Goal: Task Accomplishment & Management: Complete application form

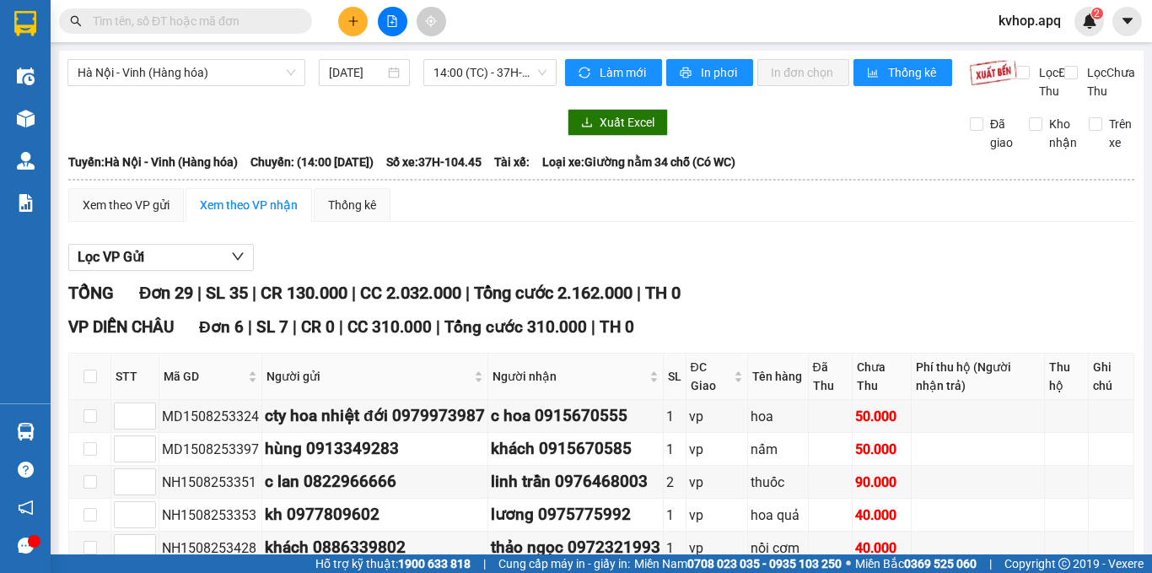
scroll to position [269, 0]
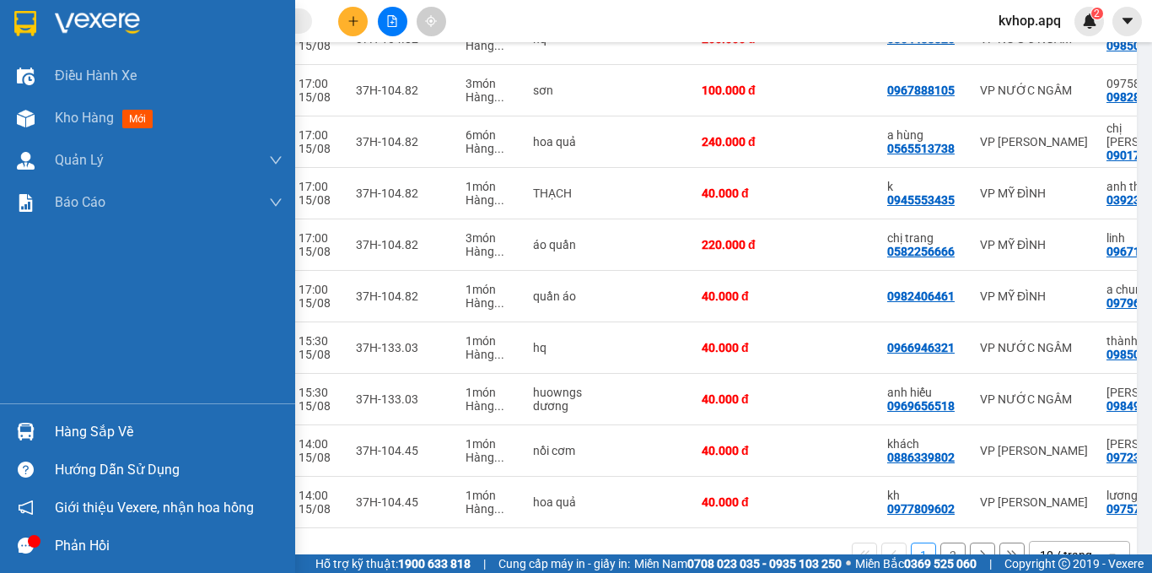
click at [51, 426] on div "Hàng sắp về" at bounding box center [147, 431] width 295 height 38
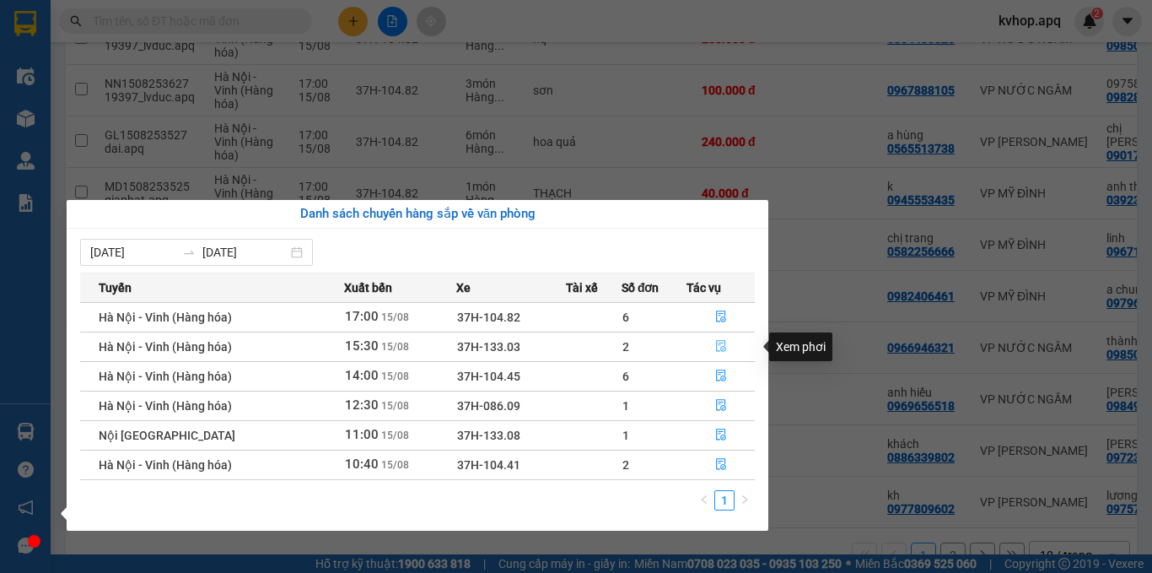
click at [723, 342] on icon "file-done" at bounding box center [721, 346] width 12 height 12
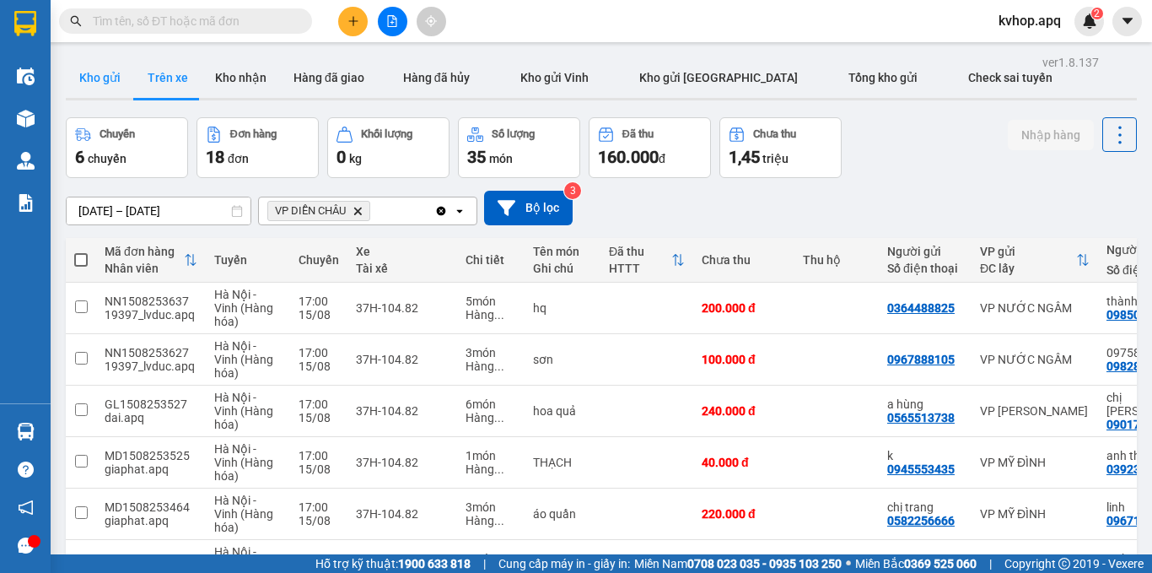
click at [99, 90] on button "Kho gửi" at bounding box center [100, 77] width 68 height 40
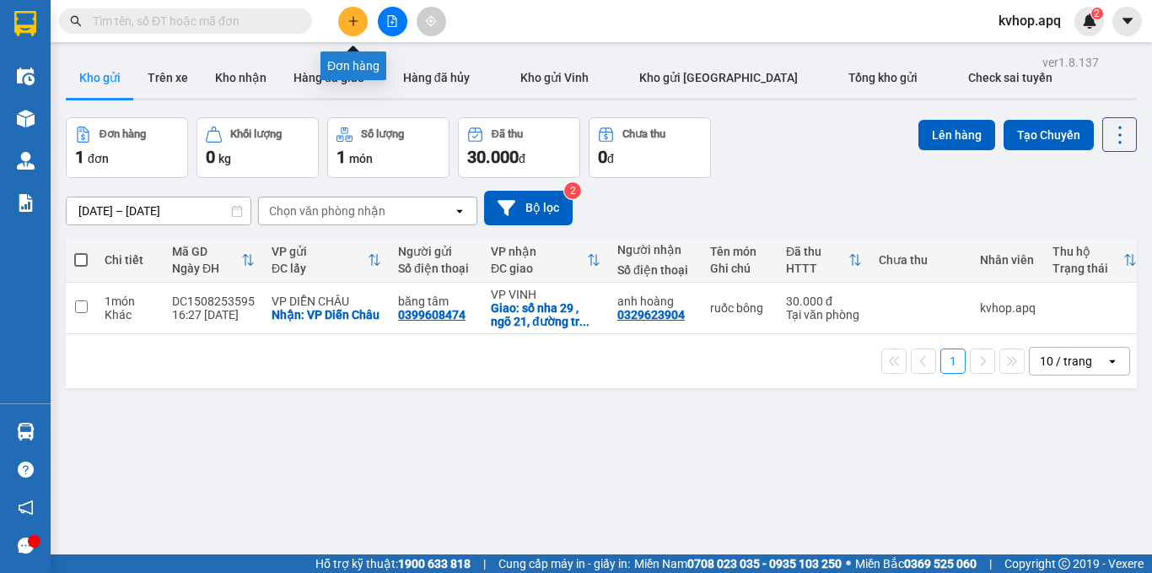
click at [349, 22] on icon "plus" at bounding box center [354, 21] width 12 height 12
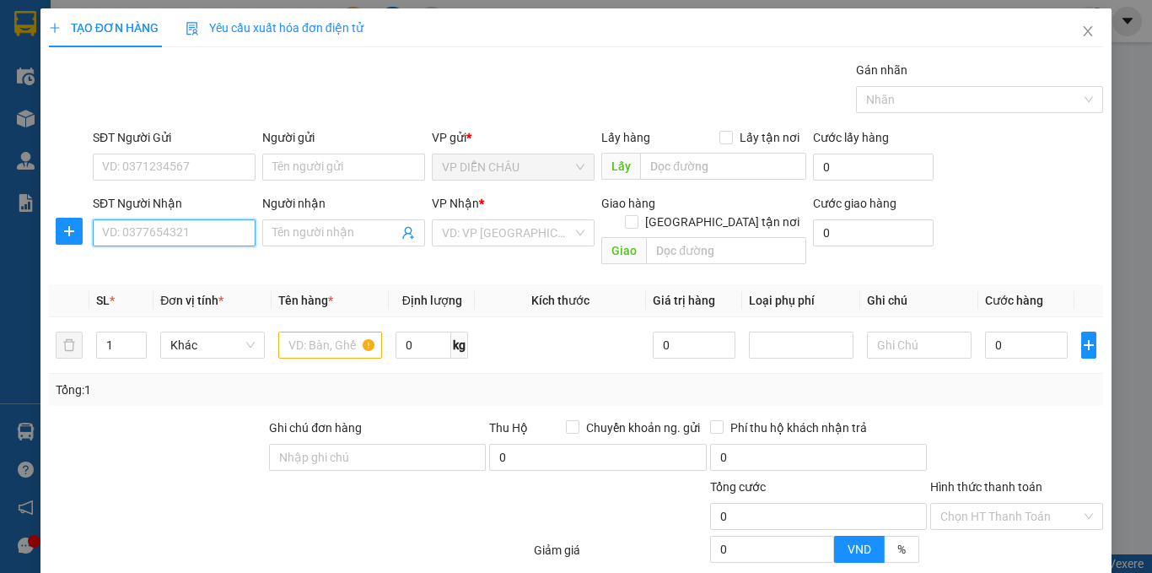
drag, startPoint x: 122, startPoint y: 234, endPoint x: 194, endPoint y: 228, distance: 72.0
click at [124, 234] on input "SĐT Người Nhận" at bounding box center [174, 232] width 163 height 27
type input "0915923277"
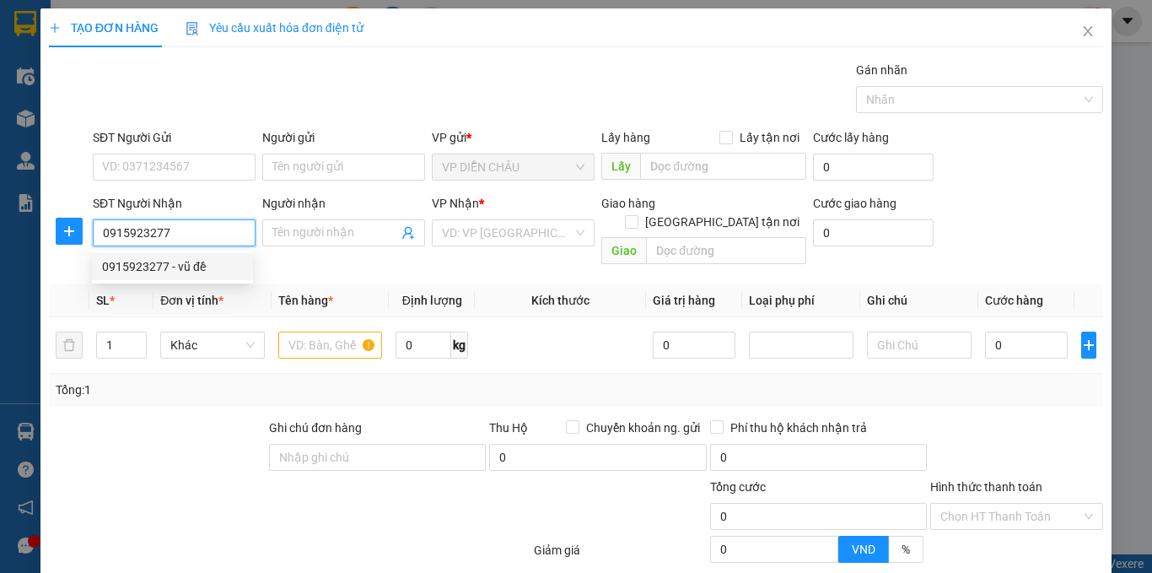
click at [186, 261] on div "0915923277 - vũ đề" at bounding box center [172, 266] width 141 height 19
type input "vũ đề"
checkbox input "true"
type input "vp"
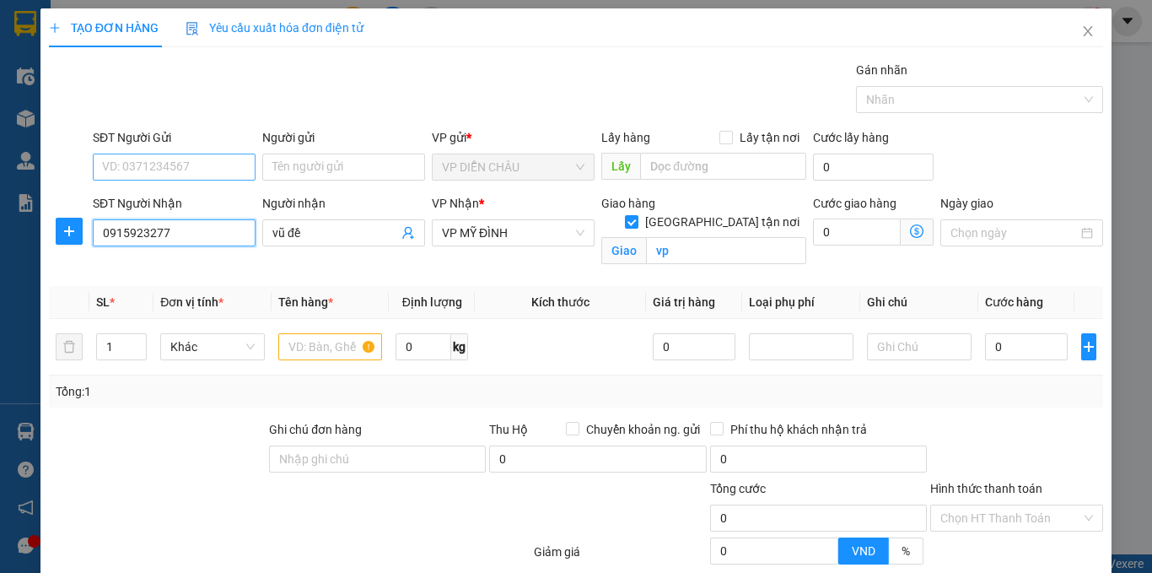
type input "0915923277"
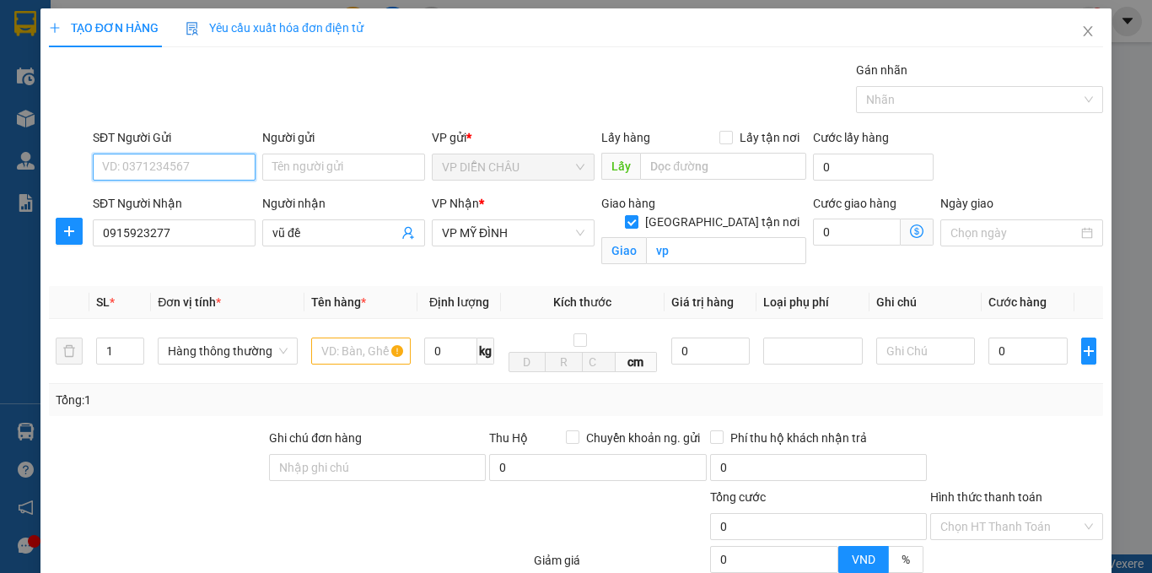
click at [180, 166] on input "SĐT Người Gửi" at bounding box center [174, 167] width 163 height 27
click at [212, 209] on div "0978577289 - [PERSON_NAME]" at bounding box center [185, 200] width 166 height 19
type input "0978577289"
type input "[PERSON_NAME]"
checkbox input "true"
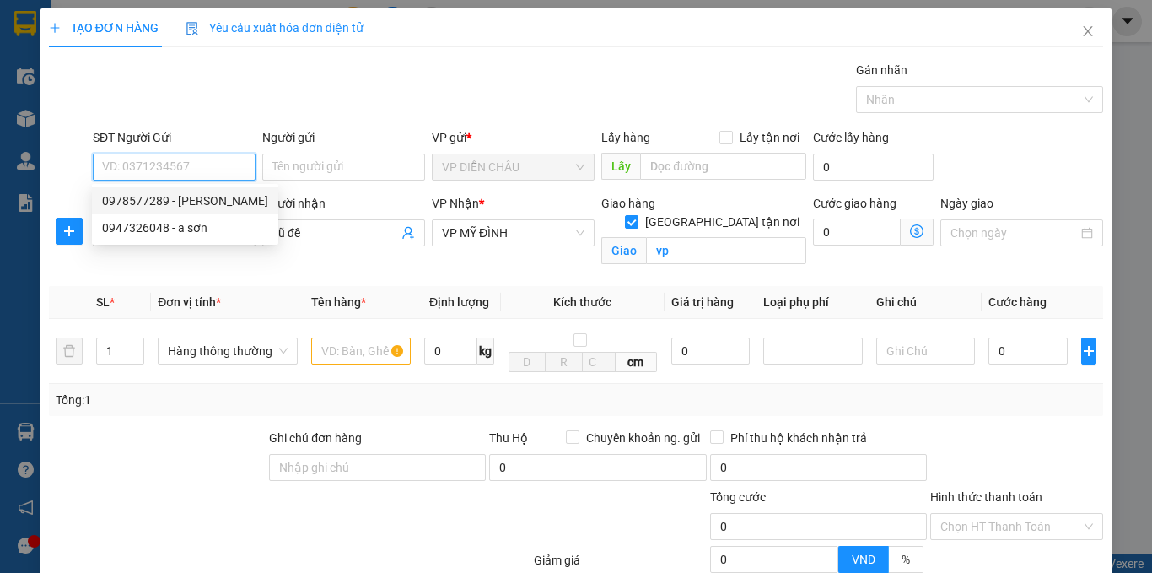
type input "vp dc"
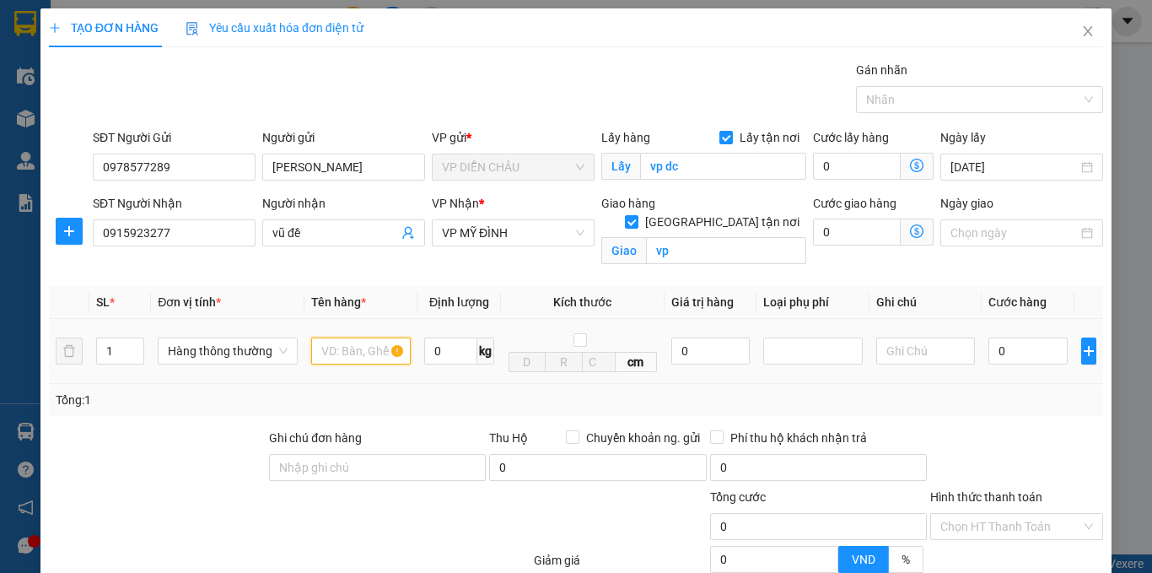
drag, startPoint x: 348, startPoint y: 356, endPoint x: 360, endPoint y: 353, distance: 12.3
click at [348, 355] on input "text" at bounding box center [361, 350] width 100 height 27
click at [378, 353] on input "ẫu ăng ···" at bounding box center [361, 350] width 100 height 27
type input "ẫ"
type input "mẫu răng"
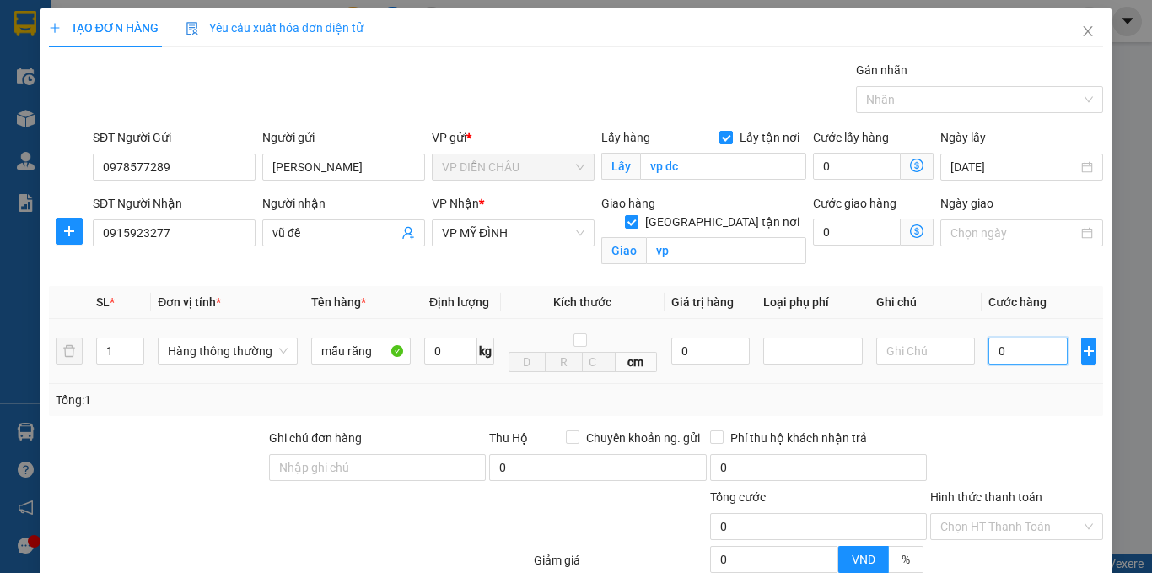
click at [989, 353] on input "0" at bounding box center [1028, 350] width 79 height 27
type input "3"
type input "30"
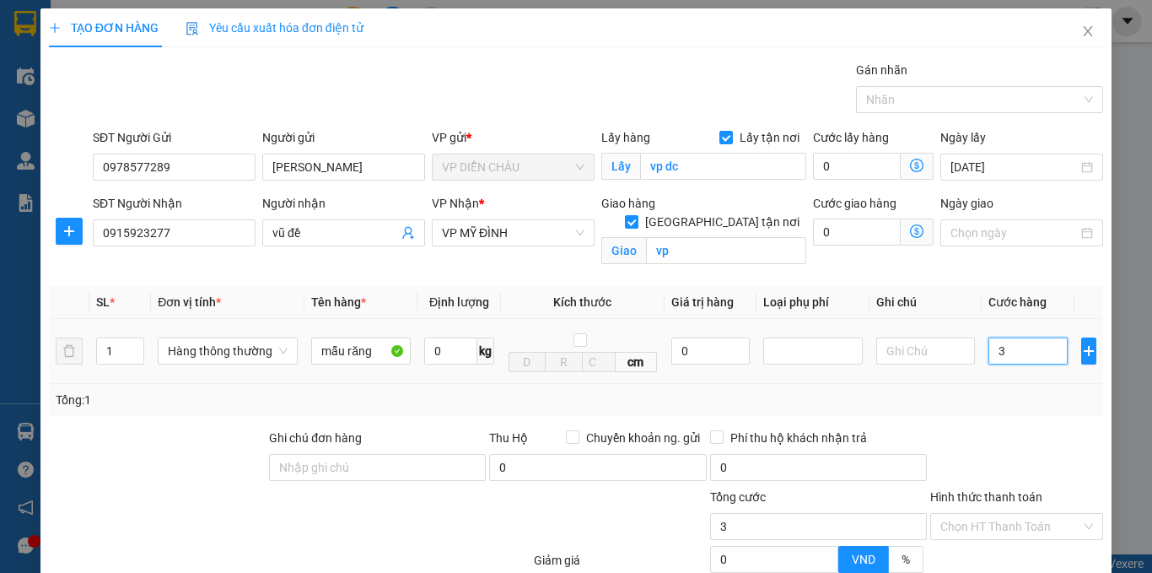
type input "30"
type input "300"
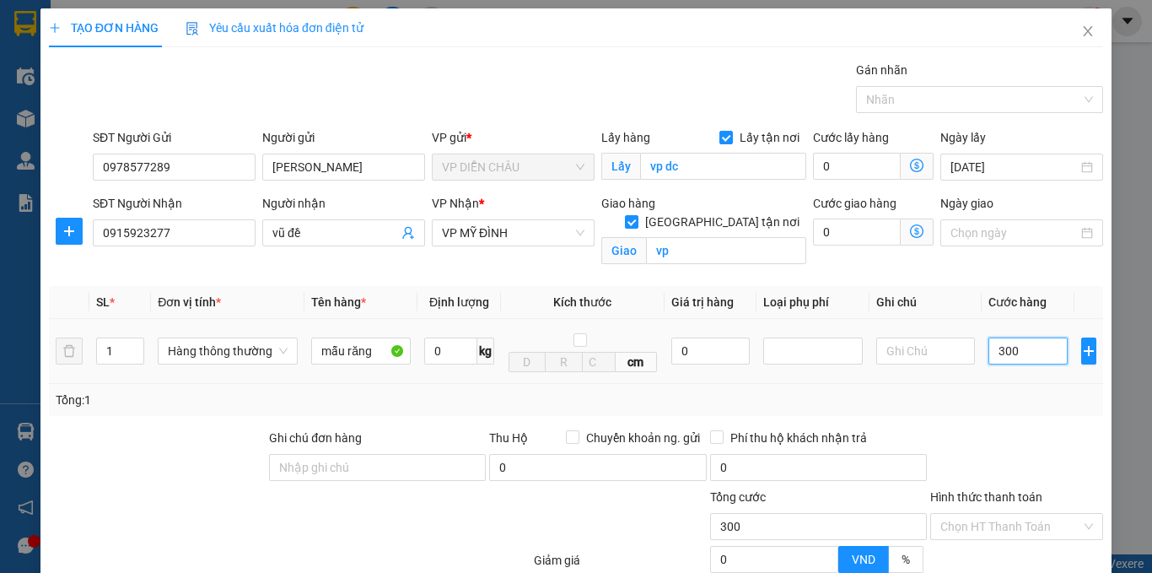
type input "3.000"
type input "30.000"
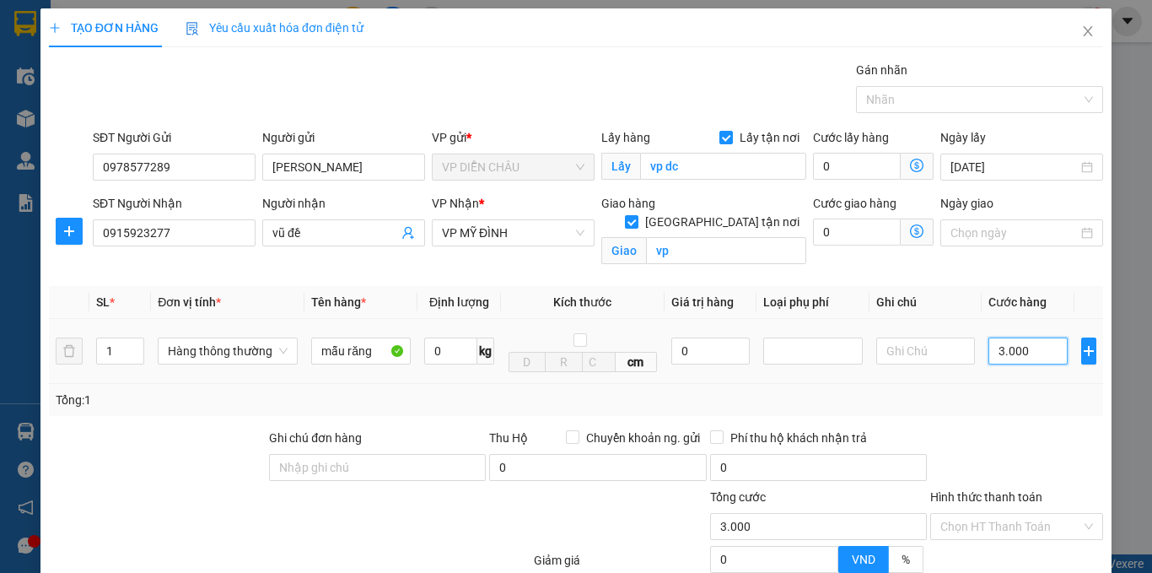
type input "30.000"
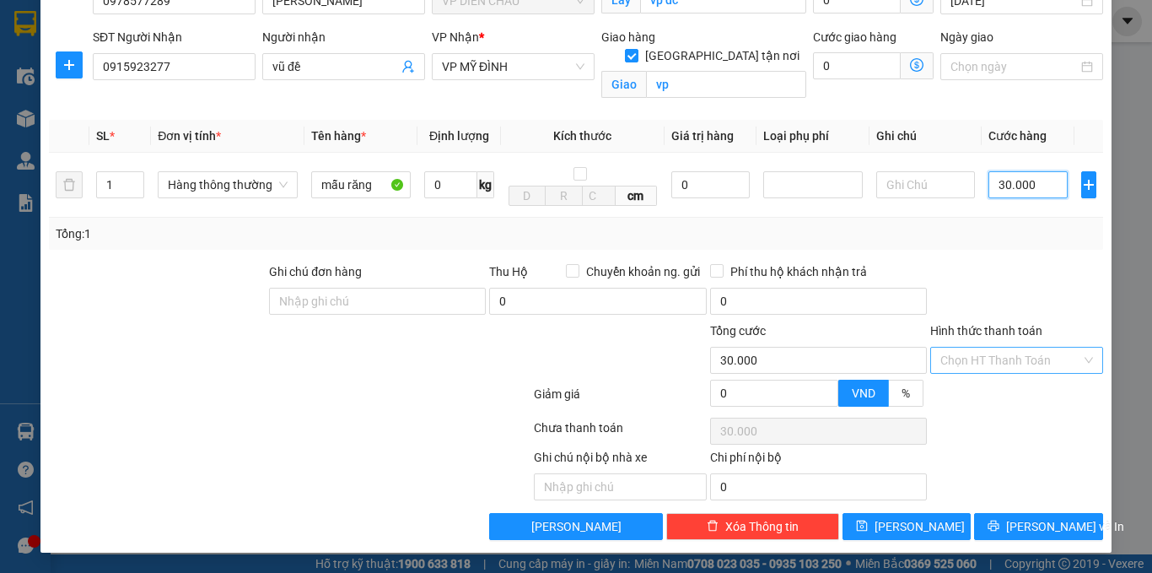
type input "30.000"
drag, startPoint x: 1000, startPoint y: 356, endPoint x: 979, endPoint y: 497, distance: 142.4
click at [1000, 363] on input "Hình thức thanh toán" at bounding box center [1011, 360] width 141 height 25
click at [989, 395] on div "Tại văn phòng" at bounding box center [1006, 394] width 151 height 19
type input "0"
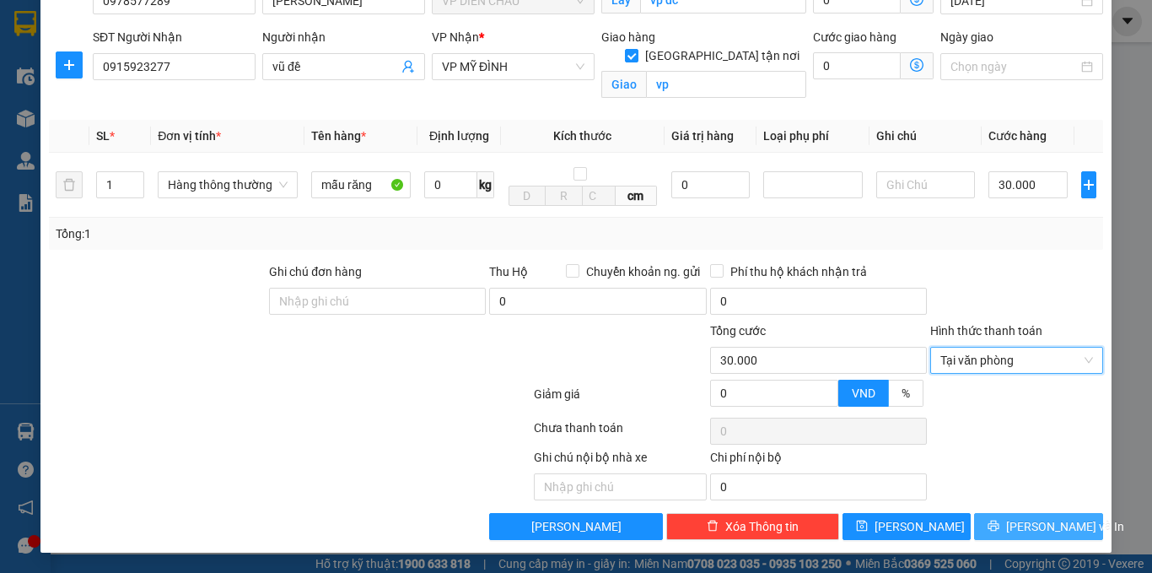
click at [990, 527] on button "[PERSON_NAME] và In" at bounding box center [1038, 526] width 129 height 27
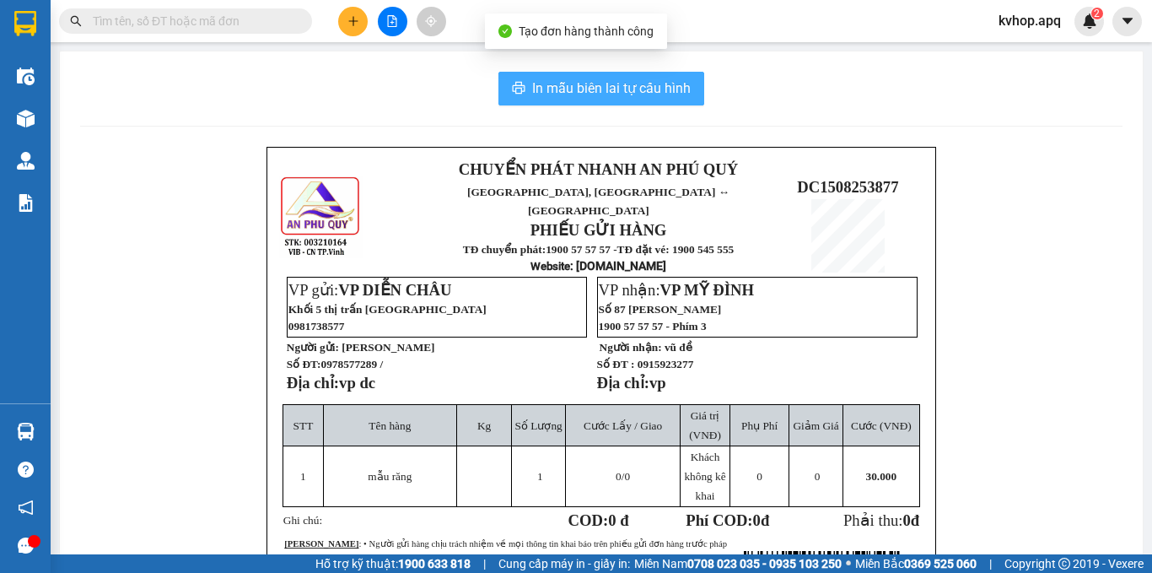
click at [535, 95] on span "In mẫu biên lai tự cấu hình" at bounding box center [611, 88] width 159 height 21
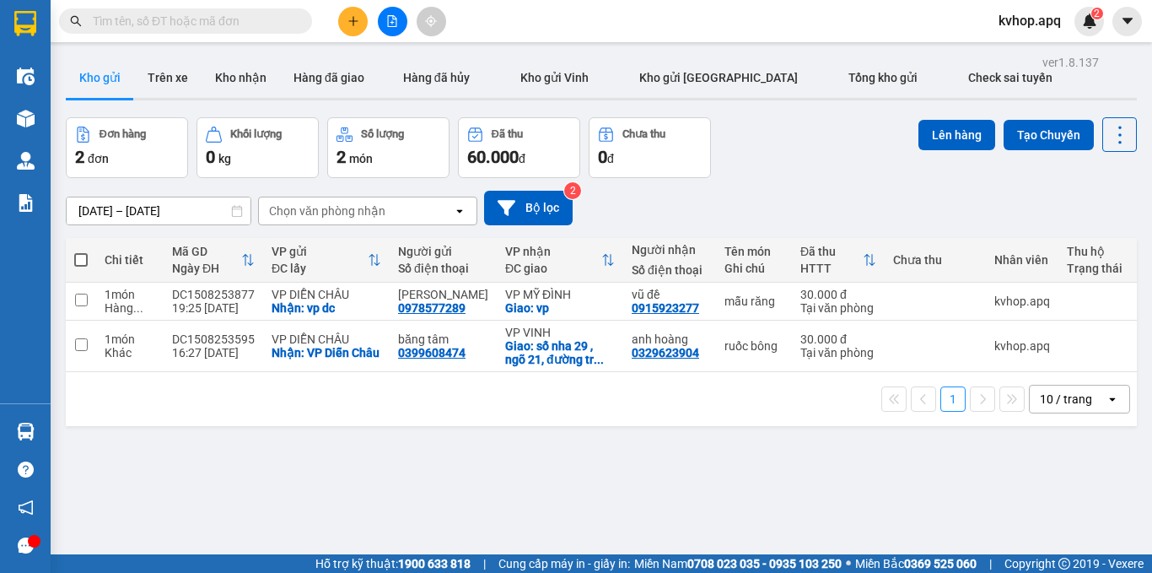
click at [349, 29] on button at bounding box center [353, 22] width 30 height 30
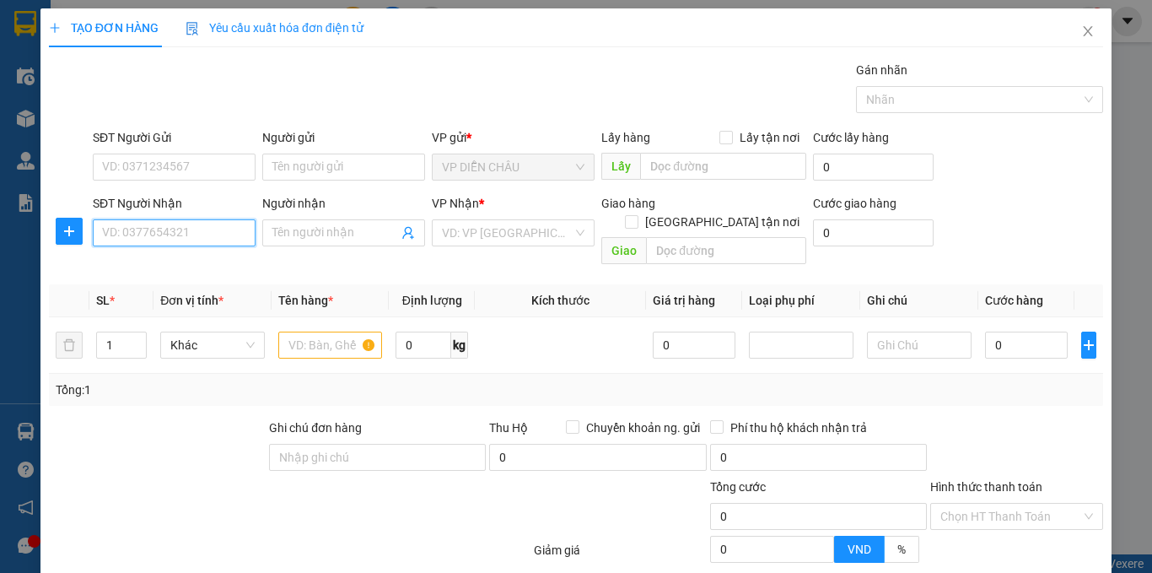
click at [221, 233] on input "SĐT Người Nhận" at bounding box center [174, 232] width 163 height 27
click at [213, 170] on input "SĐT Người Gửi" at bounding box center [174, 167] width 163 height 27
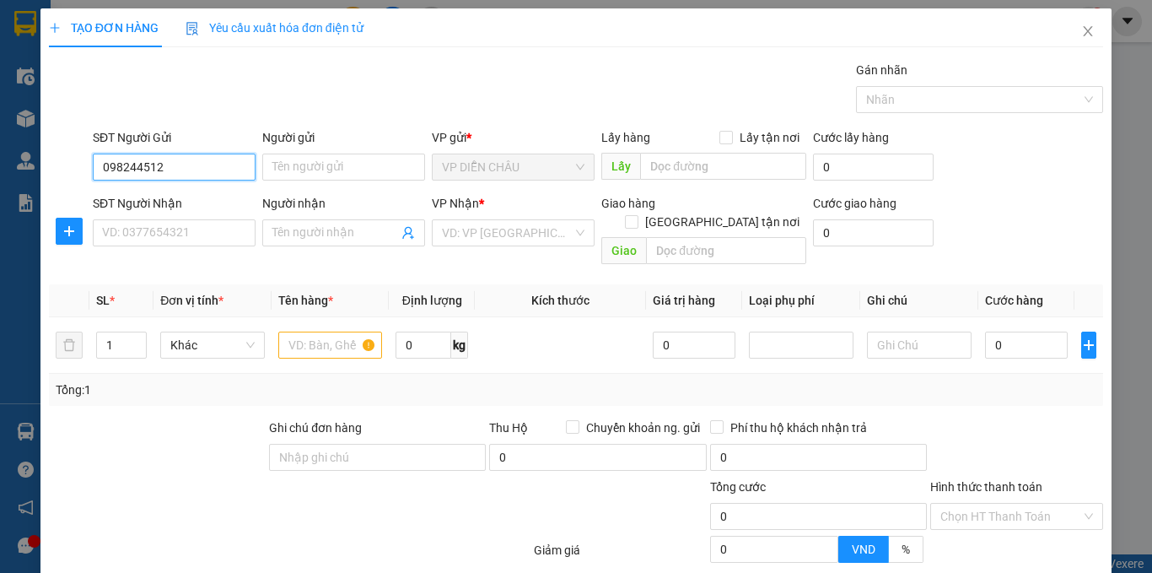
type input "0982445121"
click at [176, 195] on div "0982445121 - chị hòa" at bounding box center [172, 200] width 141 height 19
type input "chị hòa"
checkbox input "true"
type input "vp"
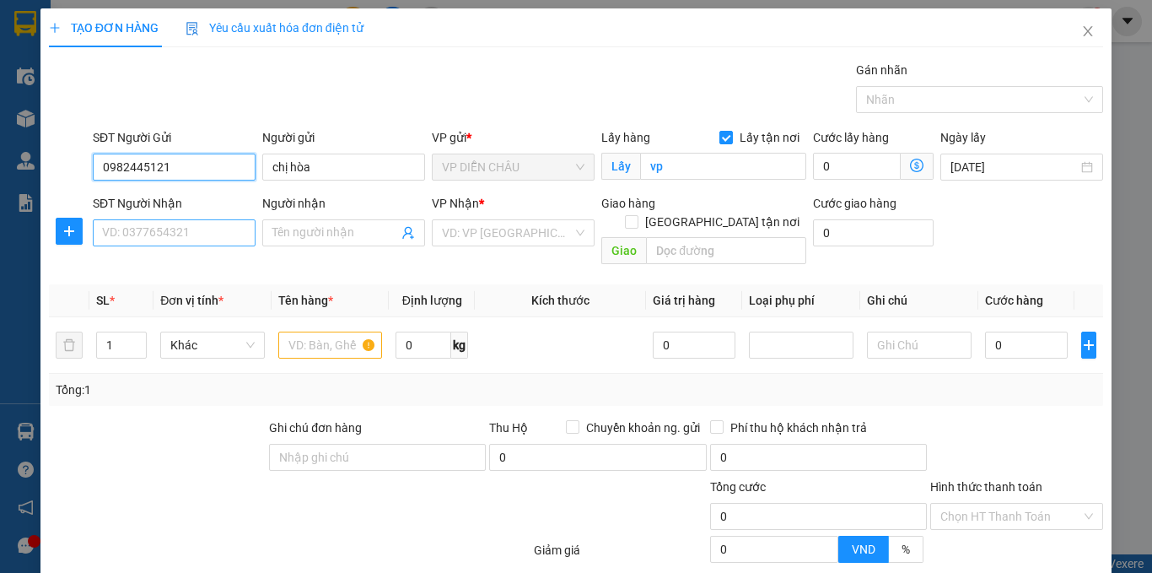
type input "0982445121"
click at [181, 226] on input "SĐT Người Nhận" at bounding box center [174, 232] width 163 height 27
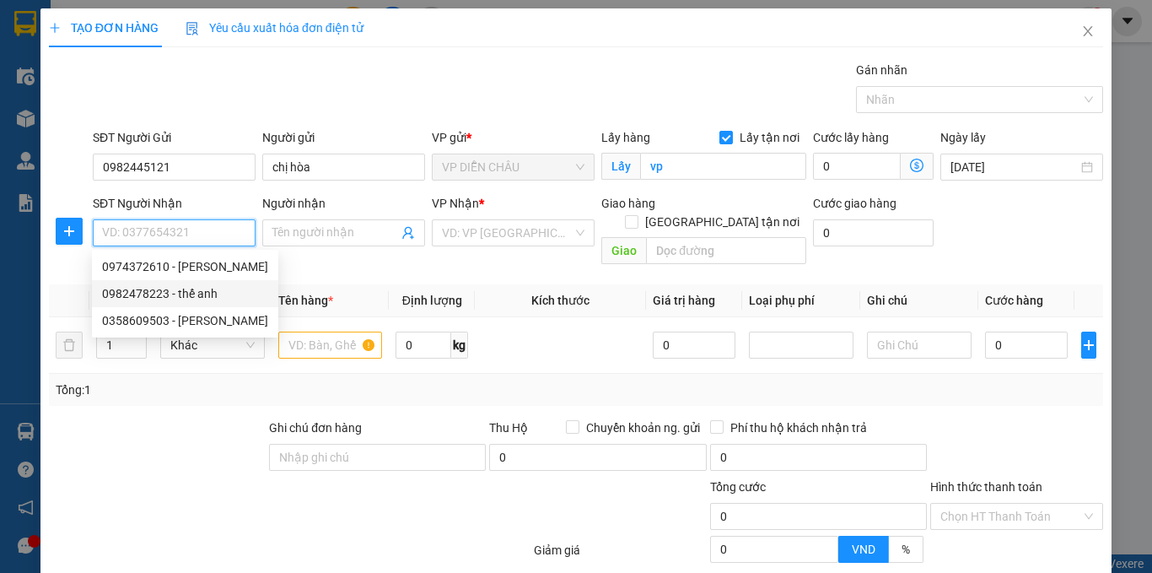
click at [192, 299] on div "0982478223 - thế anh" at bounding box center [185, 293] width 166 height 19
type input "0982478223"
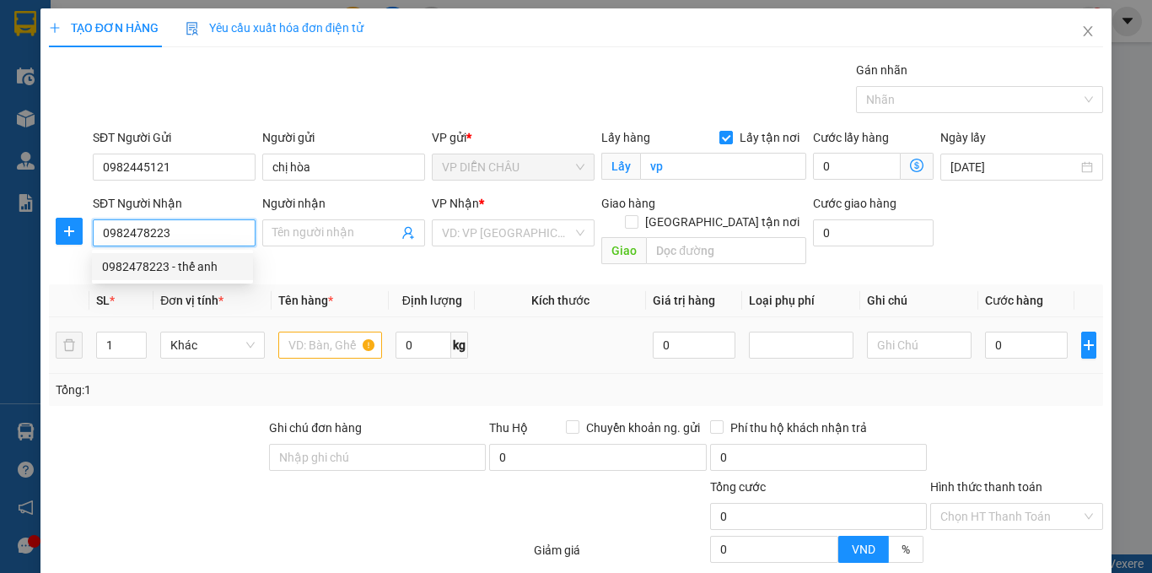
type input "thế anh"
checkbox input "true"
type input "ngõ 7 , [PERSON_NAME] , [GEOGRAPHIC_DATA] , [GEOGRAPHIC_DATA]"
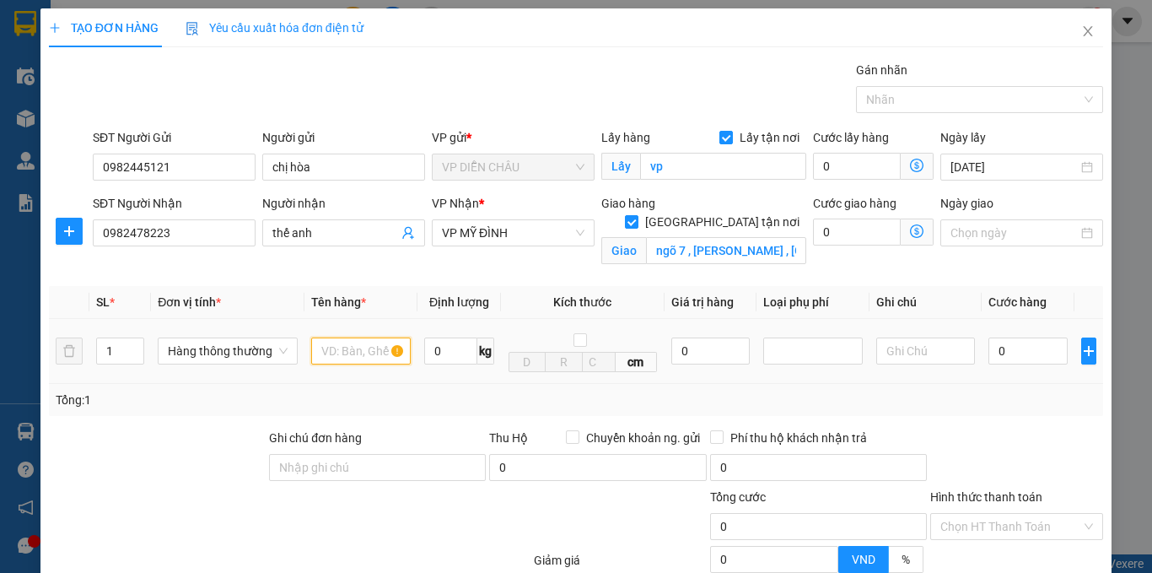
click at [321, 349] on input "text" at bounding box center [361, 350] width 100 height 27
type input "cá khô"
click at [989, 344] on input "0" at bounding box center [1028, 350] width 79 height 27
click at [989, 346] on input "0" at bounding box center [1028, 350] width 79 height 27
type input "6"
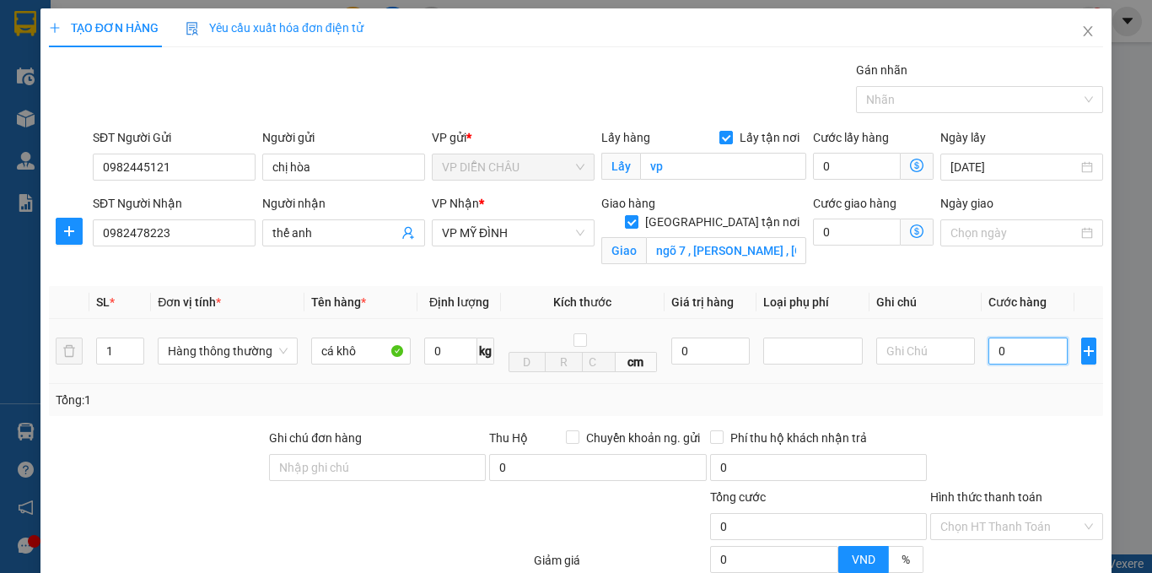
type input "6"
type input "60"
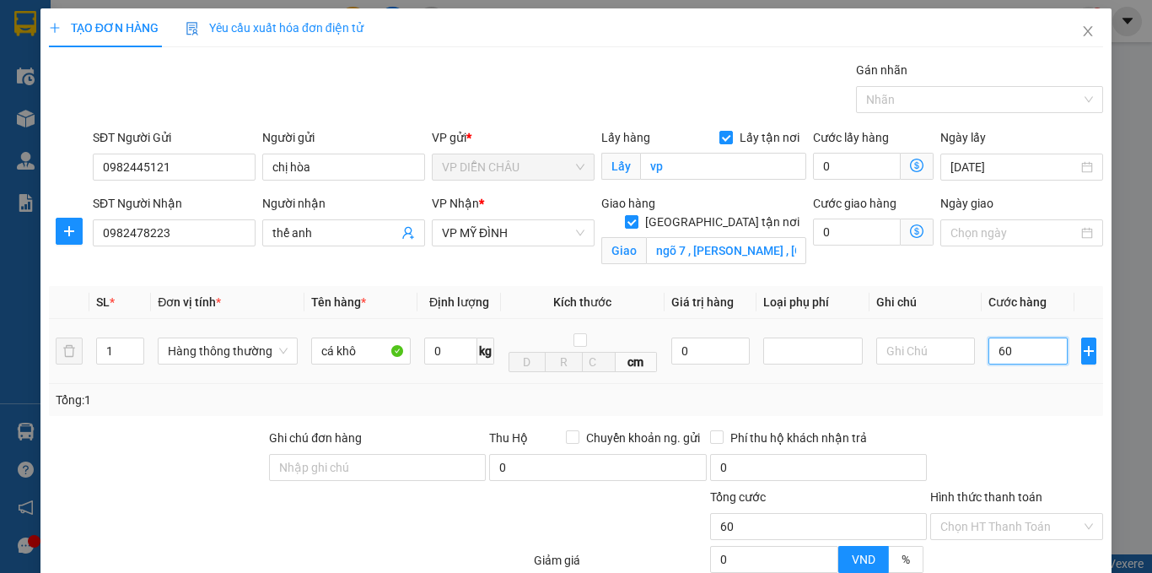
type input "600"
type input "6.000"
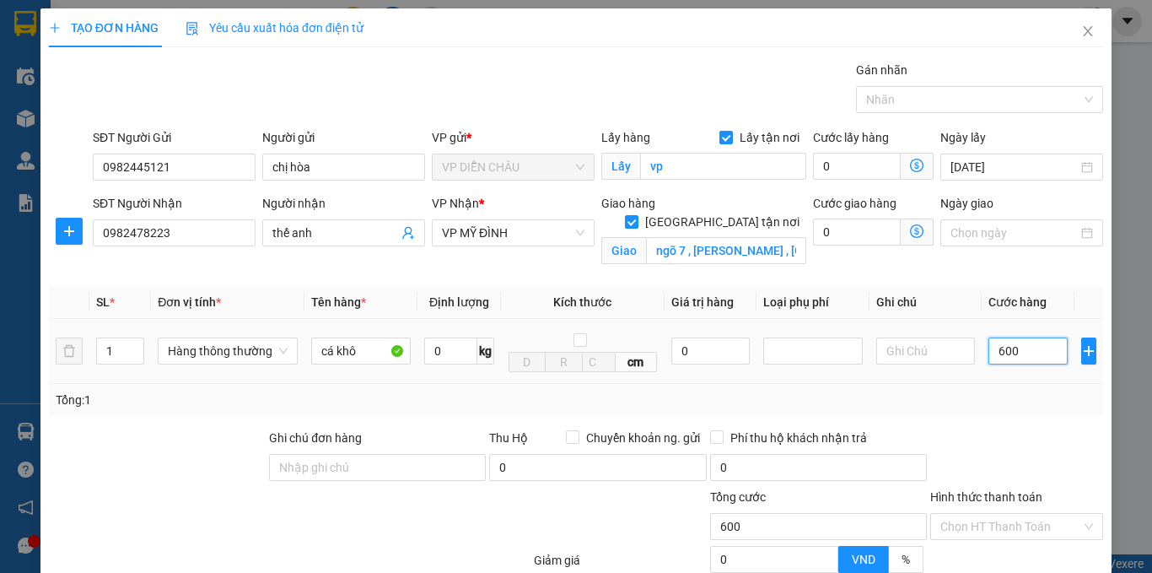
type input "6.000"
type input "60.000"
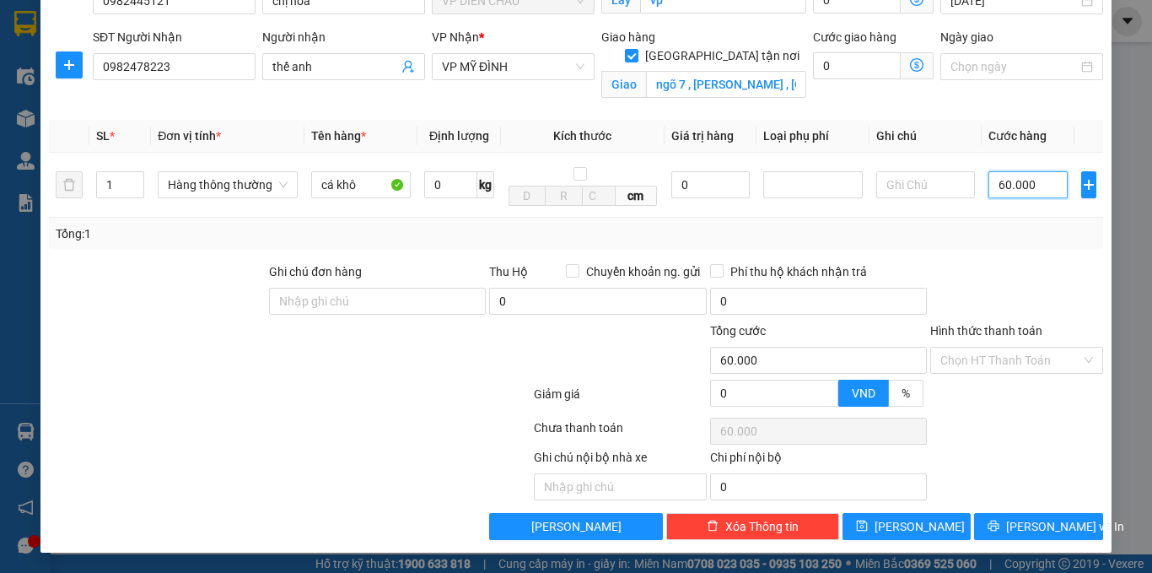
type input "60.000"
click at [1026, 528] on span "[PERSON_NAME] và In" at bounding box center [1065, 526] width 118 height 19
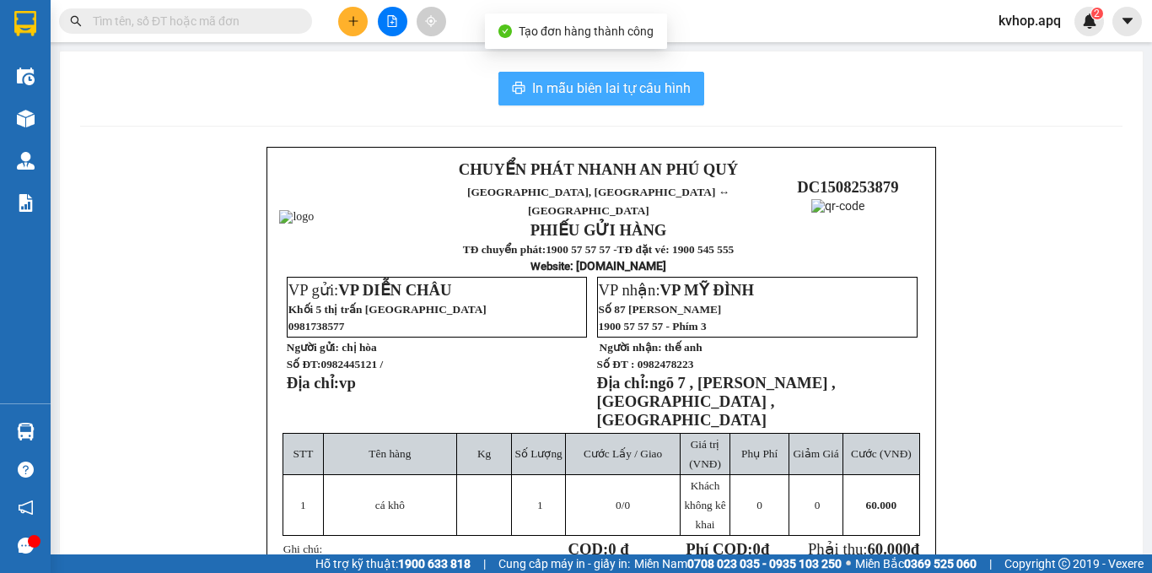
click at [670, 93] on span "In mẫu biên lai tự cấu hình" at bounding box center [611, 88] width 159 height 21
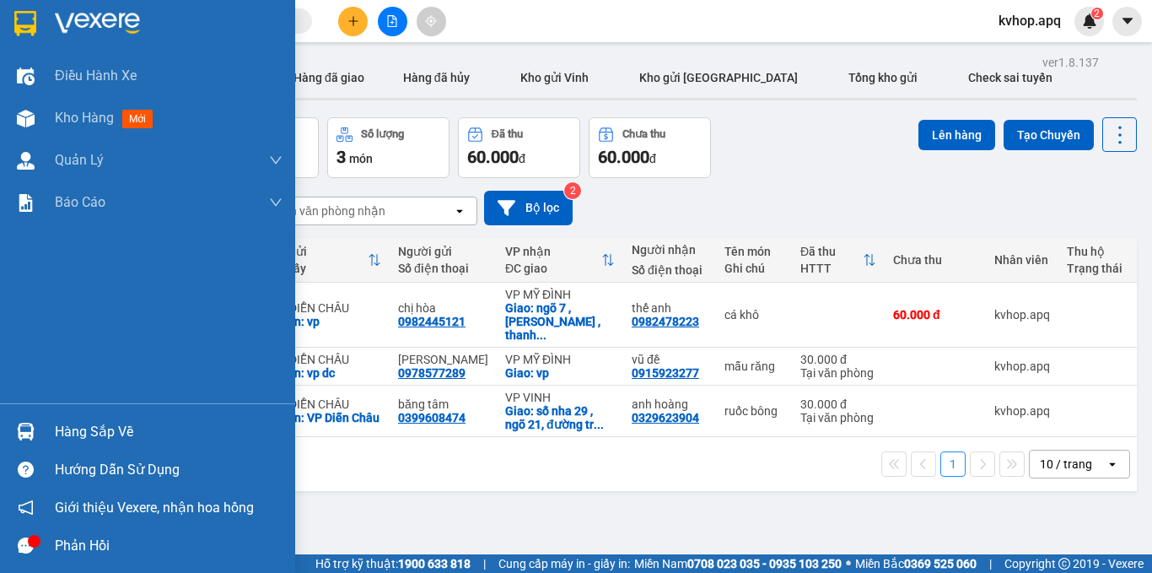
click at [113, 445] on div "Hàng sắp về" at bounding box center [147, 431] width 295 height 38
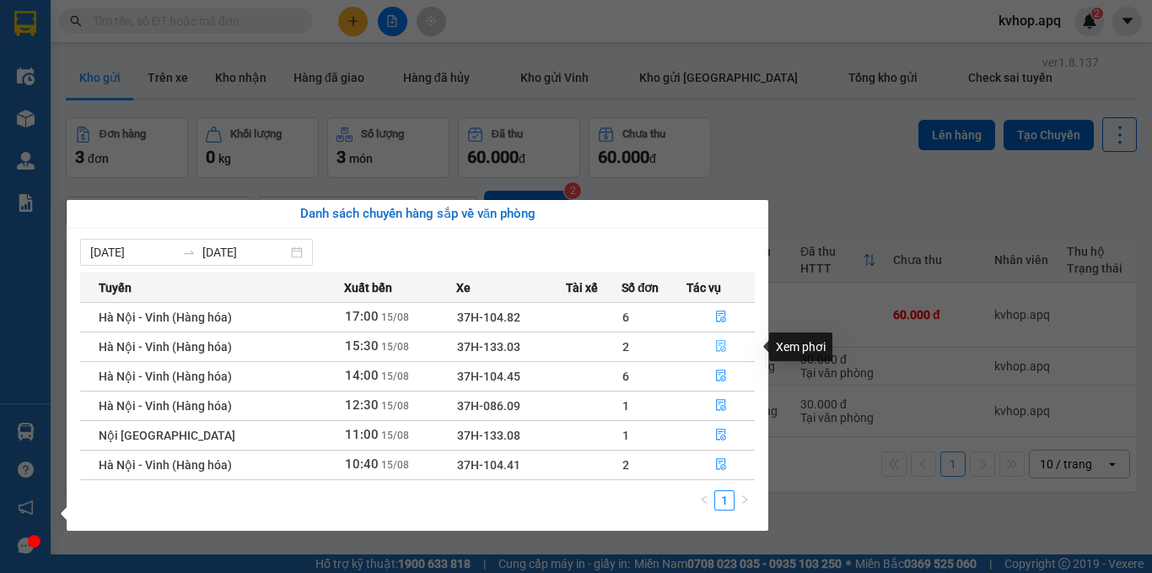
click at [717, 348] on icon "file-done" at bounding box center [721, 346] width 12 height 12
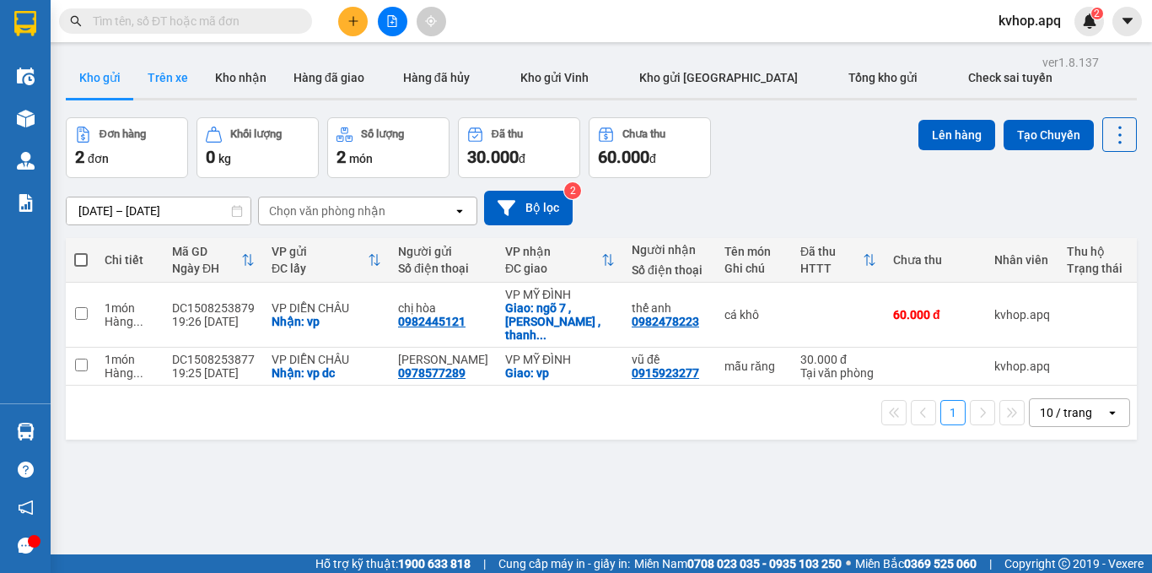
drag, startPoint x: 137, startPoint y: 64, endPoint x: 148, endPoint y: 62, distance: 10.3
click at [143, 62] on button "Trên xe" at bounding box center [167, 77] width 67 height 40
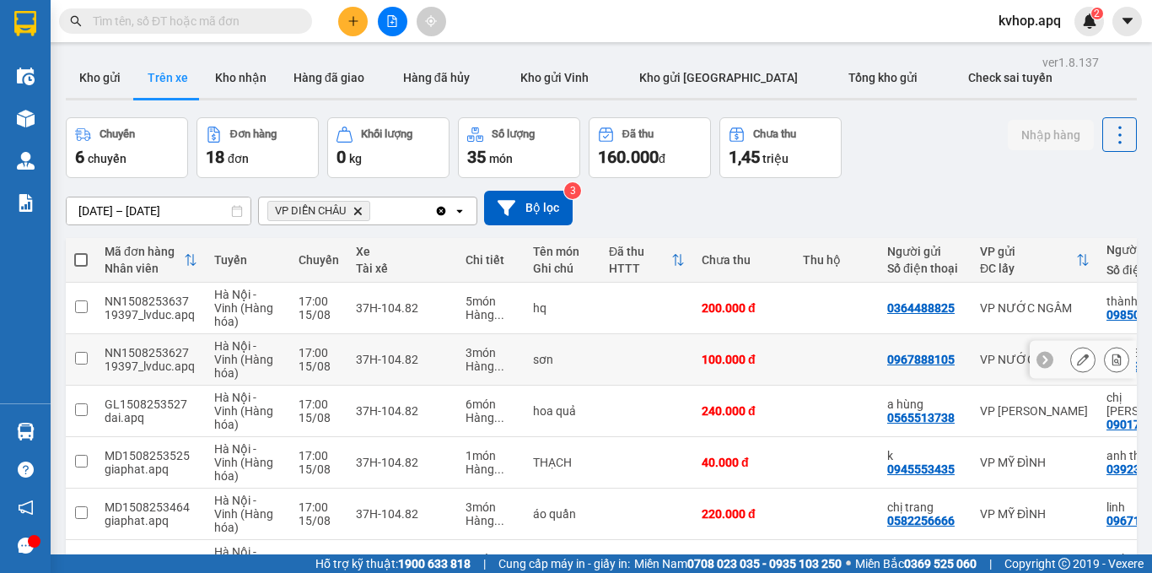
scroll to position [253, 0]
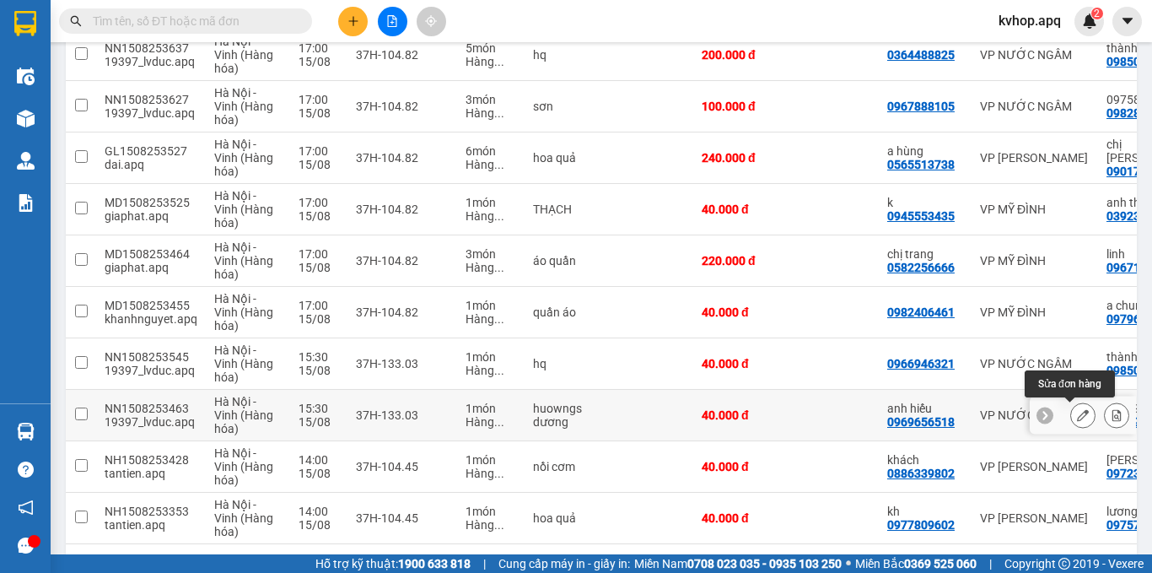
click at [1077, 412] on icon at bounding box center [1083, 415] width 12 height 12
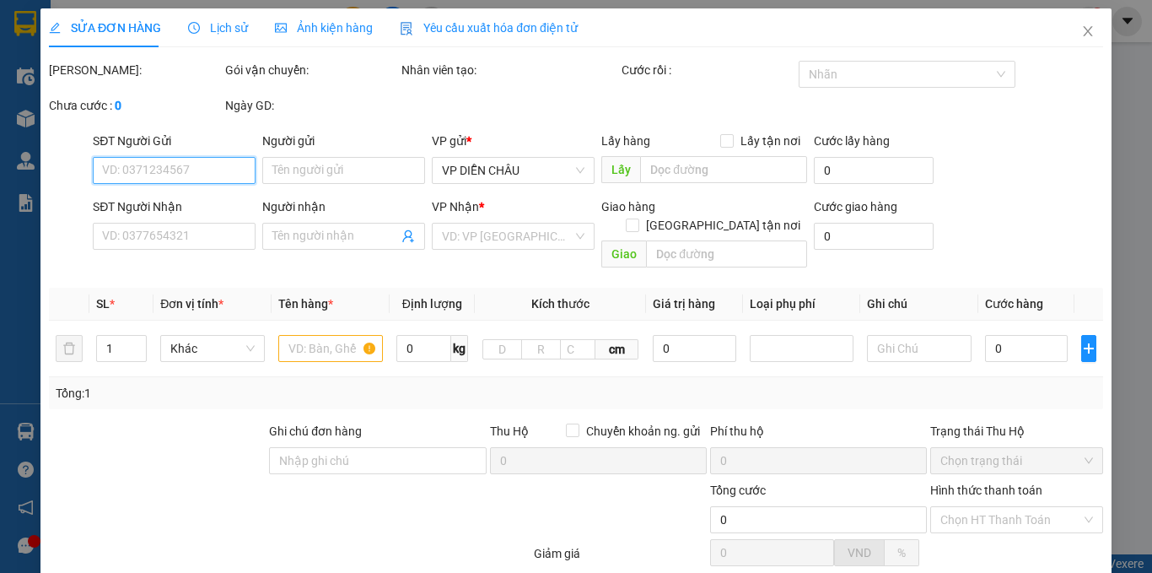
type input "0969656518"
type input "anh hiếu"
type input "0984917425"
type input "[PERSON_NAME]"
type input "40.000"
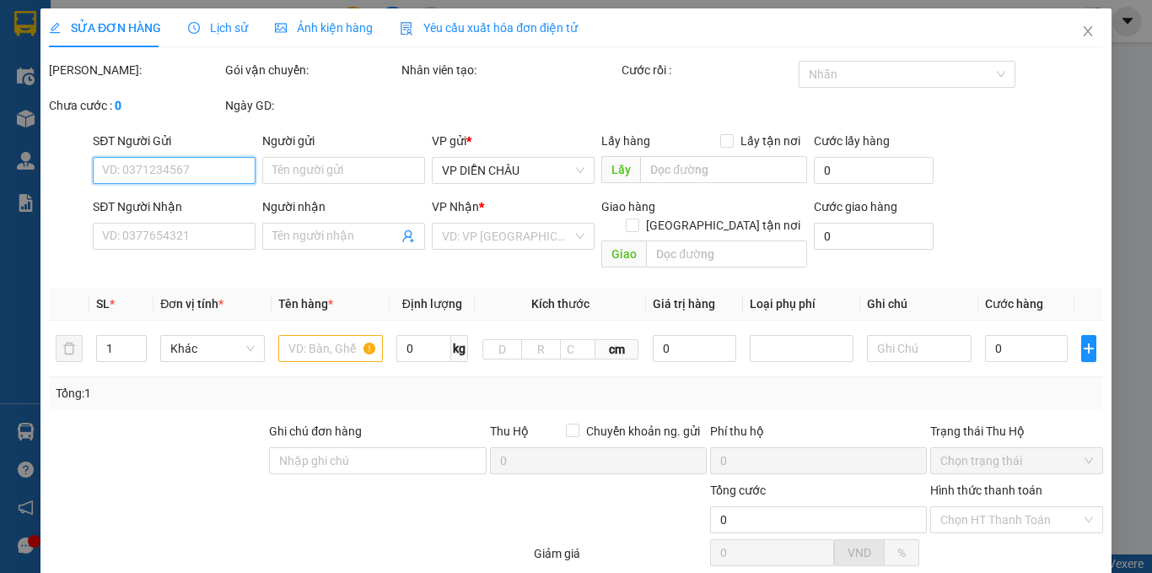
type input "40.000"
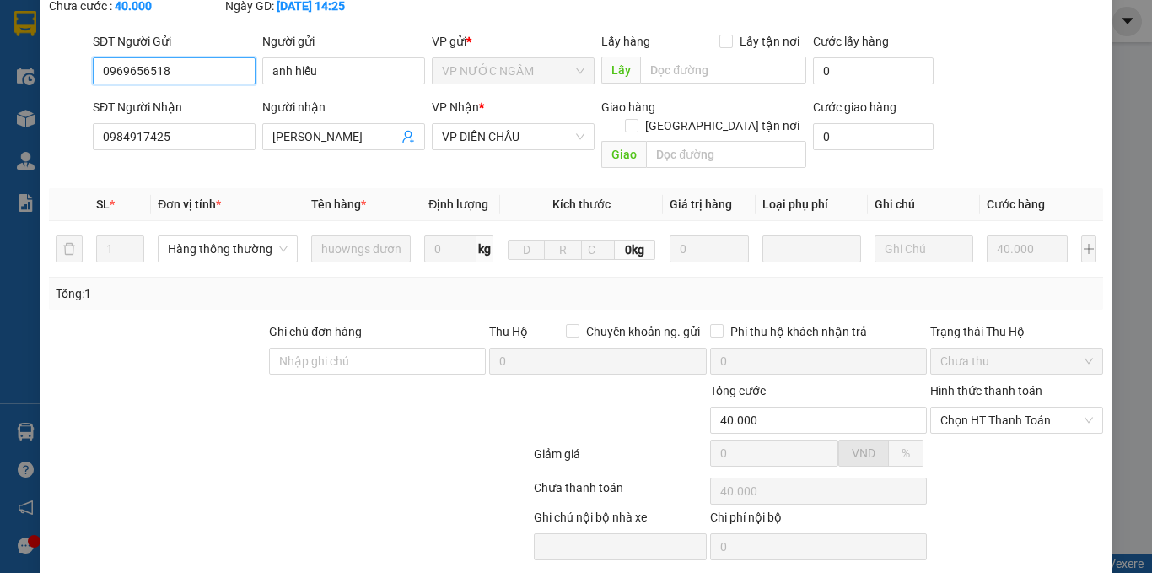
scroll to position [164, 0]
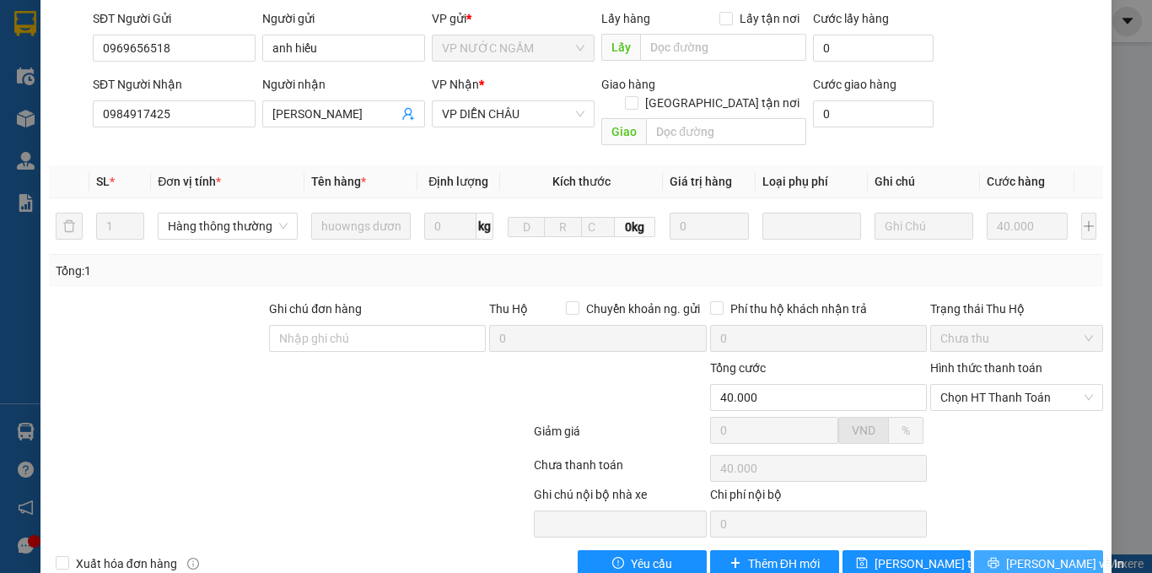
click at [1055, 554] on span "[PERSON_NAME] và In" at bounding box center [1065, 563] width 118 height 19
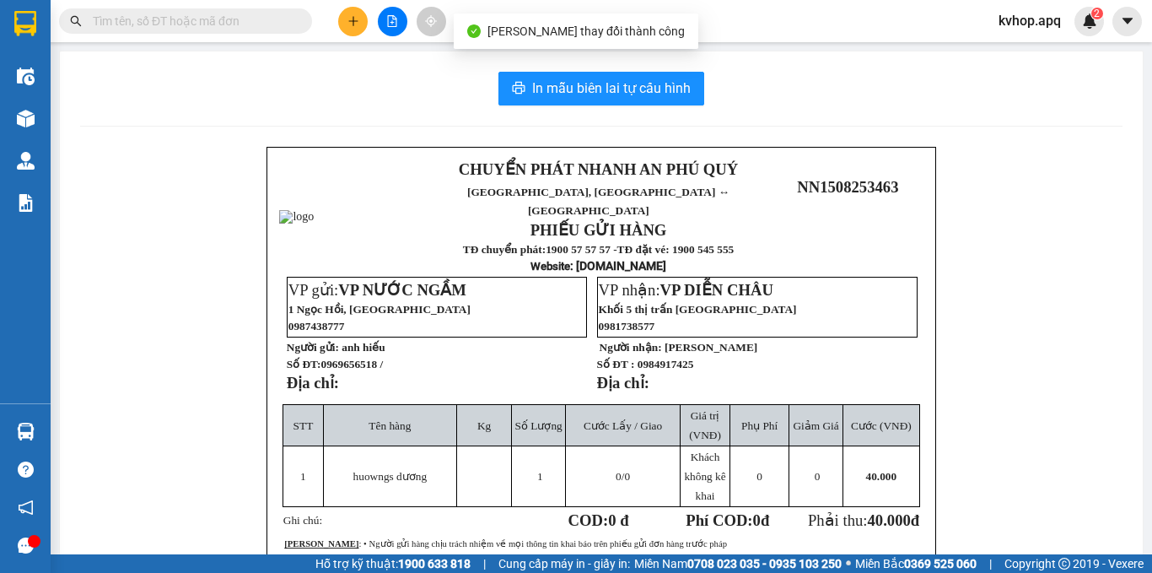
scroll to position [84, 0]
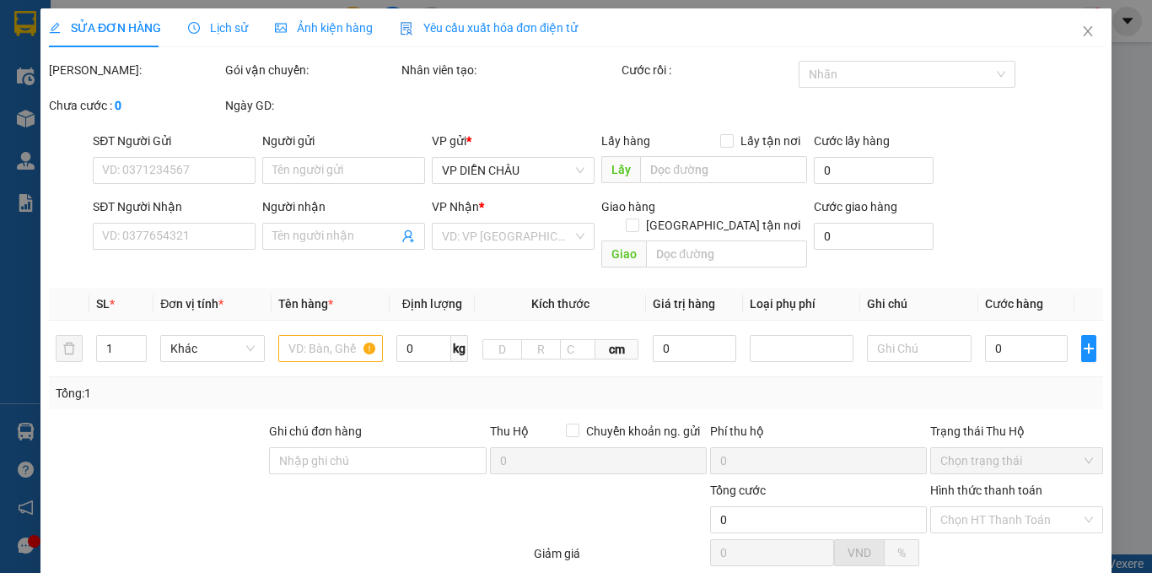
type input "0969656518"
type input "anh hiếu"
type input "0984917425"
type input "[PERSON_NAME]"
type input "40.000"
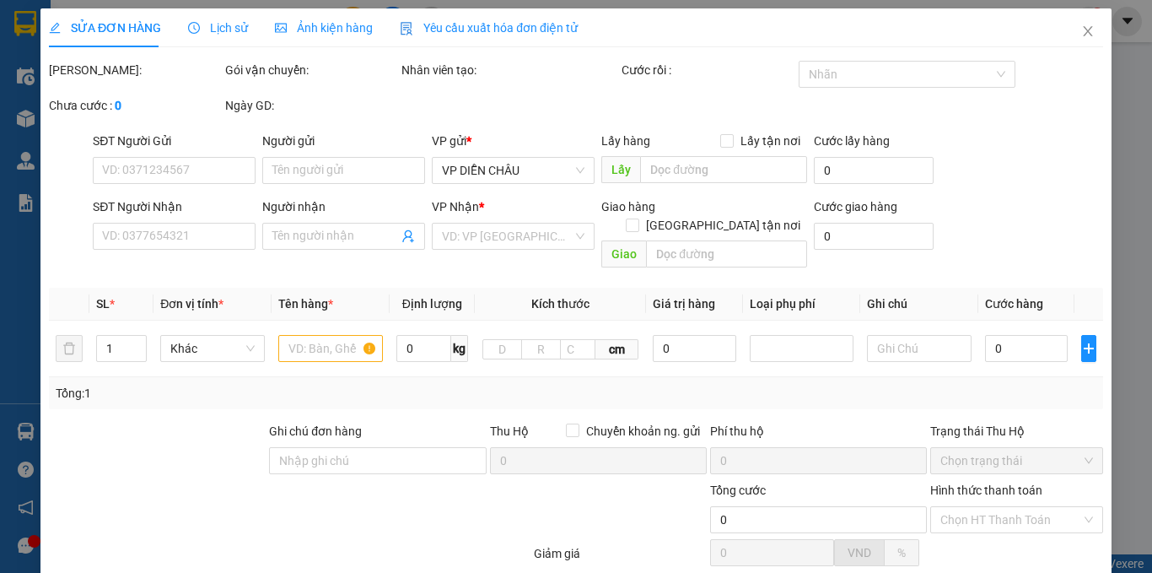
type input "40.000"
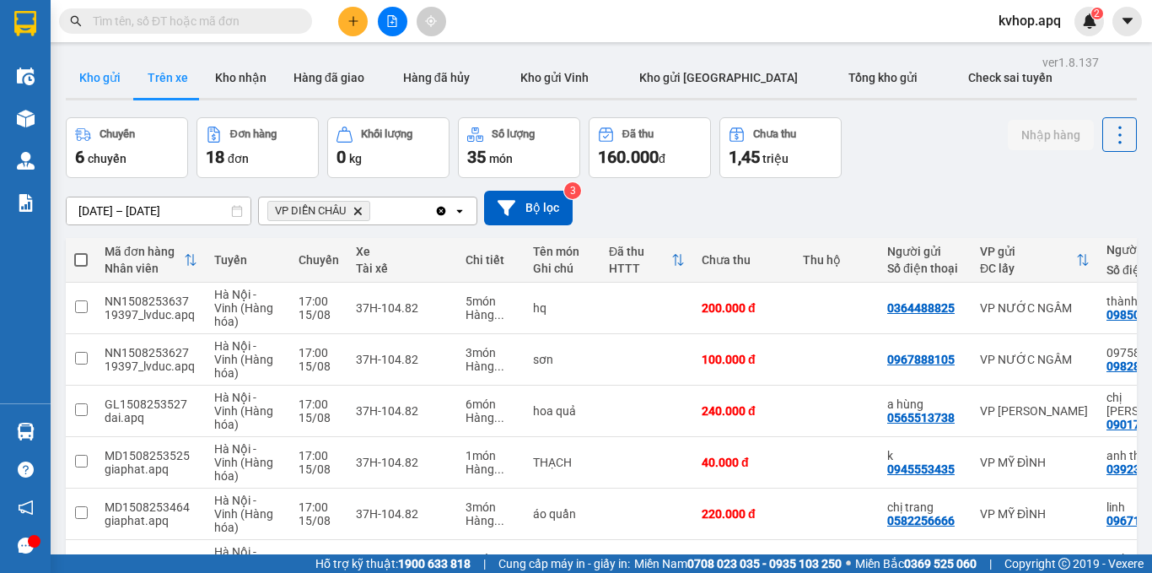
click at [106, 84] on button "Kho gửi" at bounding box center [100, 77] width 68 height 40
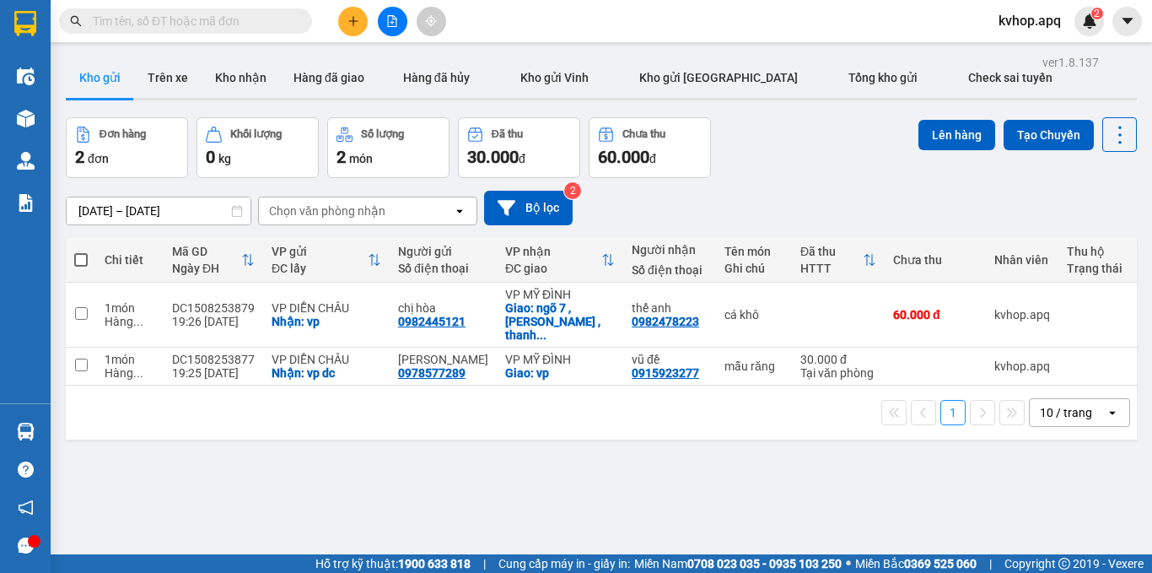
drag, startPoint x: 862, startPoint y: 132, endPoint x: 907, endPoint y: 170, distance: 58.1
click at [862, 136] on div "ver 1.8.137 Kho gửi Trên xe Kho nhận Hàng đã giao Hàng đã hủy Kho gửi Vinh Kho …" at bounding box center [601, 337] width 1085 height 573
drag, startPoint x: 0, startPoint y: 536, endPoint x: 499, endPoint y: 471, distance: 503.7
click at [499, 473] on div "ver 1.8.137 Kho gửi Trên xe Kho nhận Hàng đã giao Hàng đã hủy Kho gửi Vinh Kho …" at bounding box center [601, 337] width 1085 height 573
click at [358, 28] on button at bounding box center [353, 22] width 30 height 30
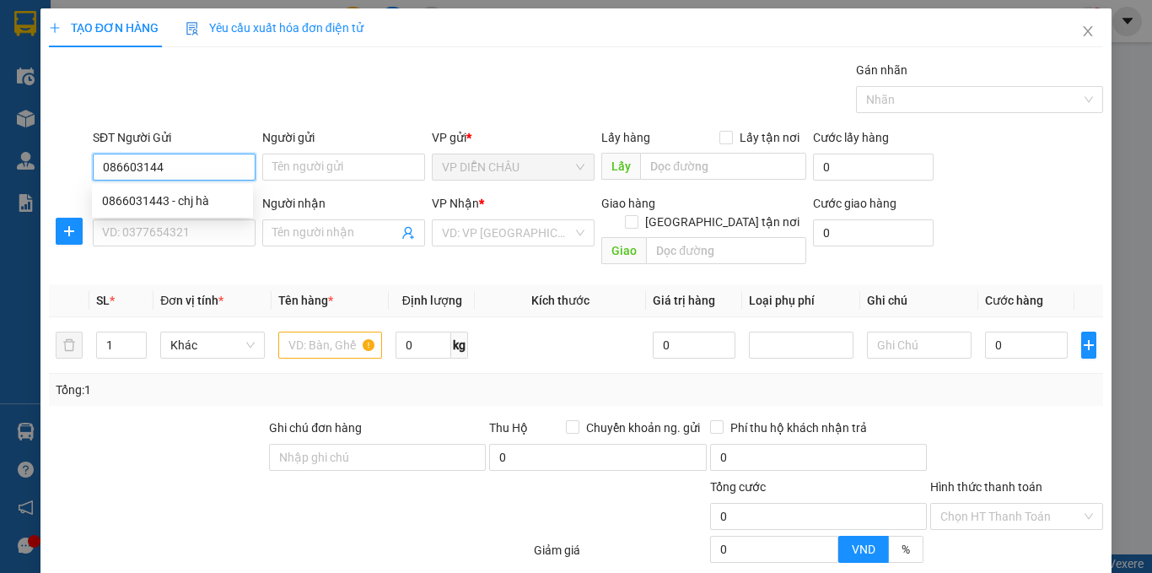
type input "0866031443"
click at [143, 198] on div "0866031443 - chj hà" at bounding box center [172, 200] width 141 height 19
type input "chj hà"
checkbox input "true"
type input "vp dc"
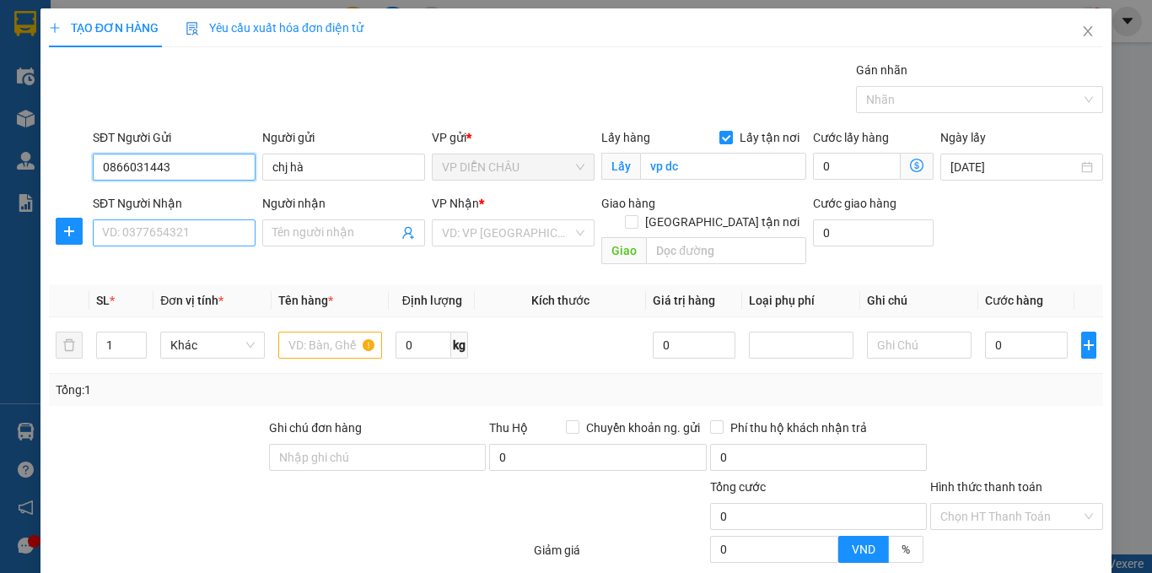
type input "0866031443"
click at [163, 238] on input "SĐT Người Nhận" at bounding box center [174, 232] width 163 height 27
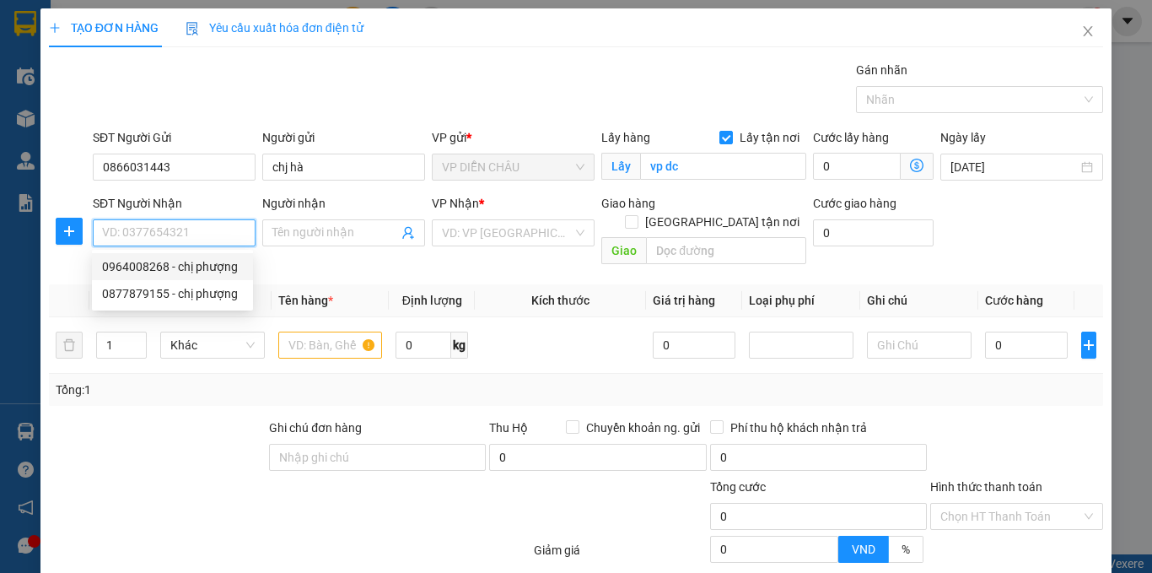
click at [161, 264] on div "0964008268 - chị phượng" at bounding box center [172, 266] width 141 height 19
type input "0964008268"
type input "chị phượng"
checkbox input "true"
type input "vp"
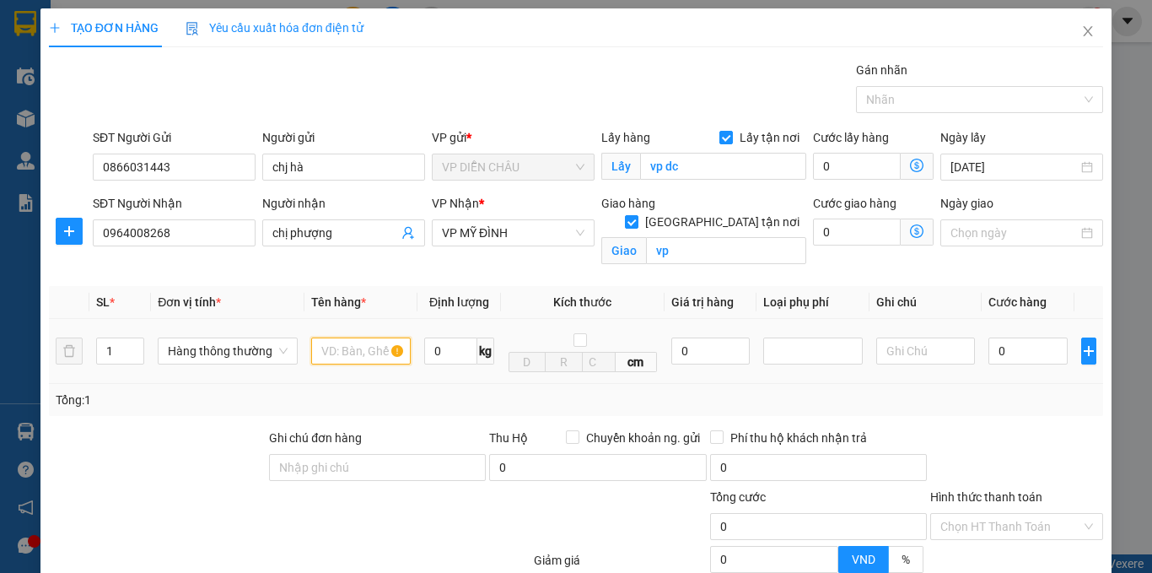
click at [358, 348] on input "text" at bounding box center [361, 350] width 100 height 27
type input "a"
type input "â"
type input "ầ"
type input "dầu"
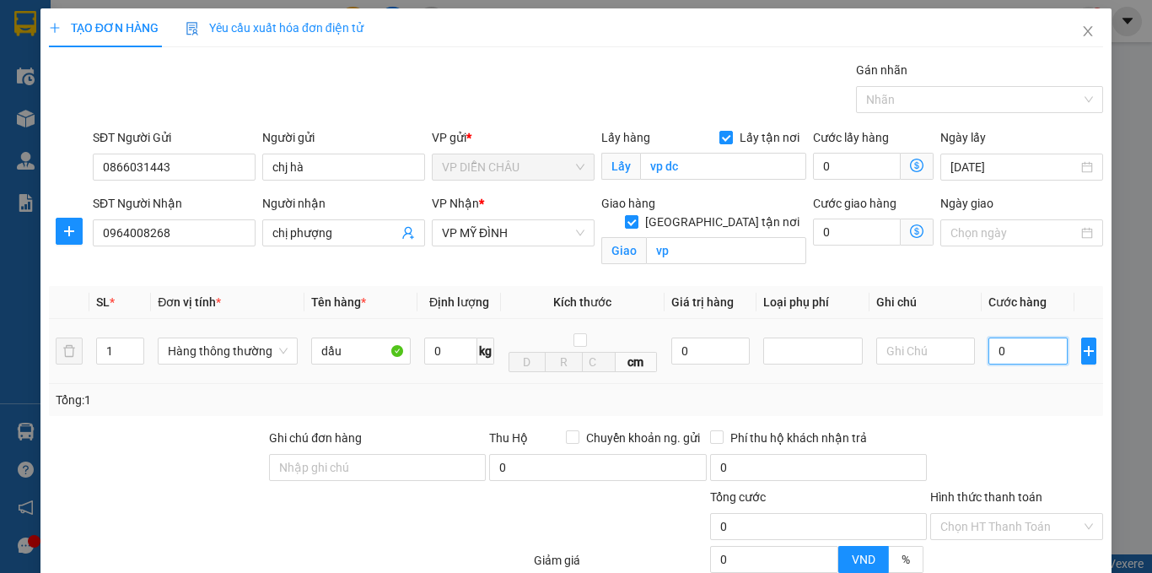
click at [989, 353] on input "0" at bounding box center [1028, 350] width 79 height 27
type input "6"
type input "60"
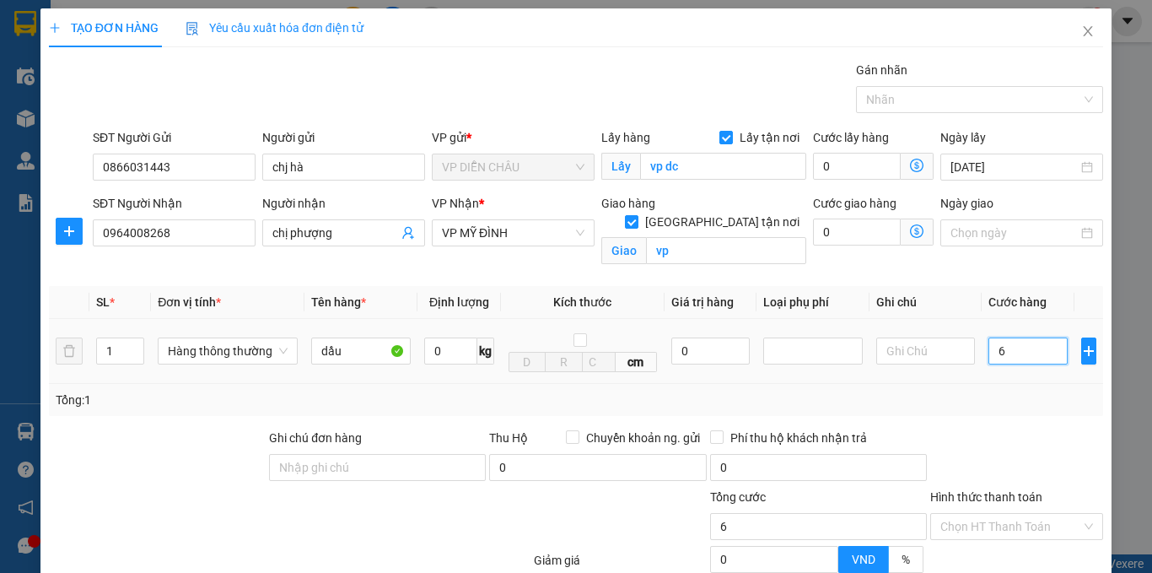
type input "60"
type input "600"
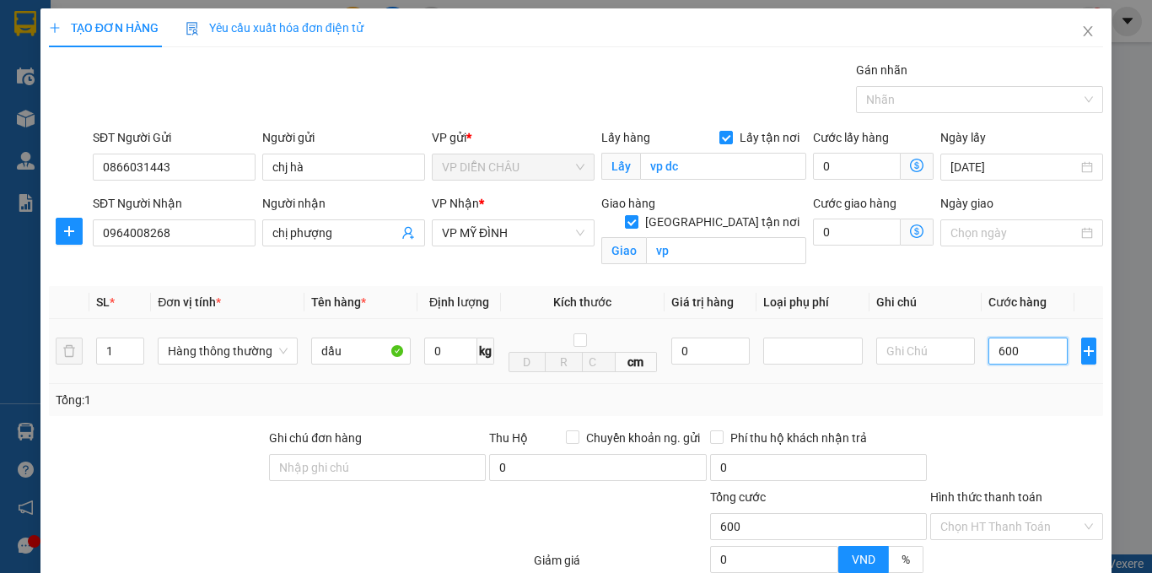
type input "6.000"
type input "60.000"
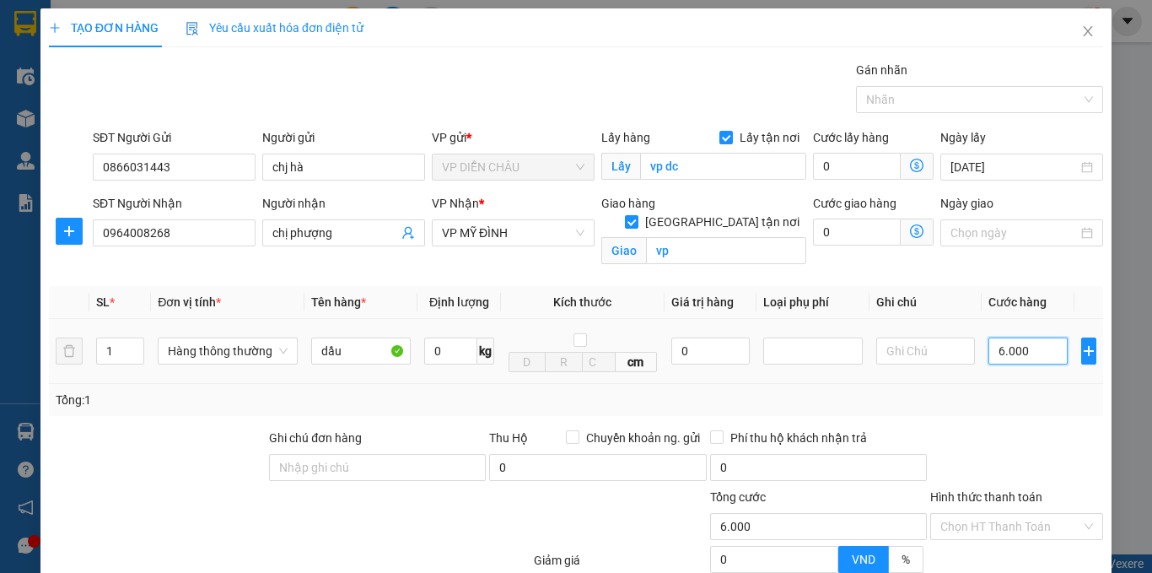
type input "60.000"
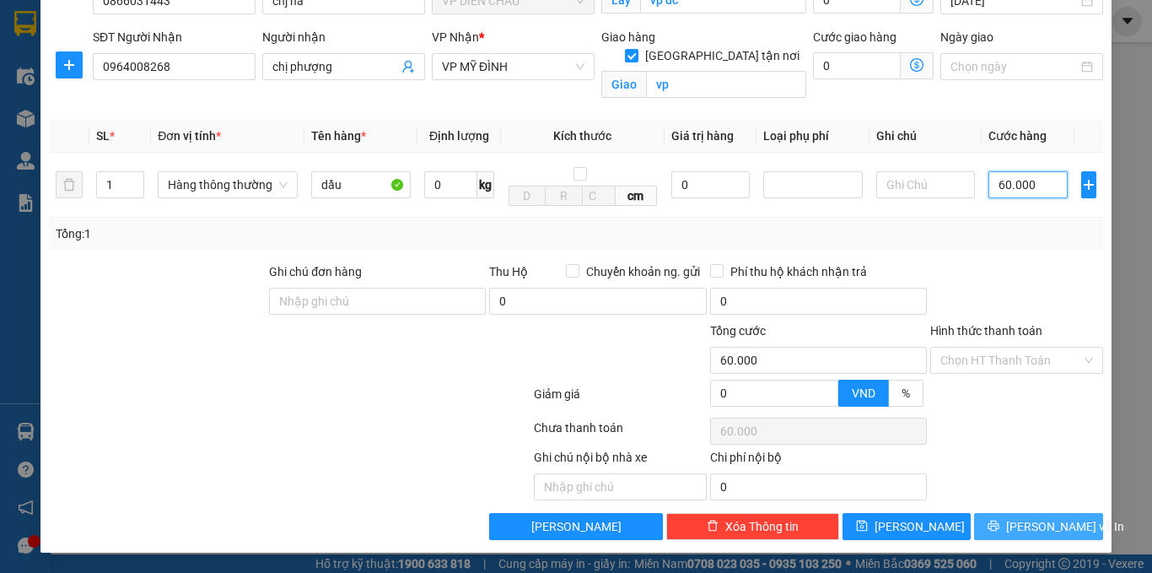
type input "60.000"
click at [1010, 524] on button "[PERSON_NAME] và In" at bounding box center [1038, 526] width 129 height 27
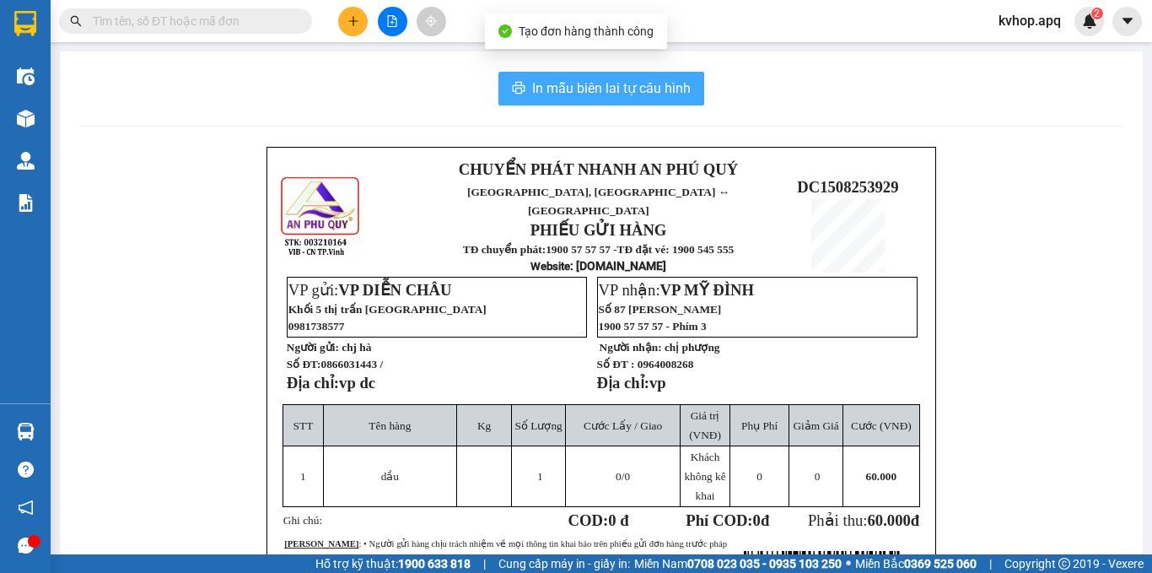
click at [606, 92] on span "In mẫu biên lai tự cấu hình" at bounding box center [611, 88] width 159 height 21
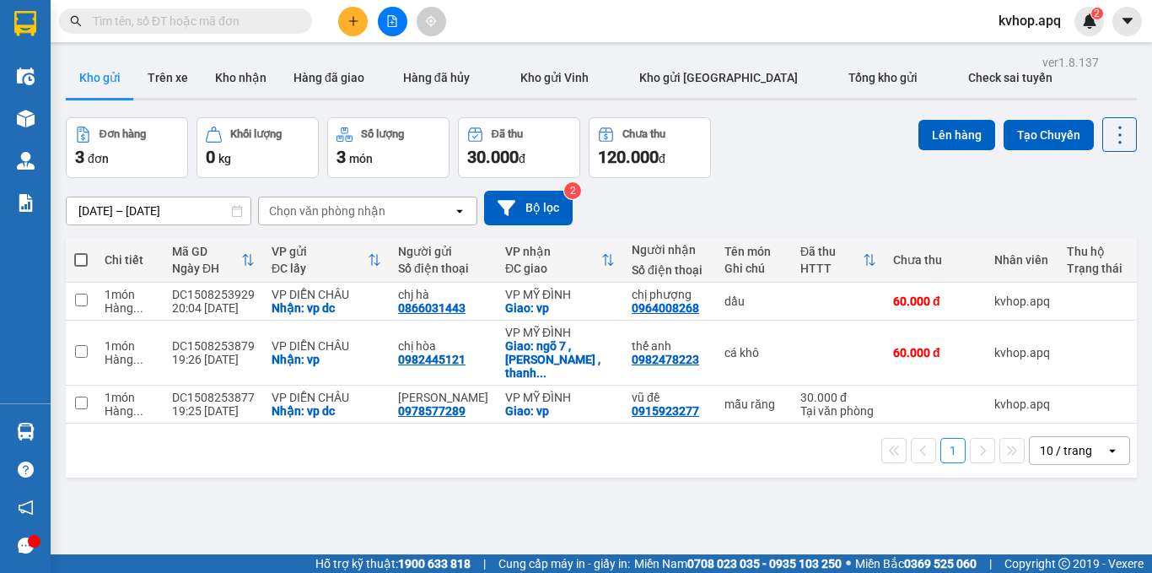
click at [353, 35] on button at bounding box center [353, 22] width 30 height 30
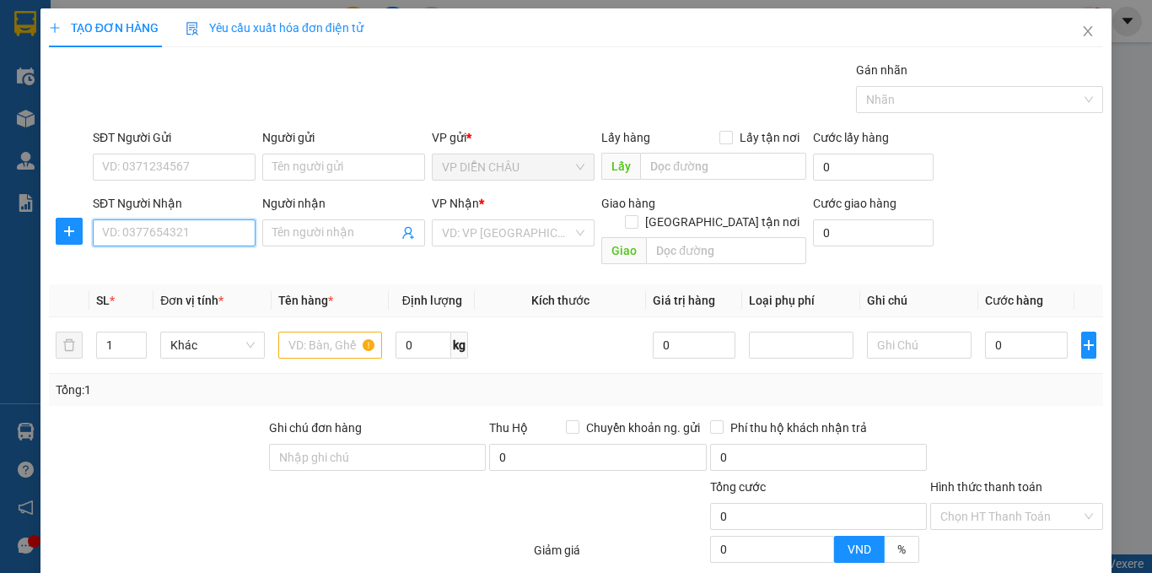
click at [223, 236] on input "SĐT Người Nhận" at bounding box center [174, 232] width 163 height 27
type input "0979463809"
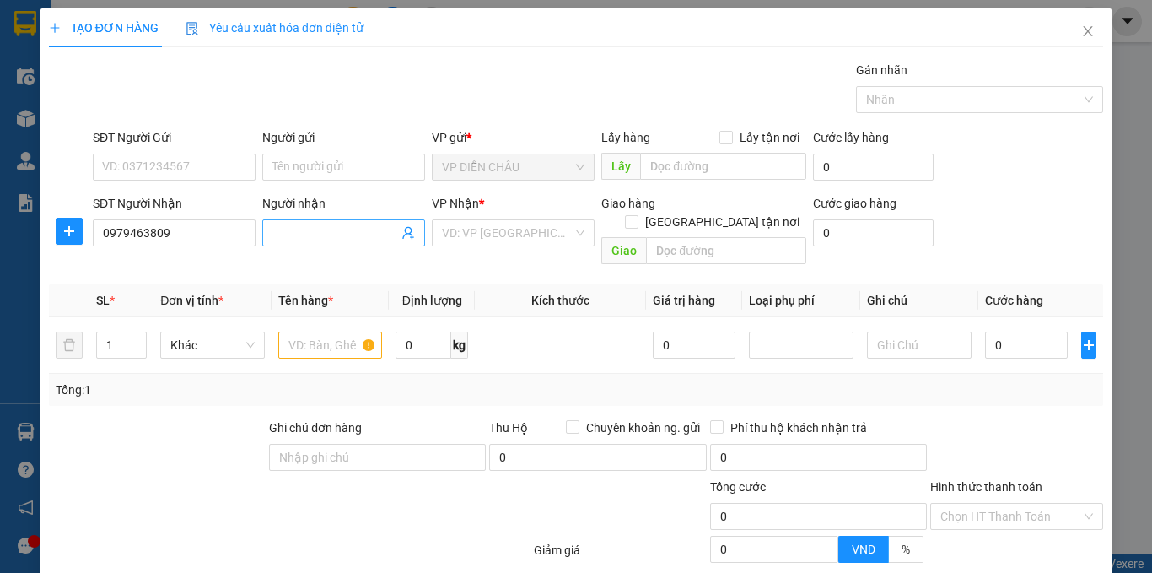
click at [291, 234] on input "Người nhận" at bounding box center [335, 233] width 126 height 19
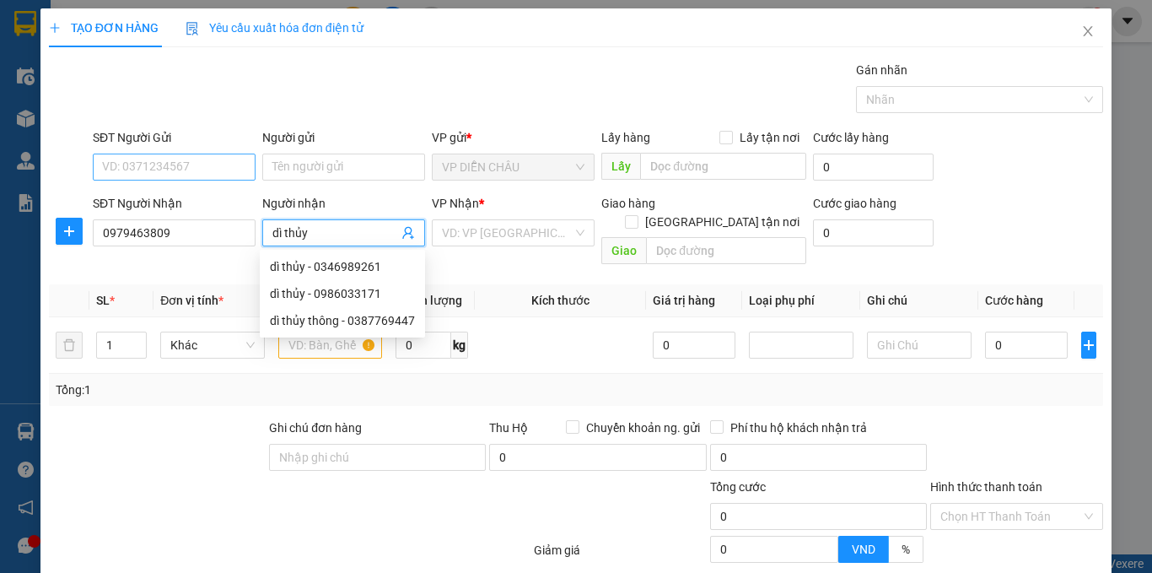
type input "dì thủy"
click at [197, 169] on input "SĐT Người Gửi" at bounding box center [174, 167] width 163 height 27
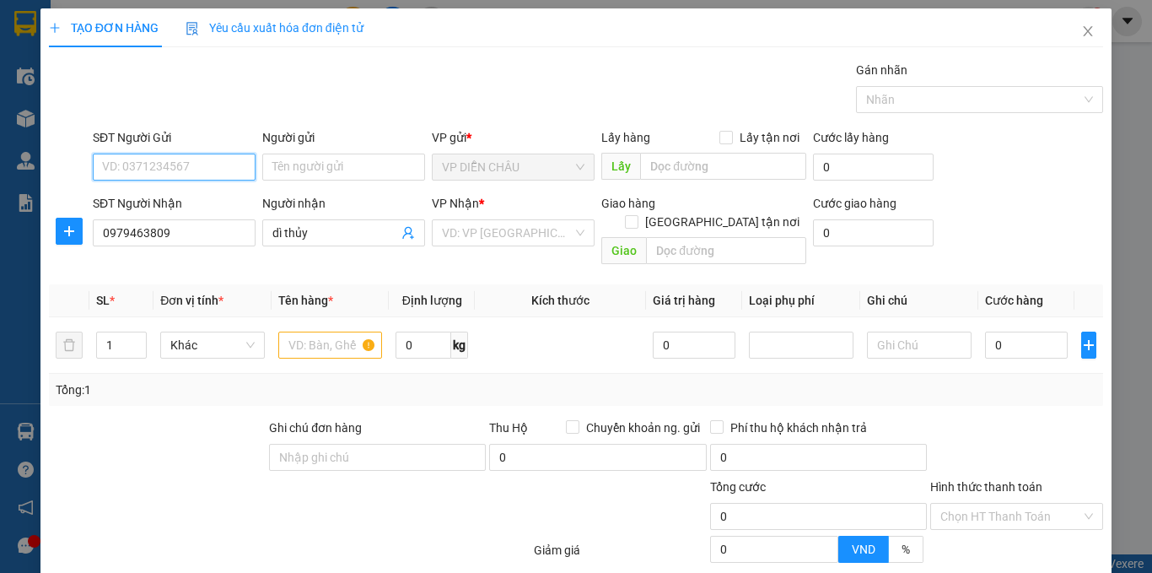
click at [167, 170] on input "SĐT Người Gửi" at bounding box center [174, 167] width 163 height 27
type input "0363165548"
click at [199, 206] on div "0363165548 - [PERSON_NAME]" at bounding box center [185, 200] width 166 height 19
type input "[PERSON_NAME]"
checkbox input "true"
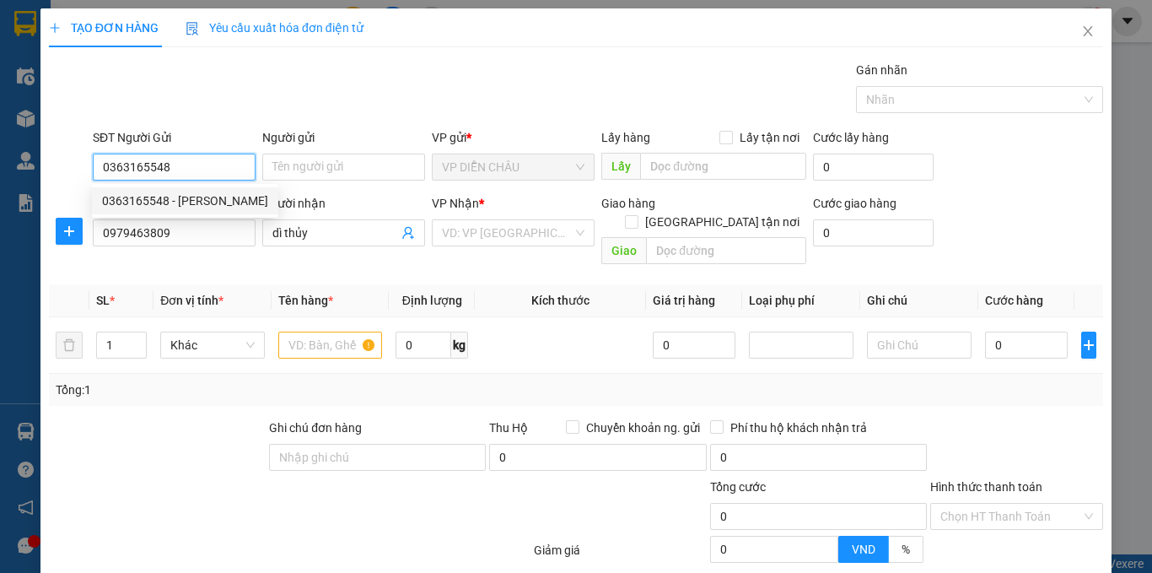
type input "vp Diễn Châu"
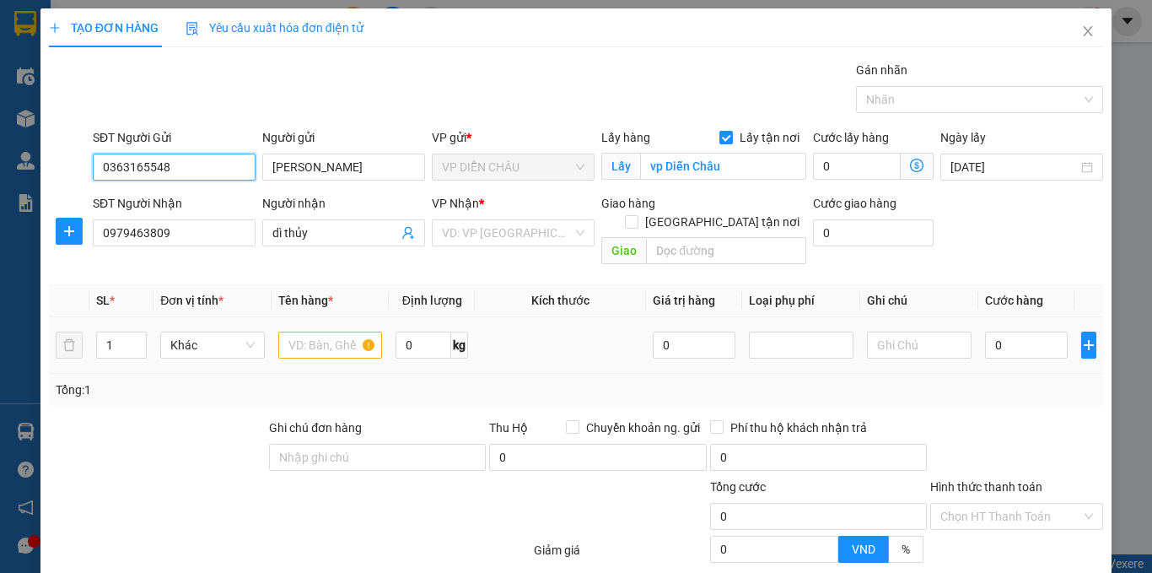
type input "0363165548"
click at [316, 332] on input "text" at bounding box center [330, 345] width 105 height 27
type input "d"
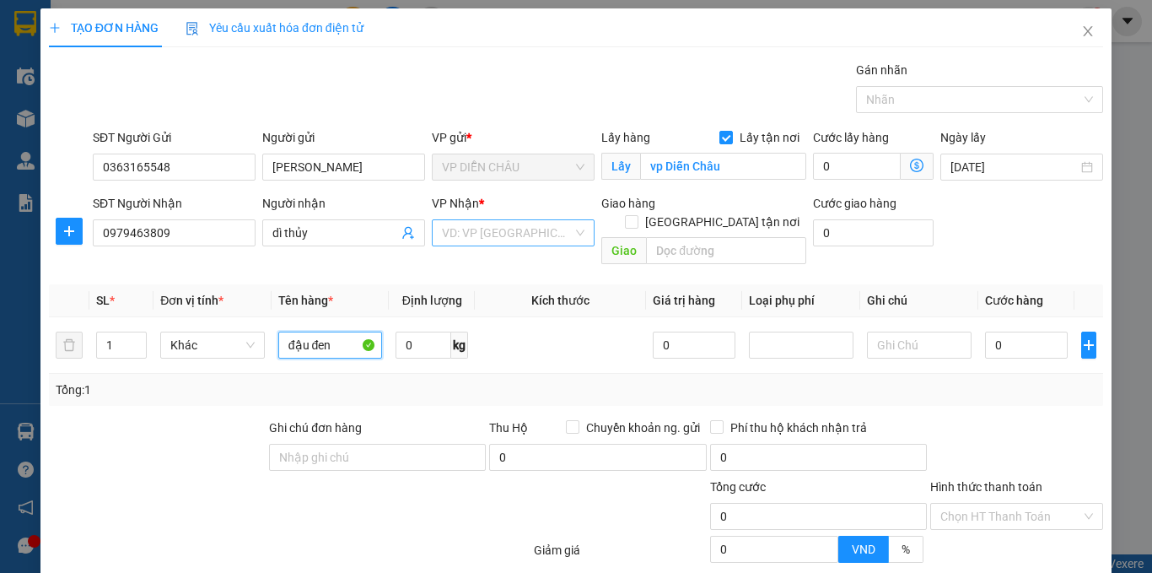
type input "đậu đen"
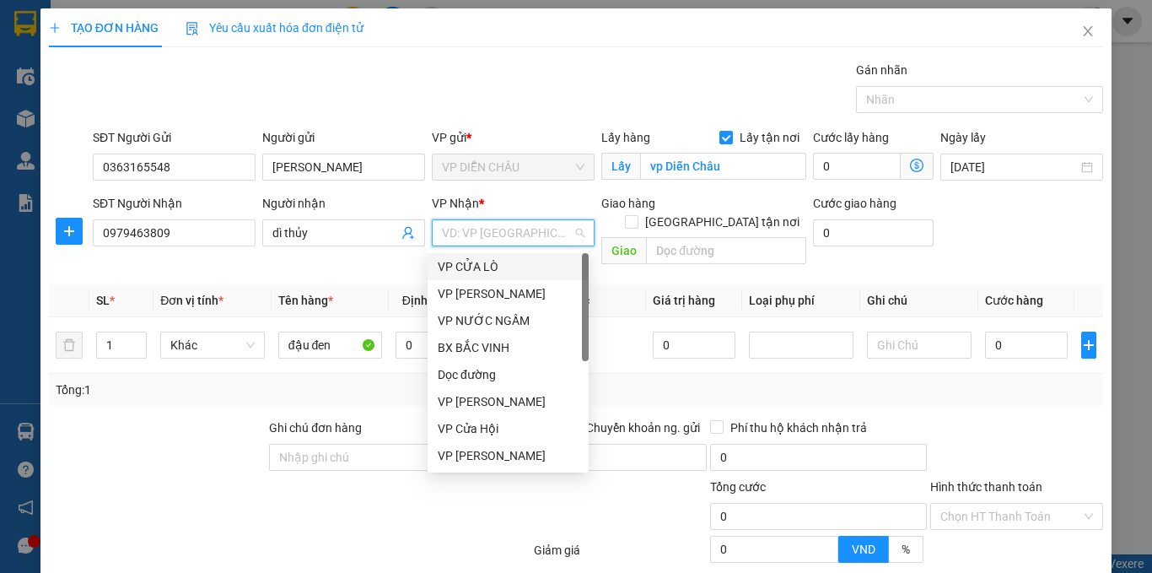
click at [518, 245] on input "search" at bounding box center [507, 232] width 131 height 25
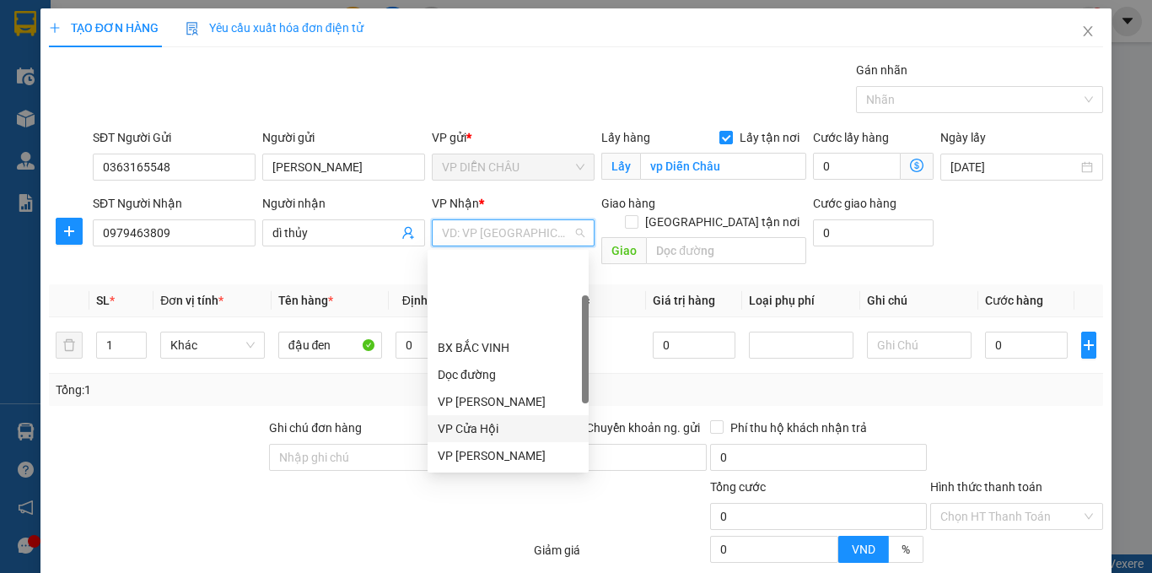
scroll to position [169, 0]
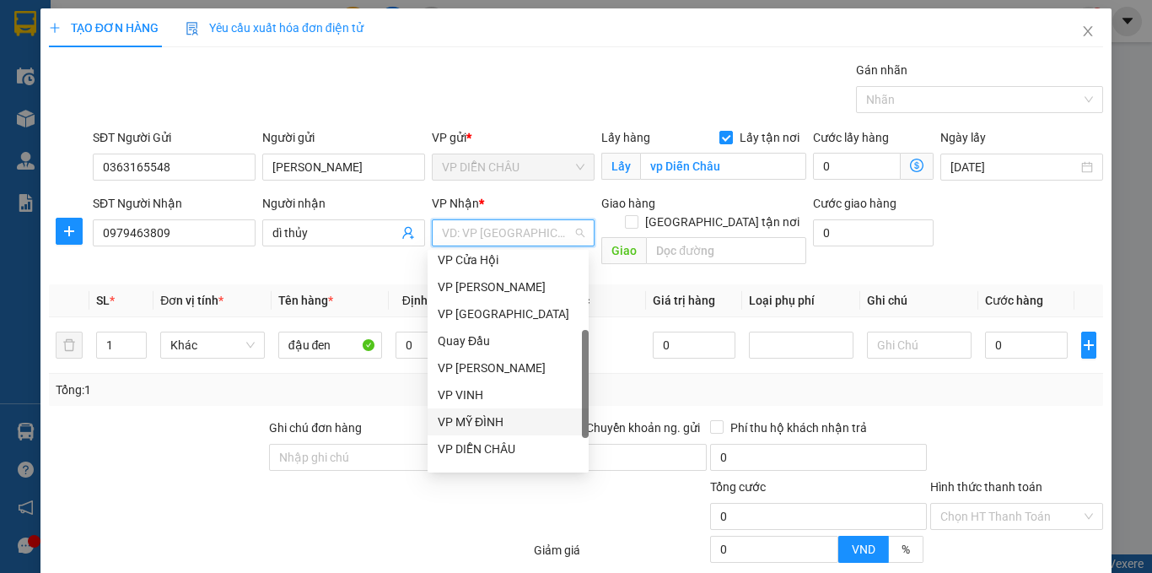
drag, startPoint x: 481, startPoint y: 425, endPoint x: 495, endPoint y: 407, distance: 23.5
click at [481, 423] on div "VP MỸ ĐÌNH" at bounding box center [508, 421] width 141 height 19
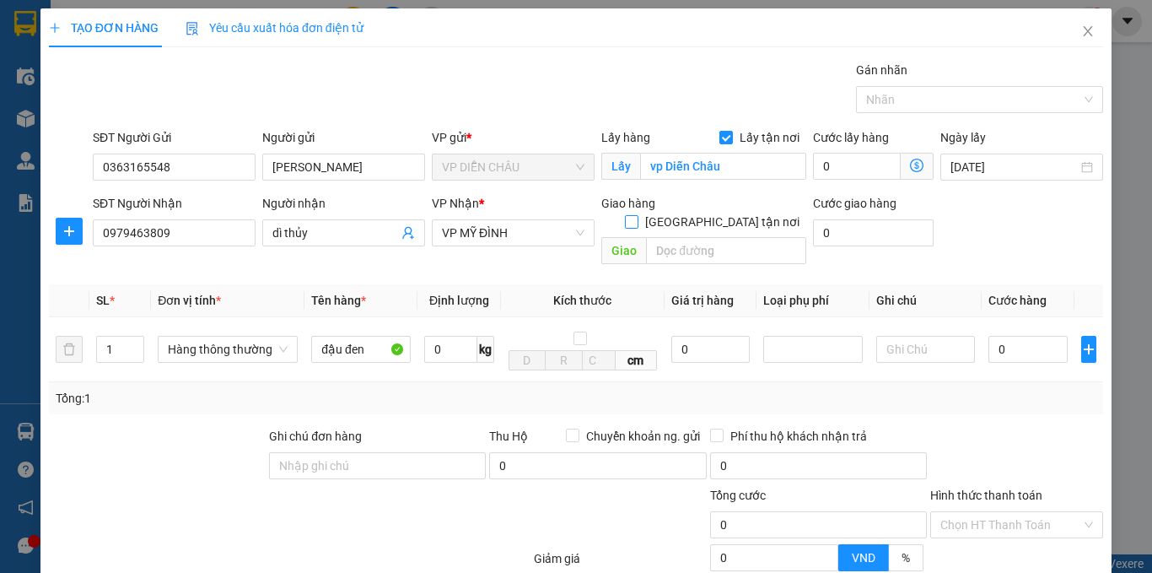
click at [637, 215] on input "[GEOGRAPHIC_DATA] tận nơi" at bounding box center [631, 221] width 12 height 12
checkbox input "true"
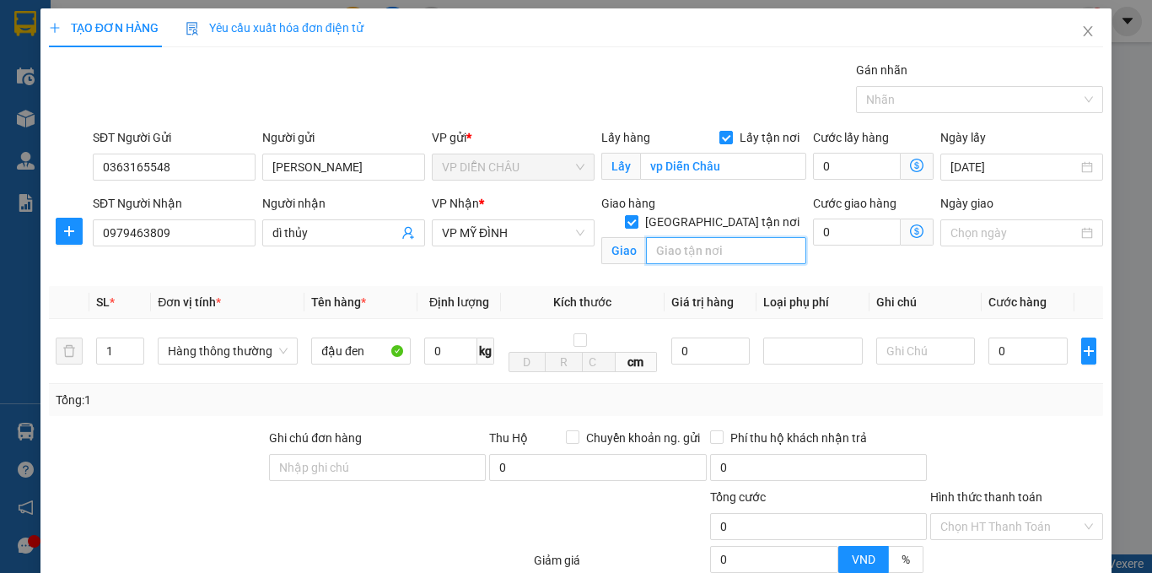
click at [687, 237] on input "text" at bounding box center [726, 250] width 160 height 27
type input "vp"
click at [989, 349] on input "0" at bounding box center [1028, 350] width 79 height 27
type input "4"
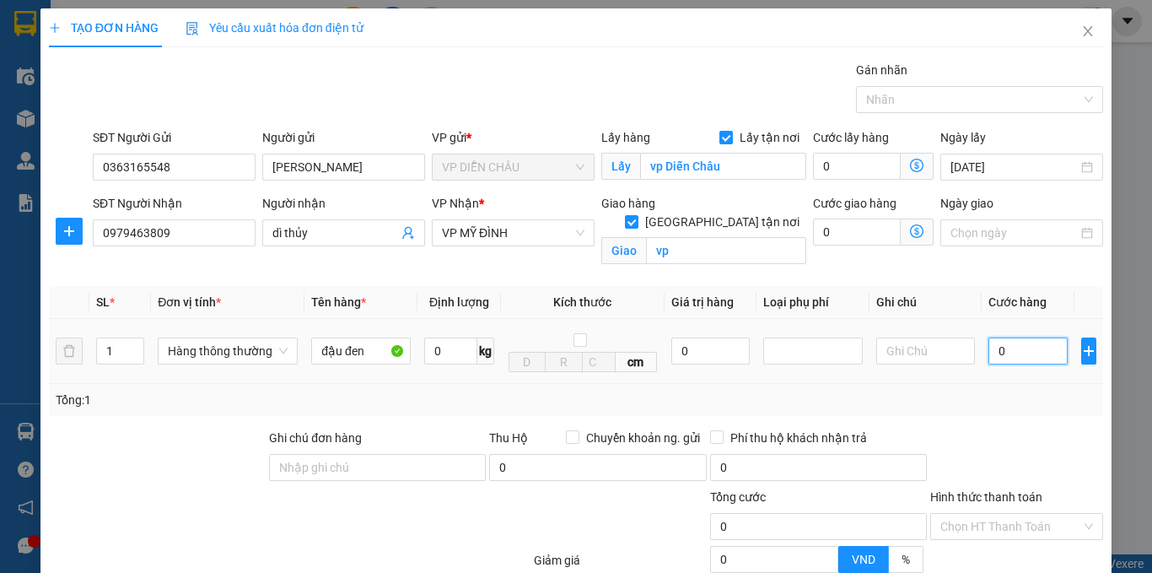
type input "4"
type input "40"
type input "400"
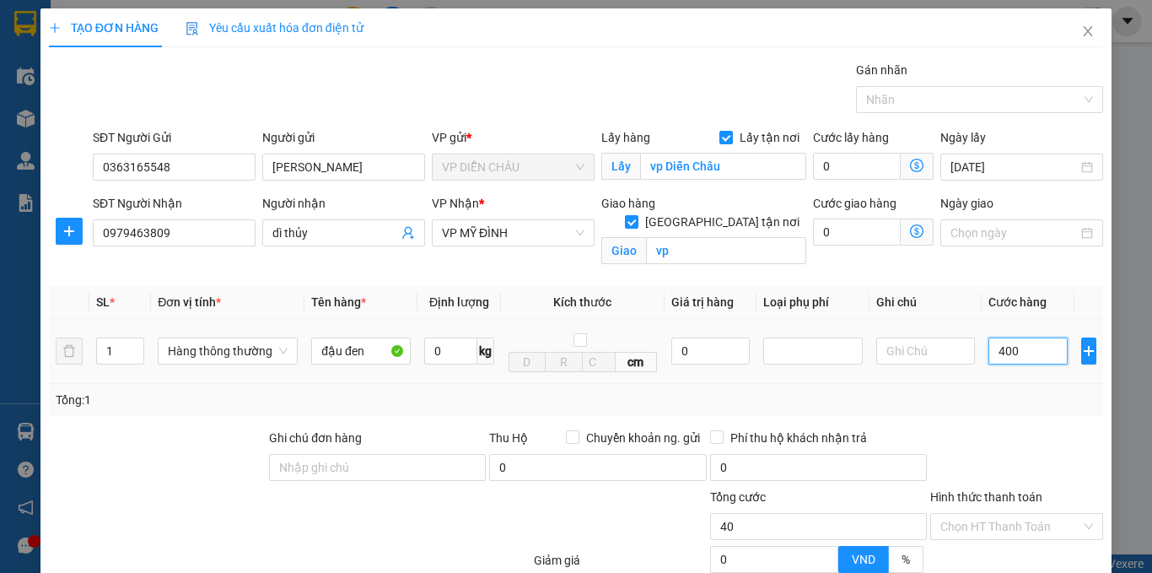
type input "400"
type input "4.000"
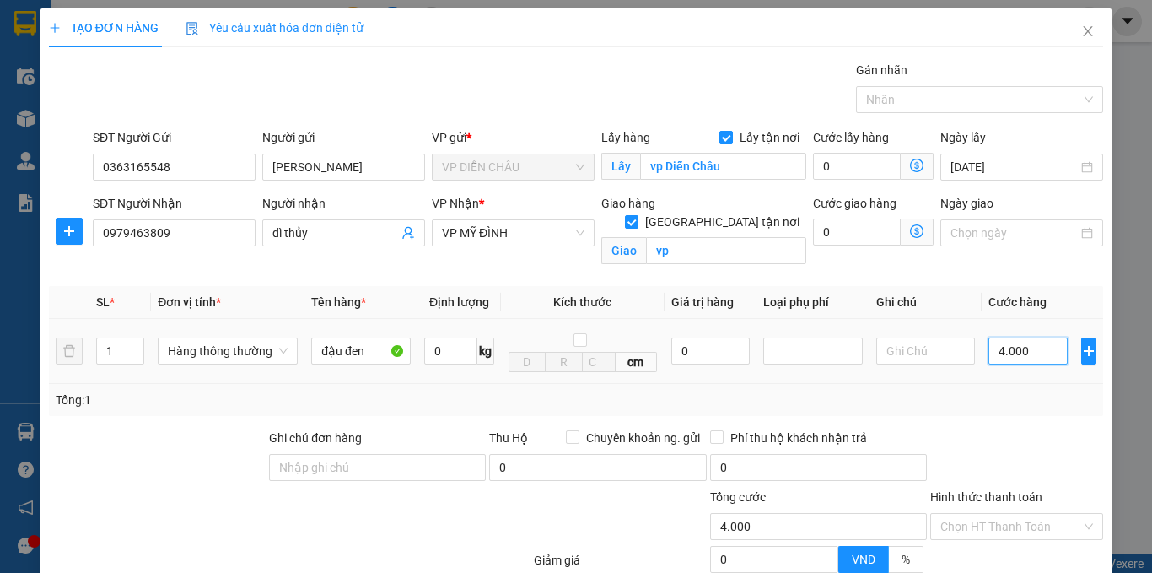
type input "40.000"
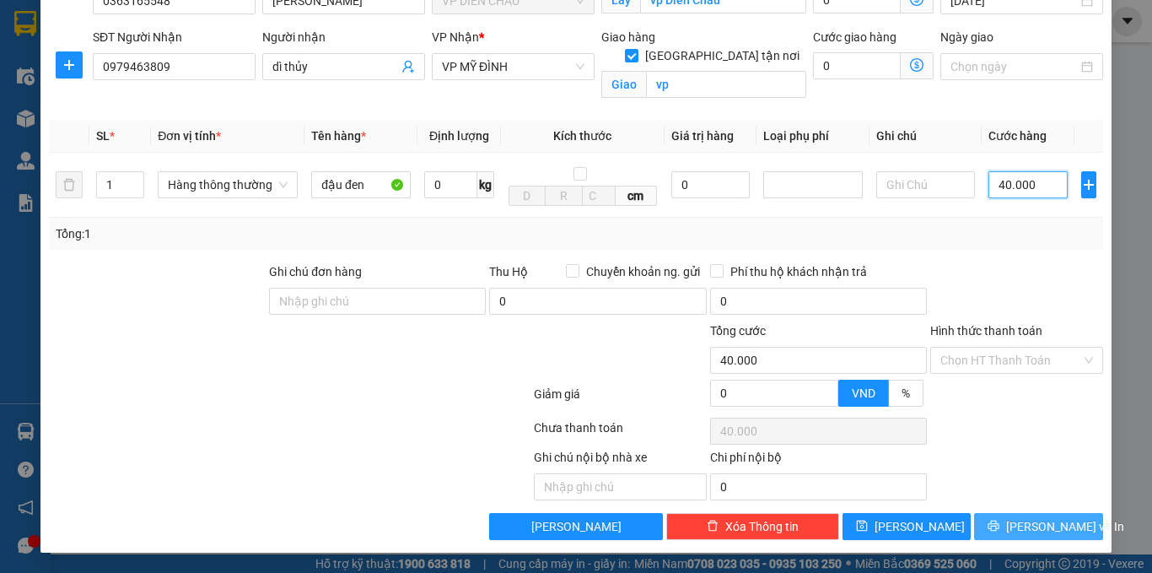
type input "40.000"
click at [1013, 529] on span "[PERSON_NAME] và In" at bounding box center [1065, 526] width 118 height 19
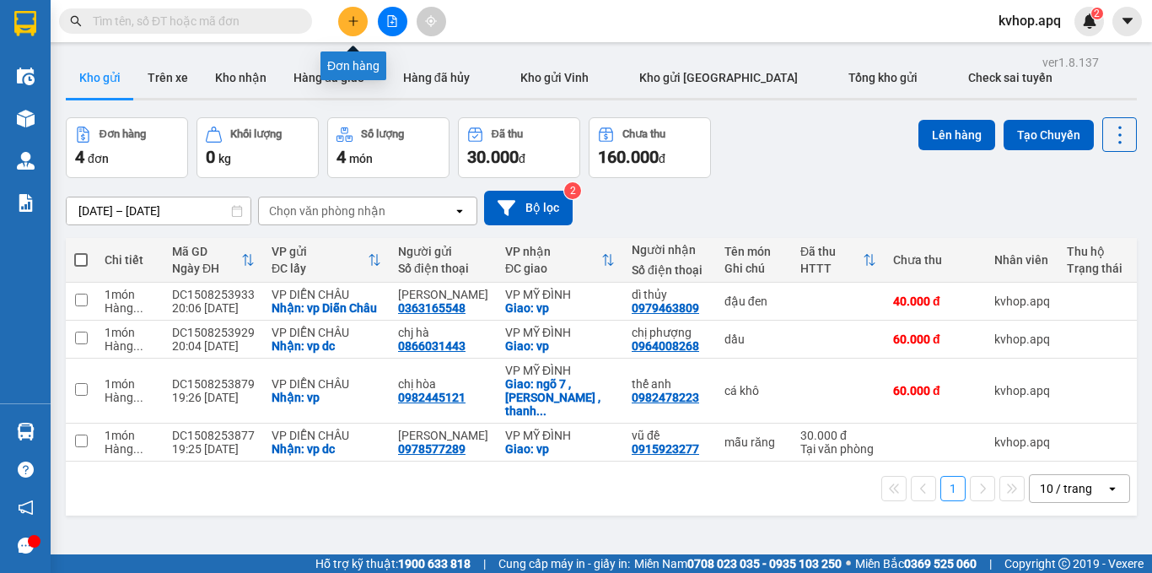
click at [348, 19] on icon "plus" at bounding box center [354, 21] width 12 height 12
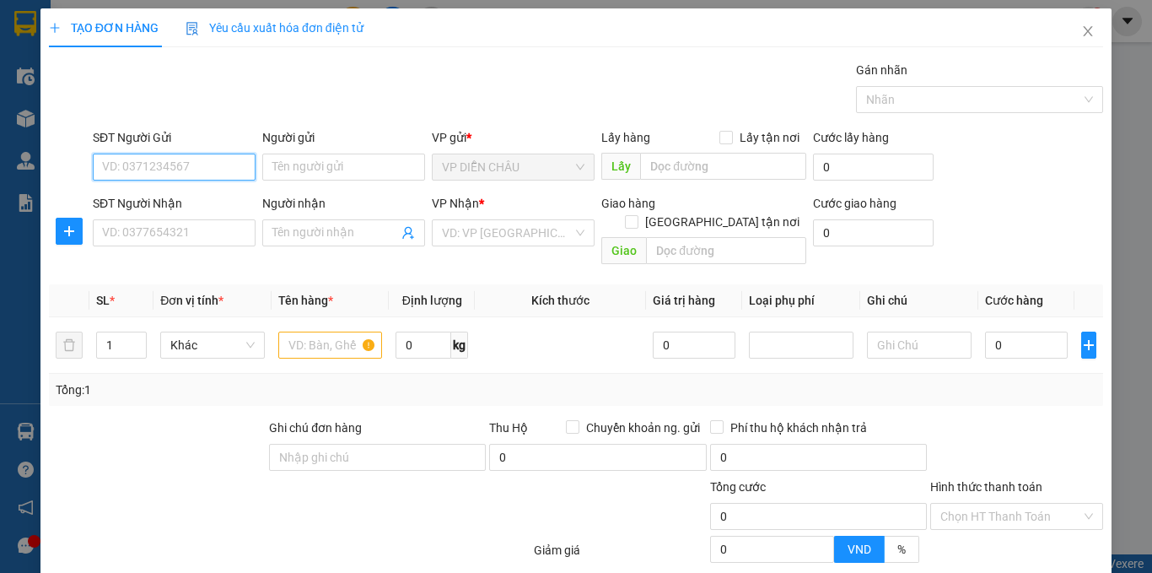
click at [128, 162] on input "SĐT Người Gửi" at bounding box center [174, 167] width 163 height 27
click at [186, 166] on input "SĐT Người Gửi" at bounding box center [174, 167] width 163 height 27
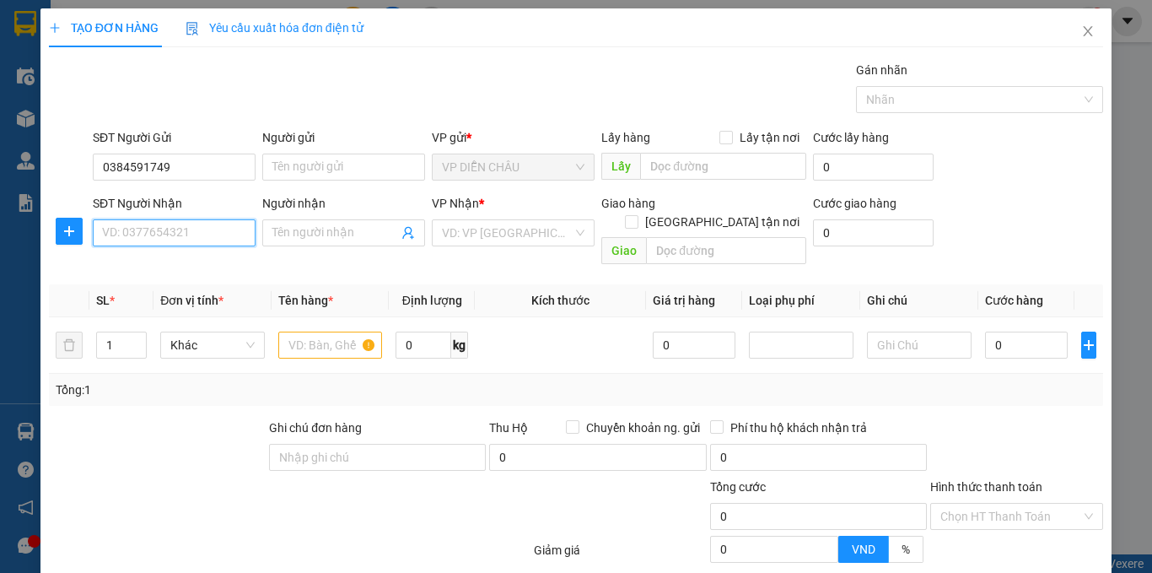
click at [153, 224] on input "SĐT Người Nhận" at bounding box center [174, 232] width 163 height 27
click at [191, 169] on input "0384591749" at bounding box center [174, 167] width 163 height 27
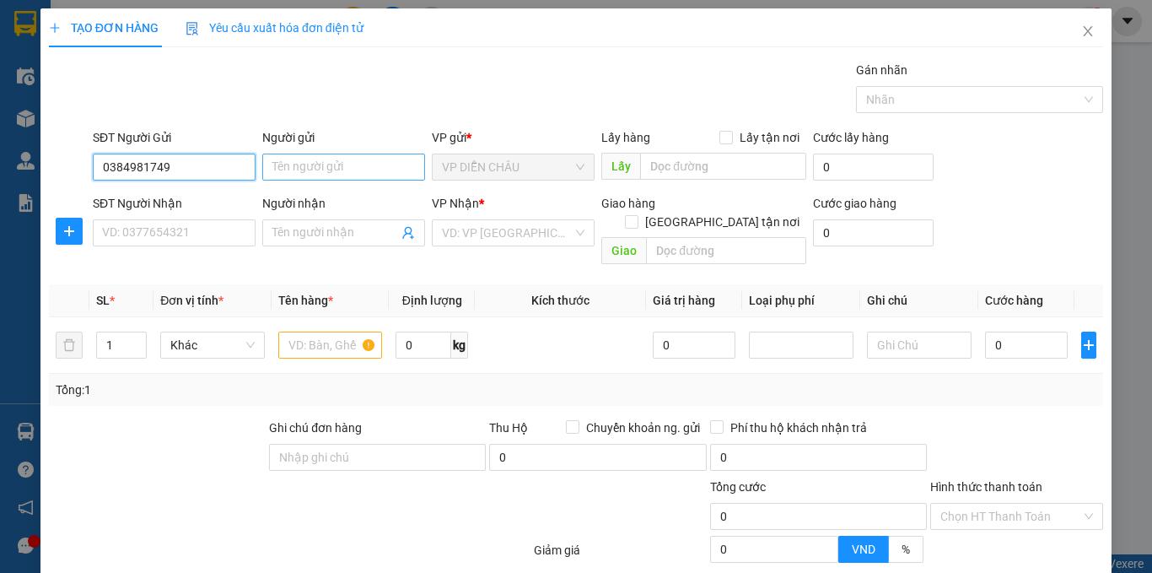
type input "0384981749"
click at [300, 160] on input "Người gửi" at bounding box center [343, 167] width 163 height 27
type input "dì nam"
click at [720, 134] on input "Lấy tận nơi" at bounding box center [726, 137] width 12 height 12
checkbox input "true"
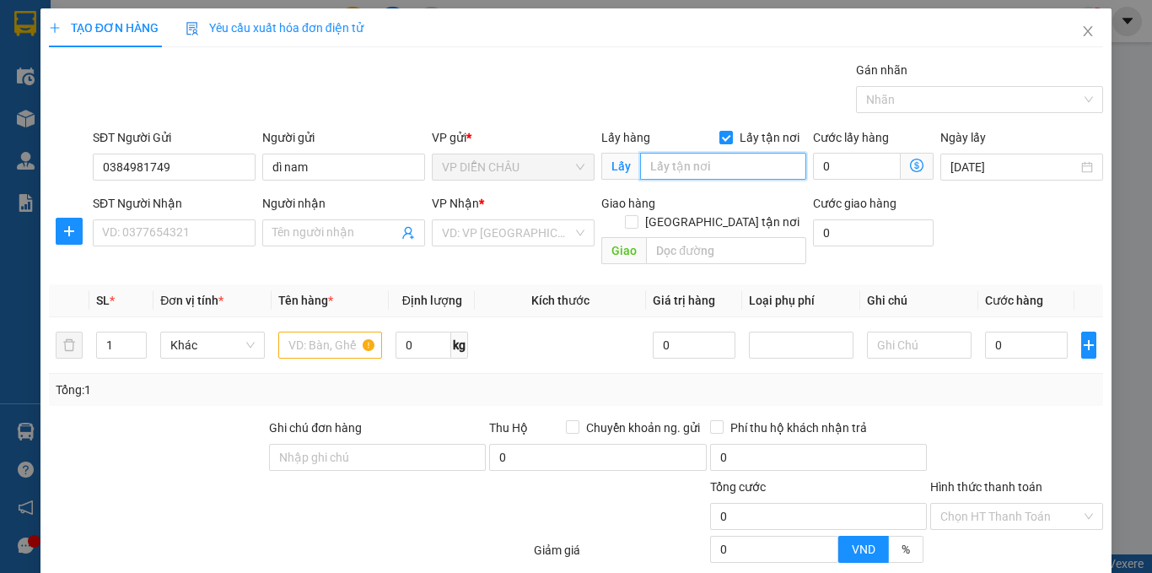
drag, startPoint x: 714, startPoint y: 154, endPoint x: 706, endPoint y: 168, distance: 15.5
click at [707, 167] on input "text" at bounding box center [723, 166] width 166 height 27
type input "vp"
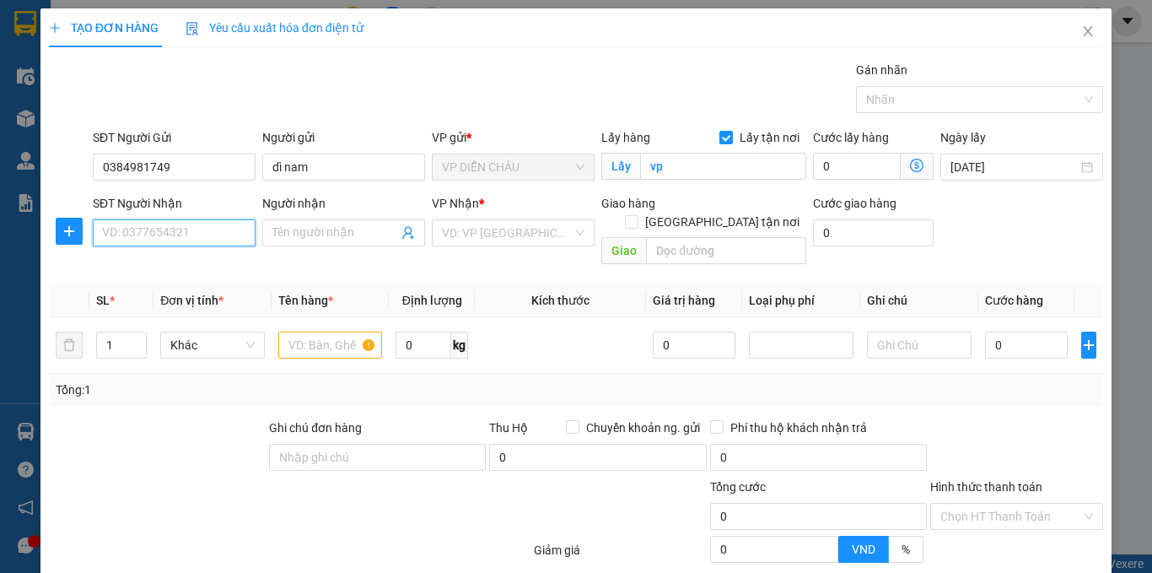
click at [205, 237] on input "SĐT Người Nhận" at bounding box center [174, 232] width 163 height 27
type input "0369519566"
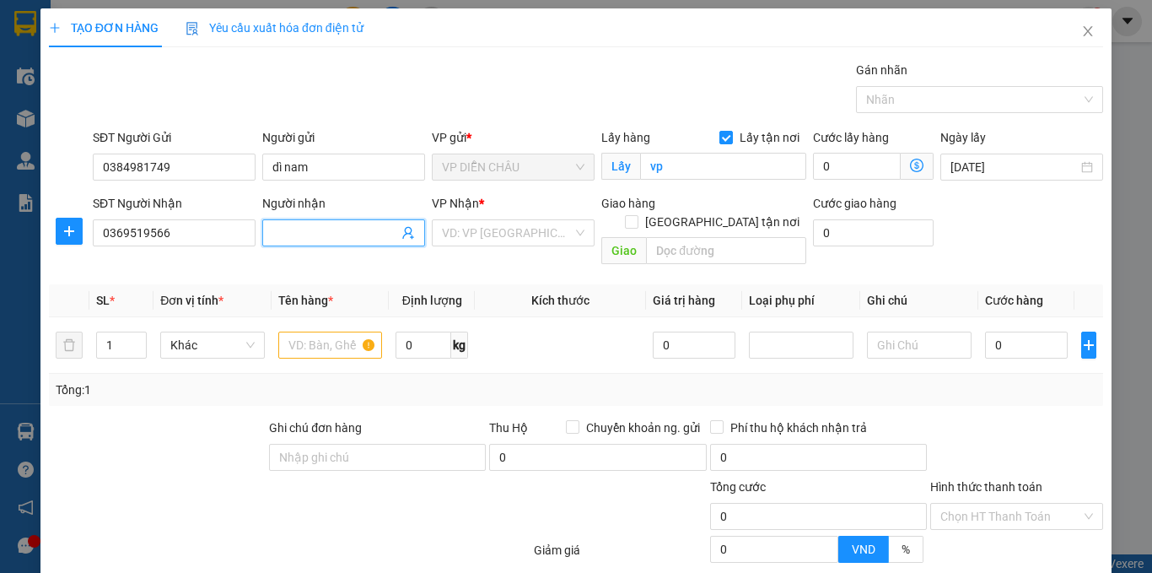
click at [326, 228] on input "Người nhận" at bounding box center [335, 233] width 126 height 19
type input "[PERSON_NAME]"
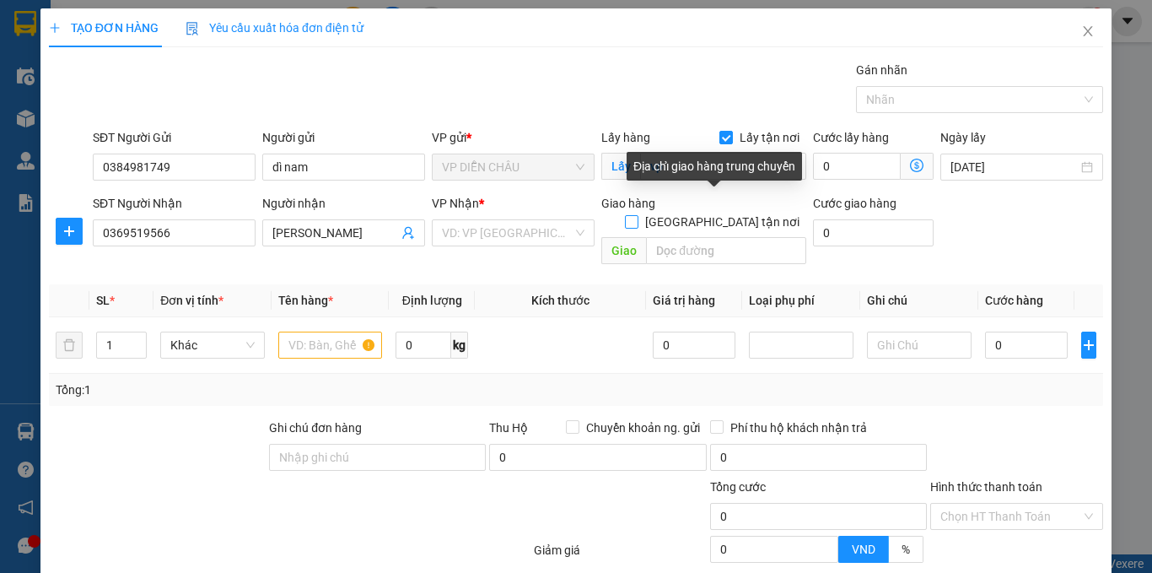
click at [637, 215] on input "[GEOGRAPHIC_DATA] tận nơi" at bounding box center [631, 221] width 12 height 12
checkbox input "true"
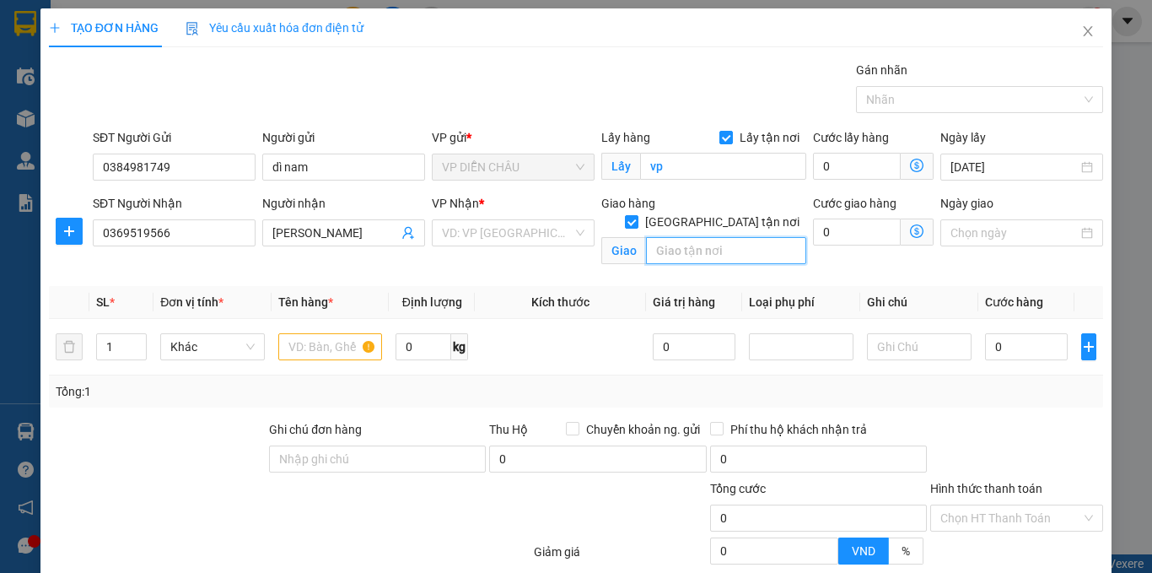
click at [687, 237] on input "text" at bounding box center [726, 250] width 160 height 27
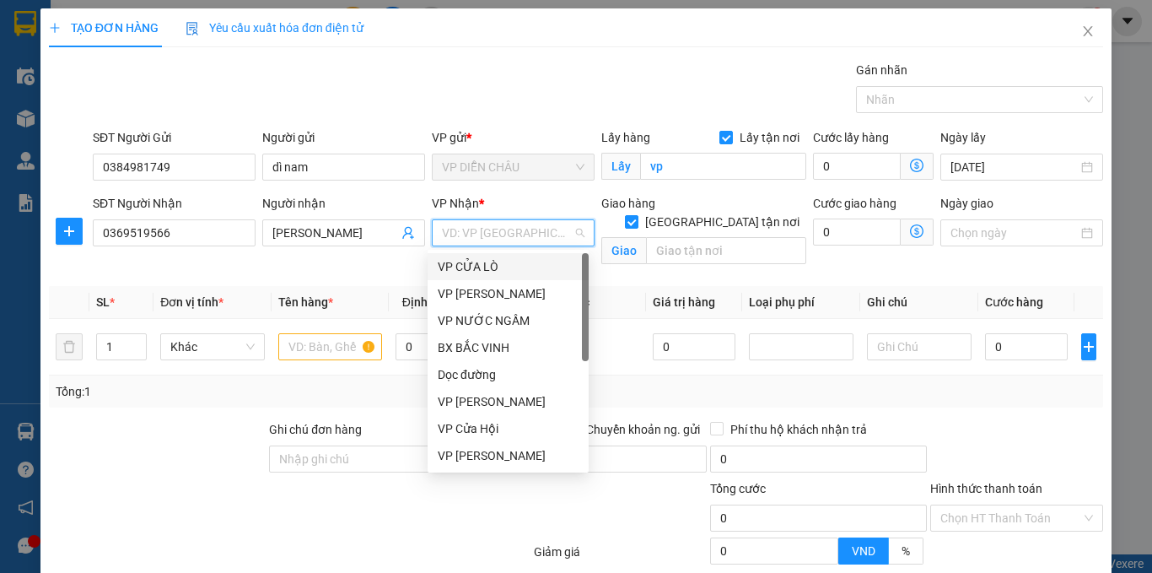
click at [502, 228] on input "search" at bounding box center [507, 232] width 131 height 25
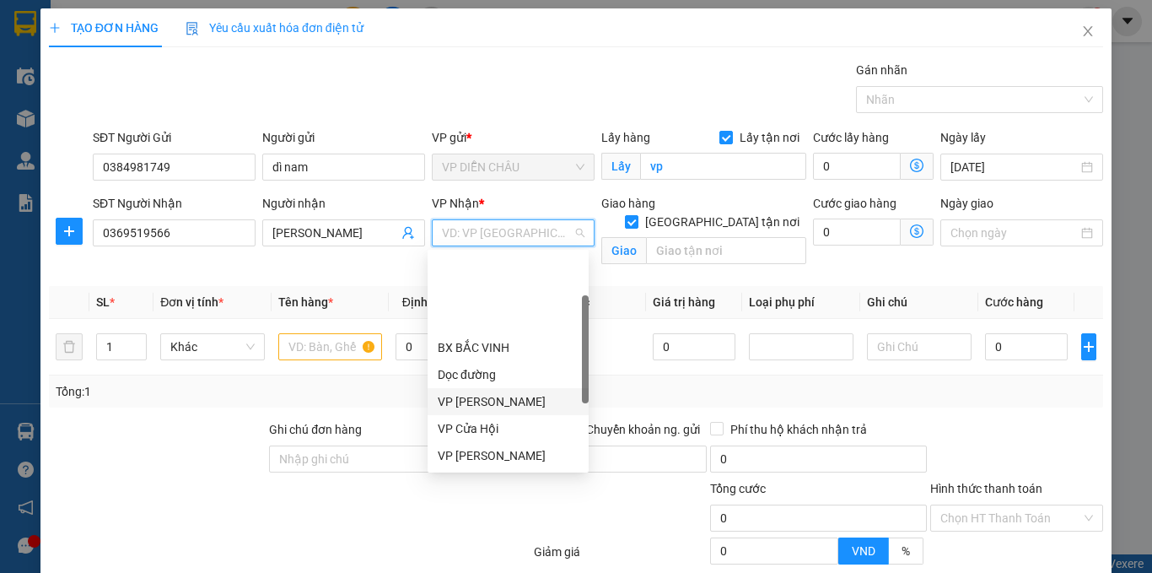
scroll to position [169, 0]
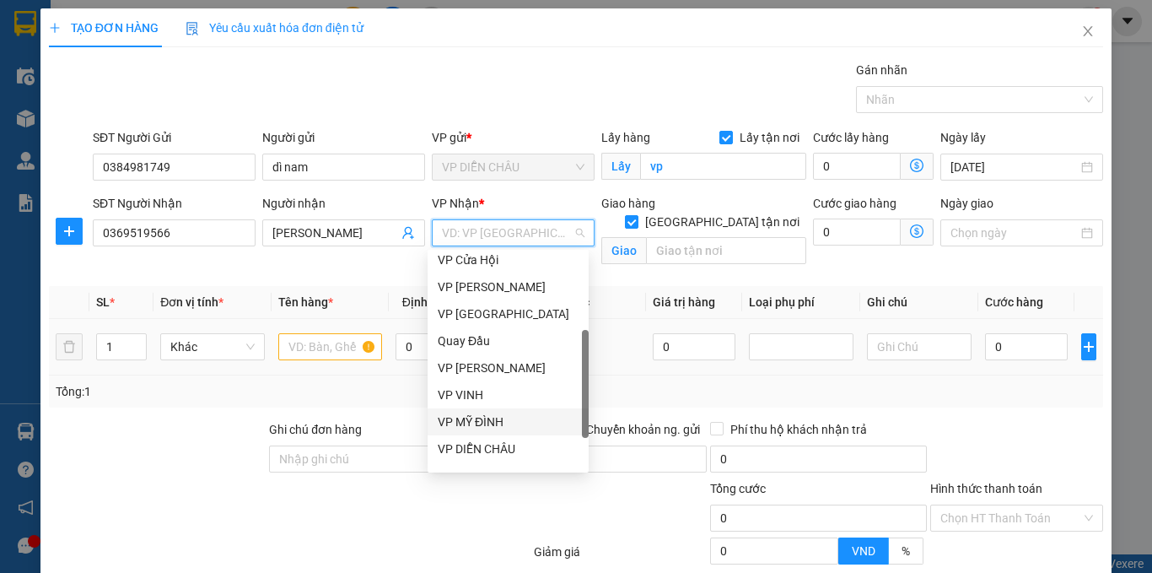
drag, startPoint x: 477, startPoint y: 419, endPoint x: 563, endPoint y: 325, distance: 127.8
click at [483, 411] on div "VP MỸ ĐÌNH" at bounding box center [508, 421] width 161 height 27
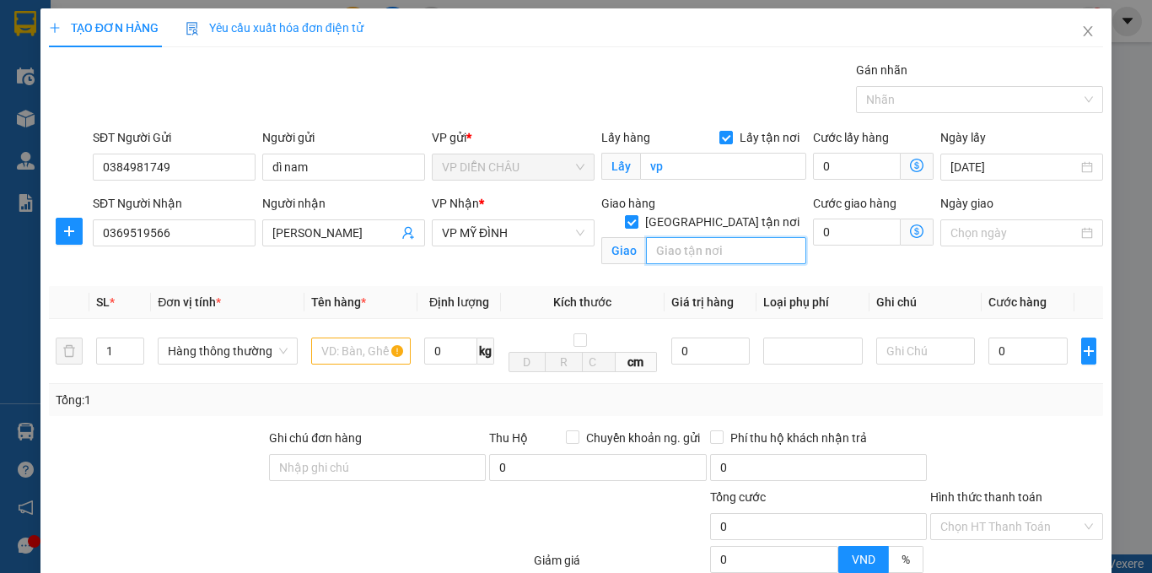
click at [670, 237] on input "text" at bounding box center [726, 250] width 160 height 27
type input "vp"
type input "2"
click at [132, 342] on span "up" at bounding box center [135, 347] width 10 height 10
click at [327, 358] on input "text" at bounding box center [361, 350] width 100 height 27
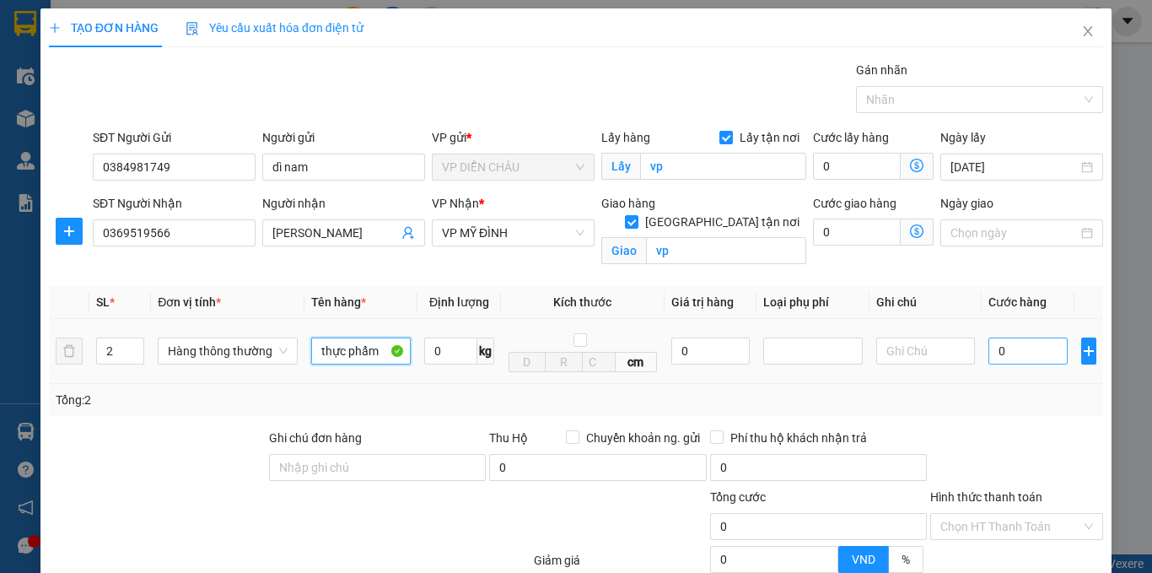
type input "thực phẩm"
click at [989, 348] on input "0" at bounding box center [1028, 350] width 79 height 27
type input "70"
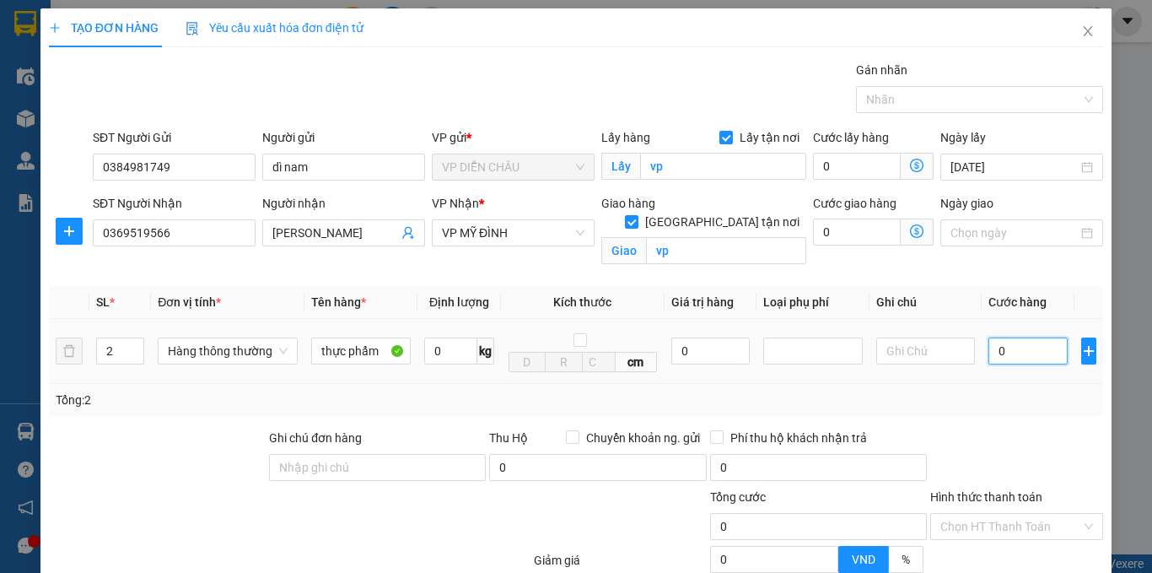
type input "70"
type input "700"
type input "7.000"
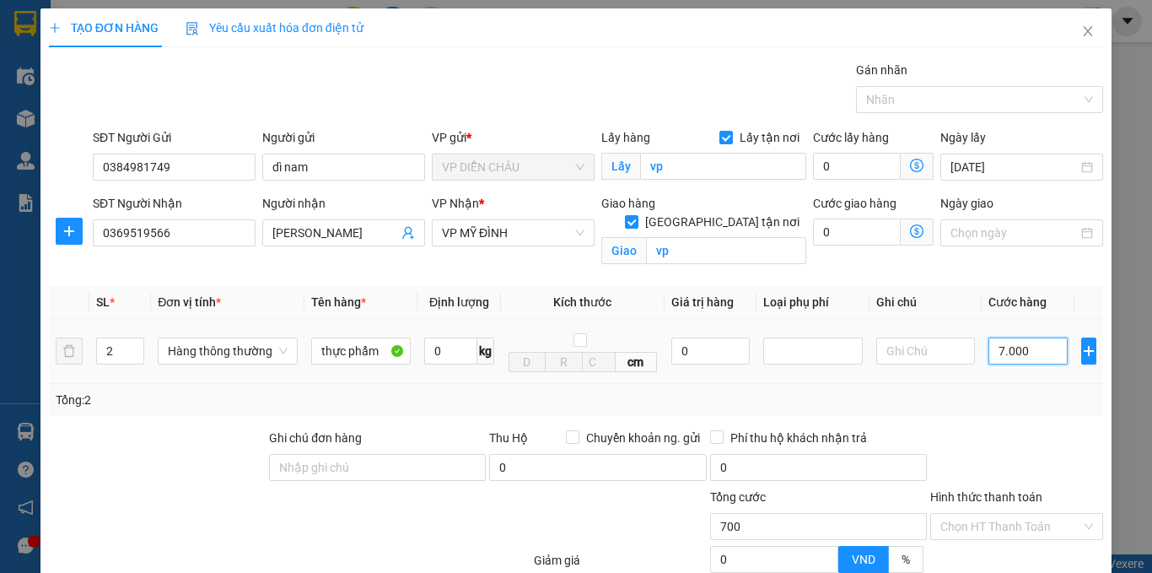
type input "7.000"
type input "70.000"
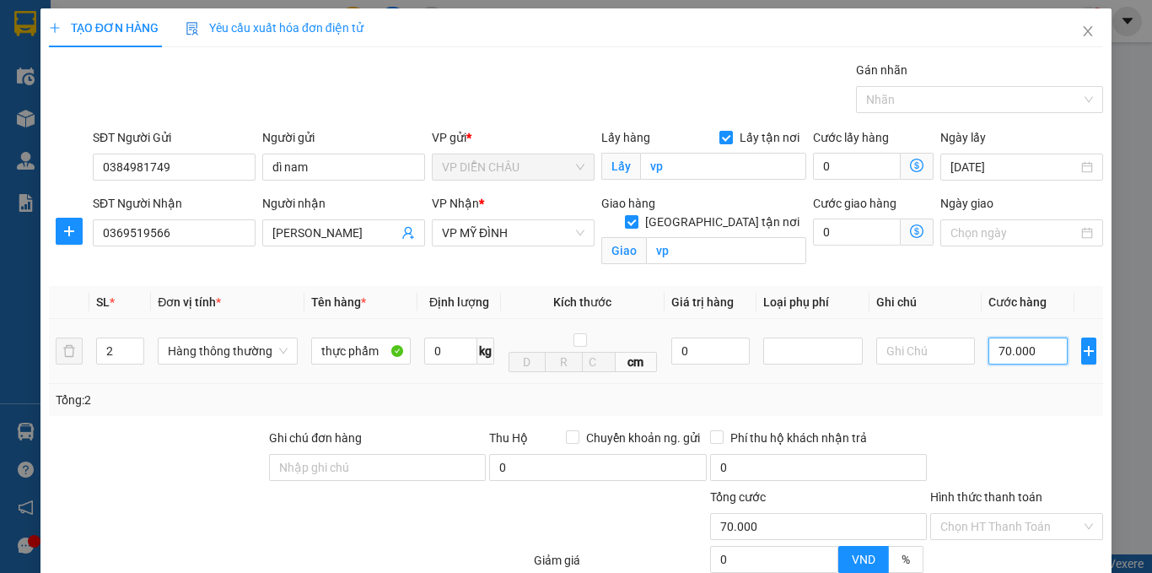
type input "700.000"
type input "70.000"
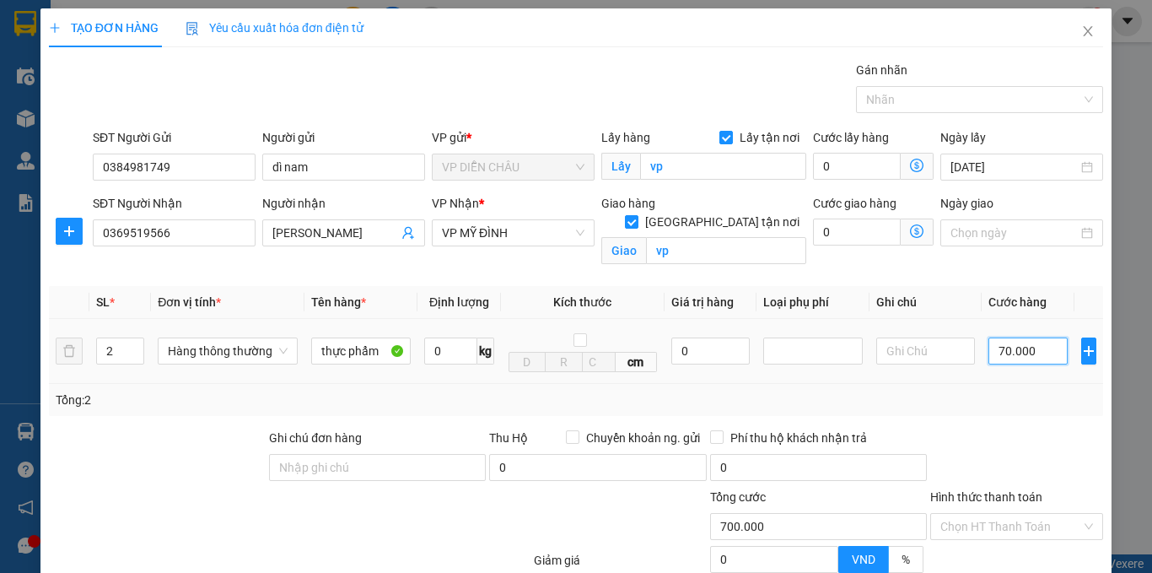
type input "70.000"
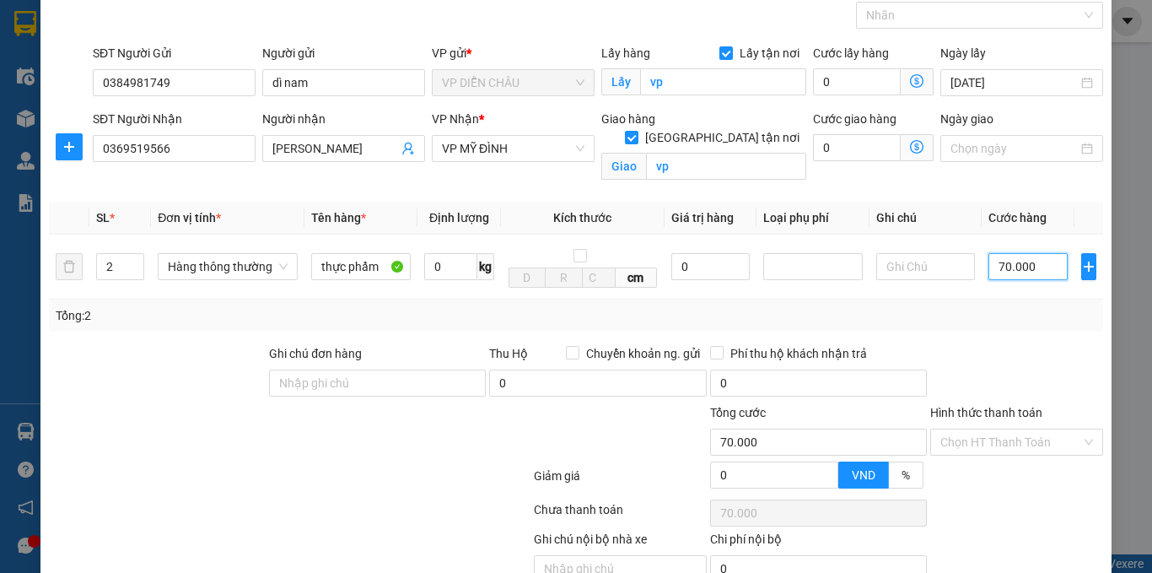
scroll to position [167, 0]
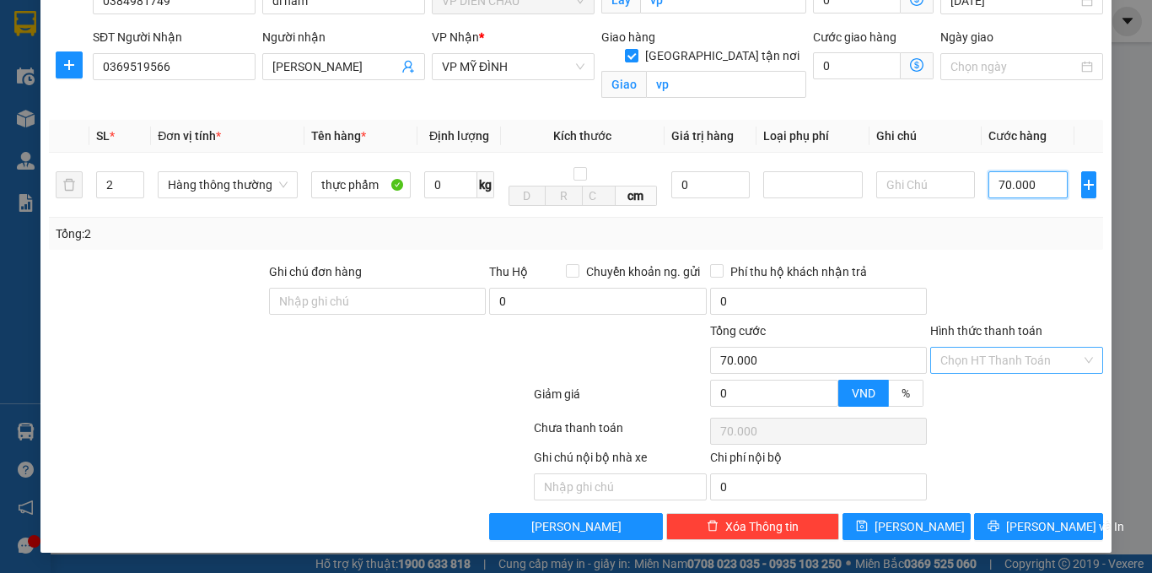
type input "70.000"
click at [993, 369] on input "Hình thức thanh toán" at bounding box center [1011, 360] width 141 height 25
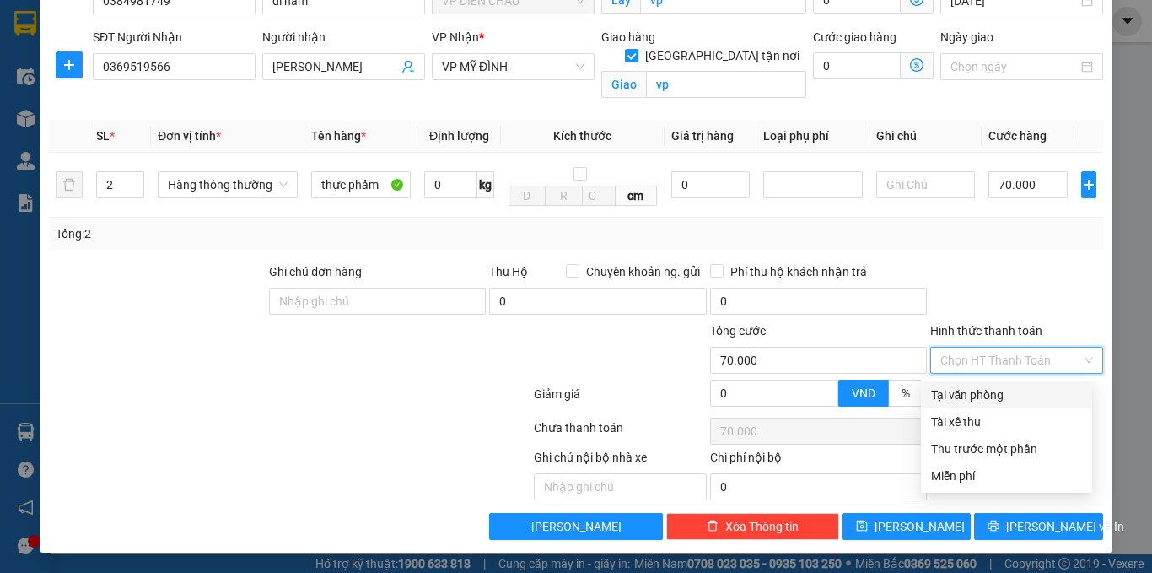
click at [984, 385] on div "Tại văn phòng" at bounding box center [1006, 394] width 151 height 19
type input "0"
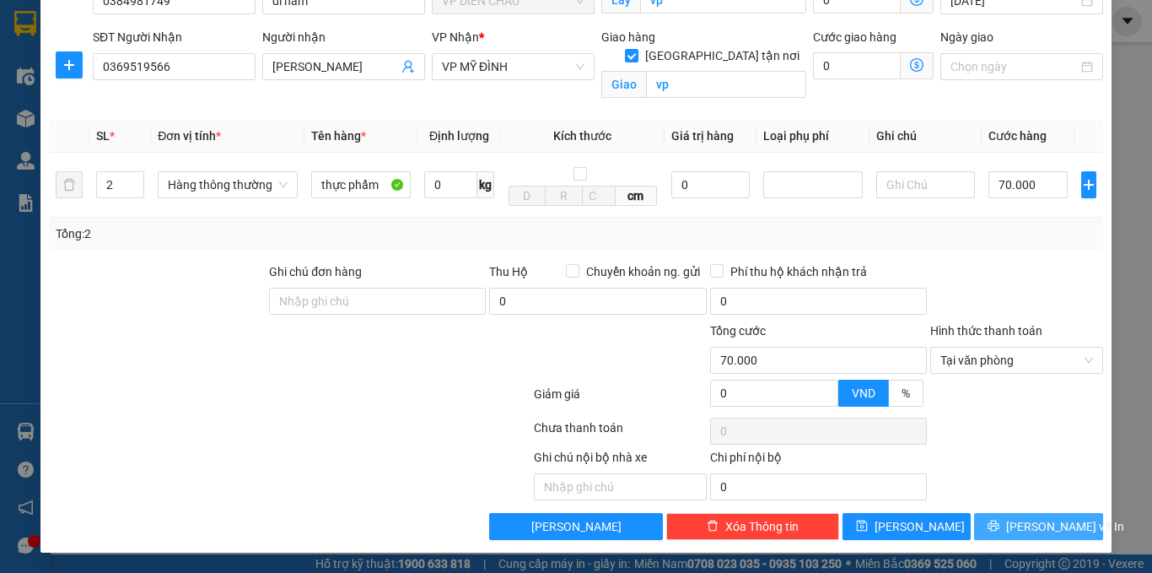
click at [1006, 534] on button "[PERSON_NAME] và In" at bounding box center [1038, 526] width 129 height 27
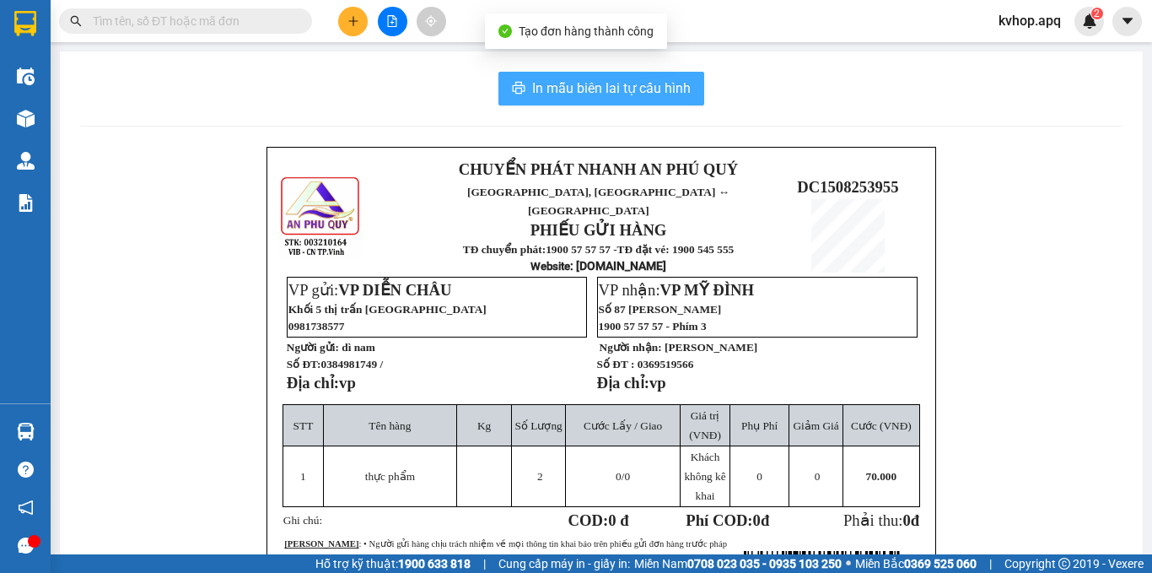
click at [618, 98] on span "In mẫu biên lai tự cấu hình" at bounding box center [611, 88] width 159 height 21
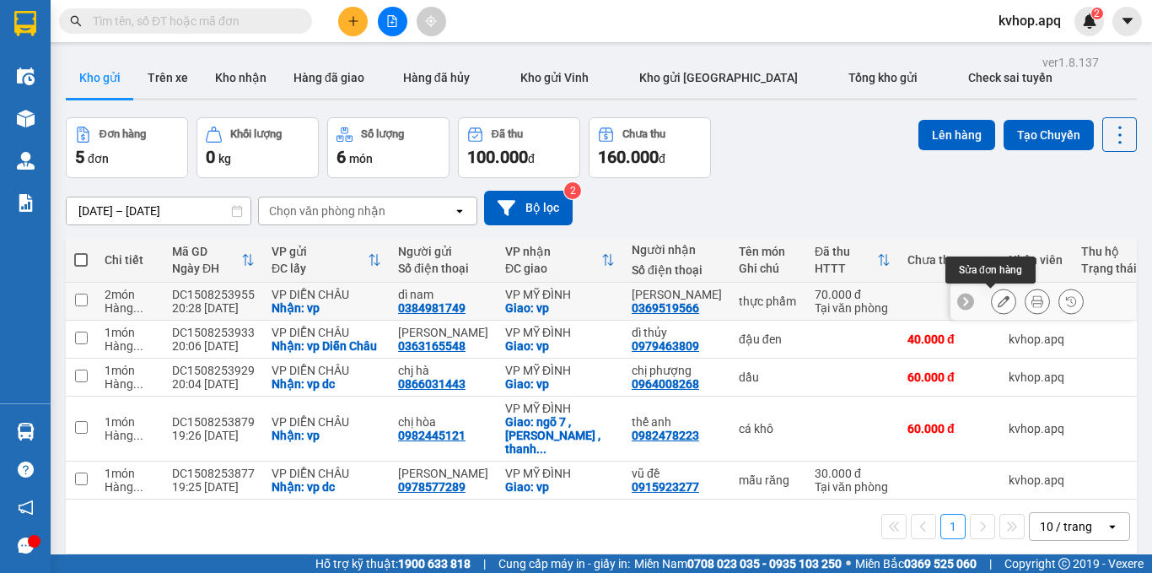
click at [992, 303] on button at bounding box center [1004, 302] width 24 height 30
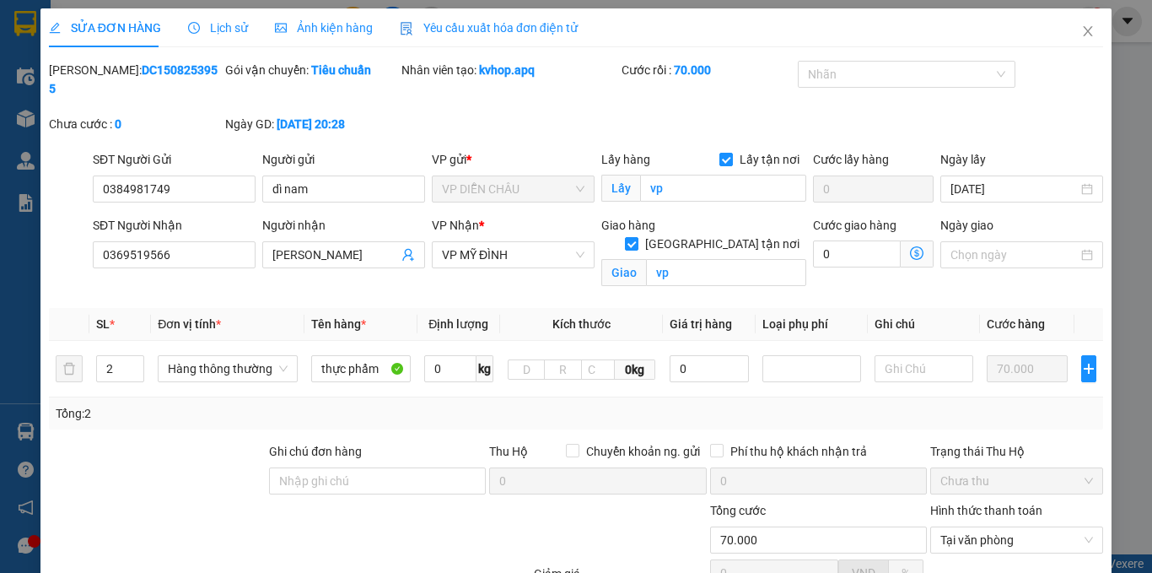
type input "0384981749"
type input "dì nam"
checkbox input "true"
type input "vp"
type input "0369519566"
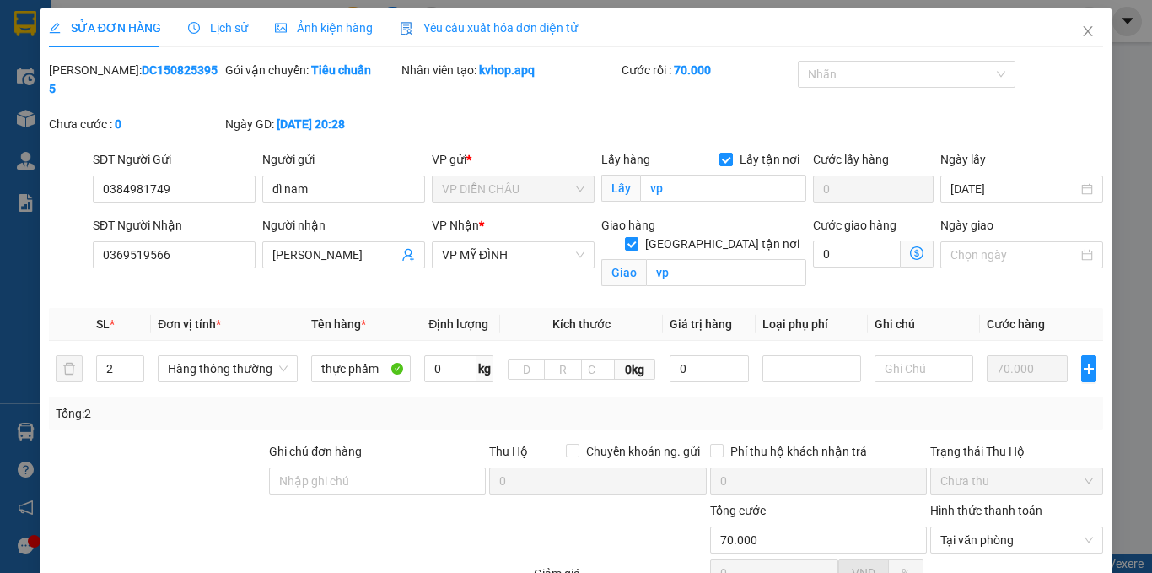
type input "[PERSON_NAME]"
checkbox input "true"
type input "vp"
type input "70.000"
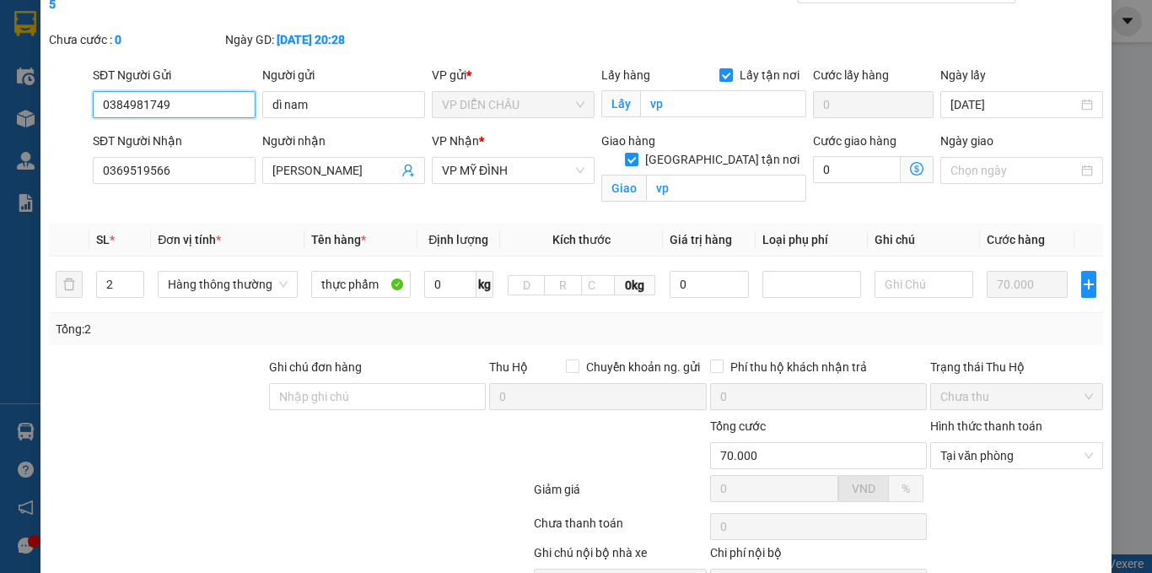
scroll to position [161, 0]
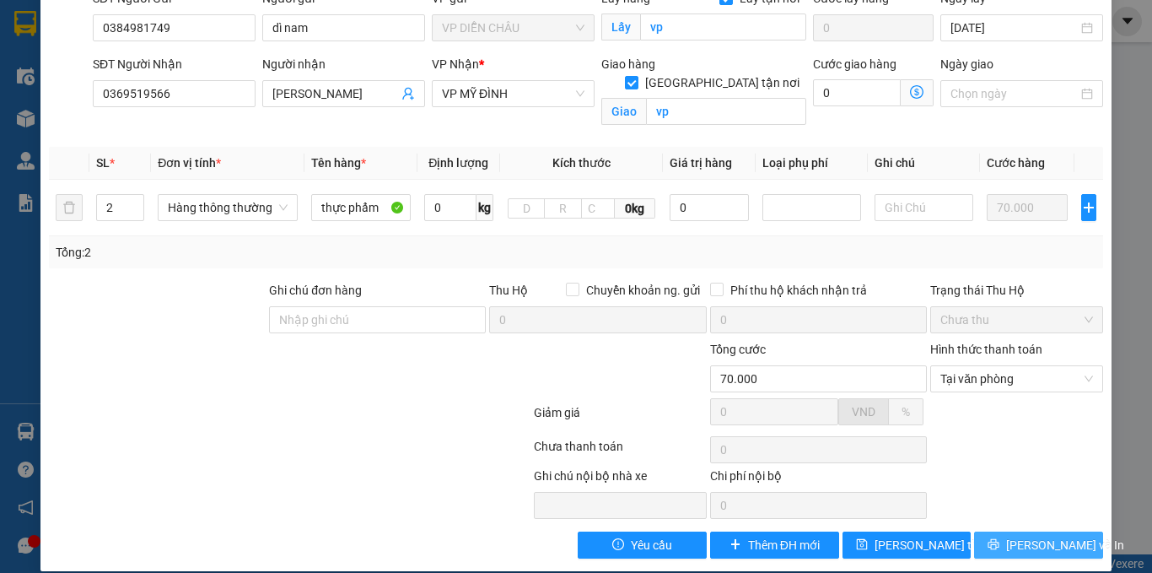
click at [1049, 536] on span "[PERSON_NAME] và In" at bounding box center [1065, 545] width 118 height 19
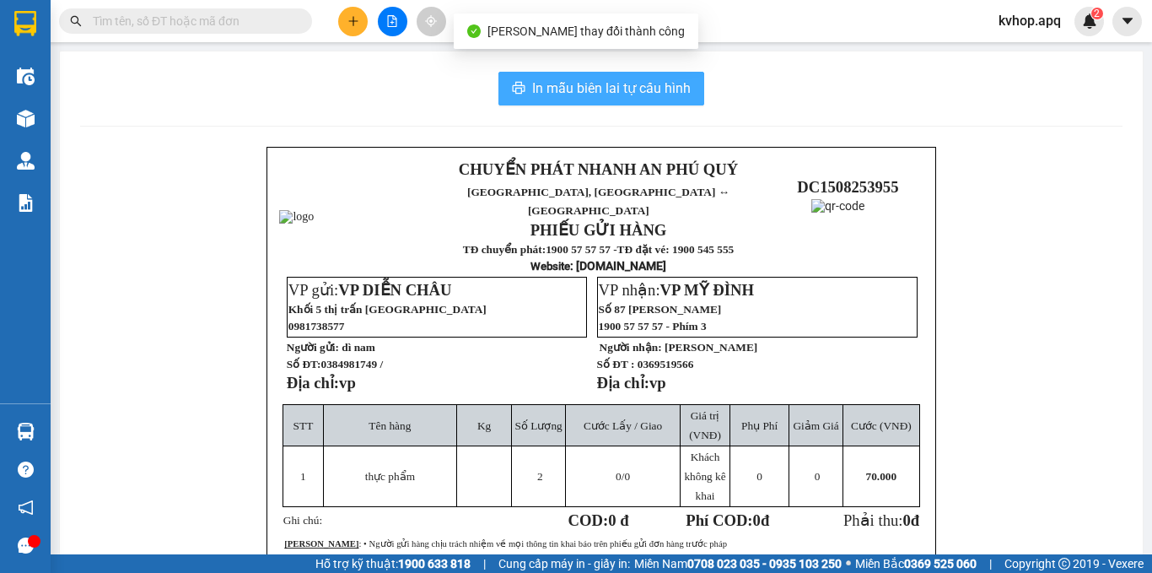
drag, startPoint x: 570, startPoint y: 99, endPoint x: 587, endPoint y: 100, distance: 17.0
click at [572, 99] on span "In mẫu biên lai tự cấu hình" at bounding box center [611, 88] width 159 height 21
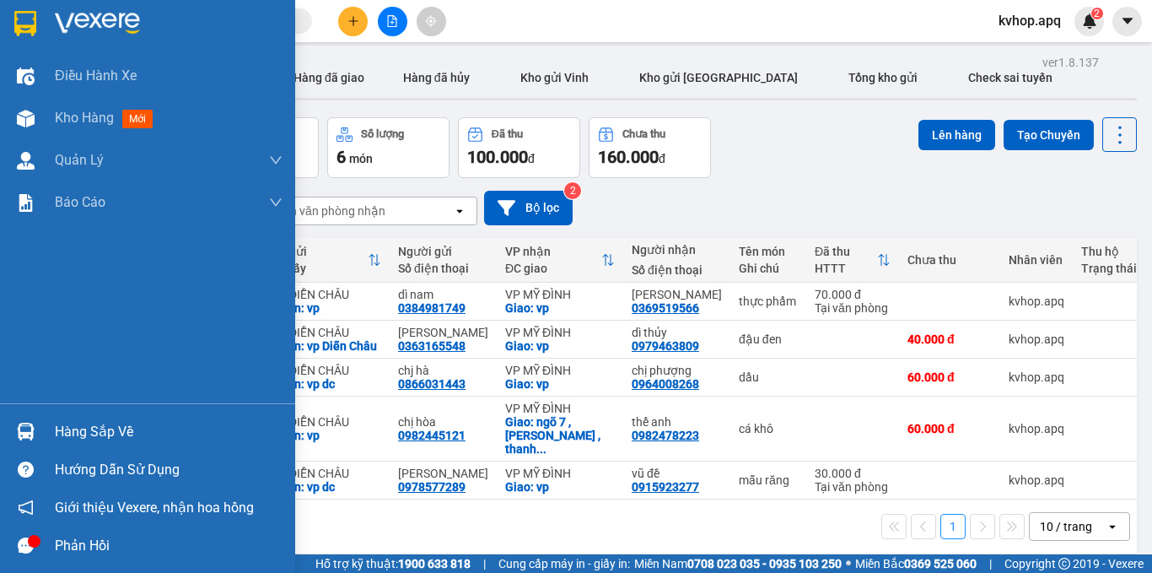
drag, startPoint x: 73, startPoint y: 445, endPoint x: 127, endPoint y: 454, distance: 53.8
click at [74, 445] on div "Hàng sắp về" at bounding box center [147, 431] width 295 height 38
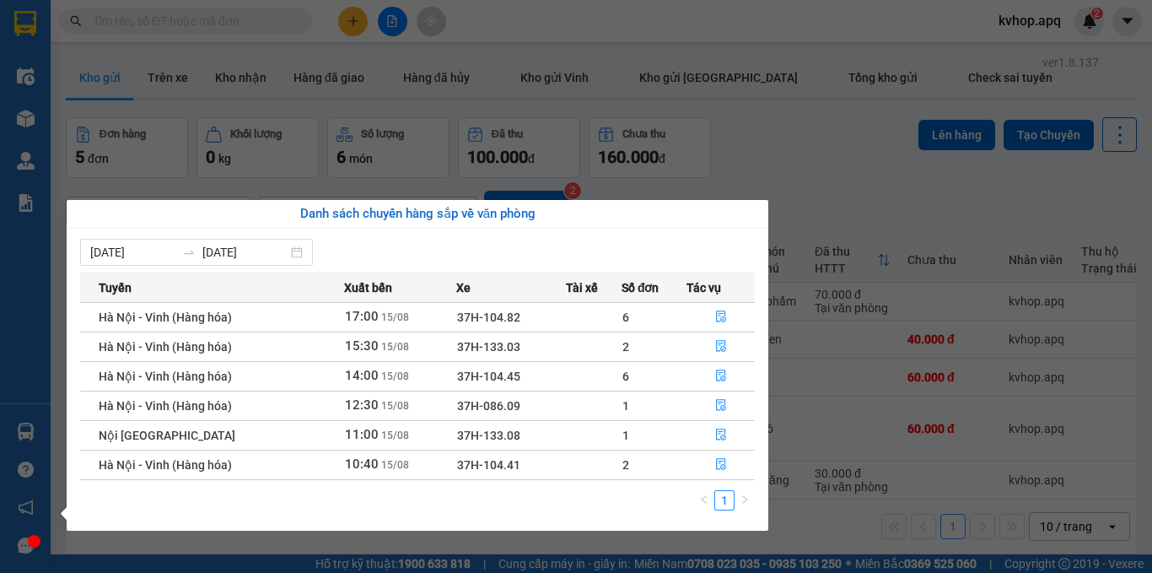
click at [834, 524] on section "Kết quả tìm kiếm ( 536 ) Bộ lọc Mã ĐH Trạng thái Món hàng Thu hộ Tổng cước Chưa…" at bounding box center [576, 286] width 1152 height 573
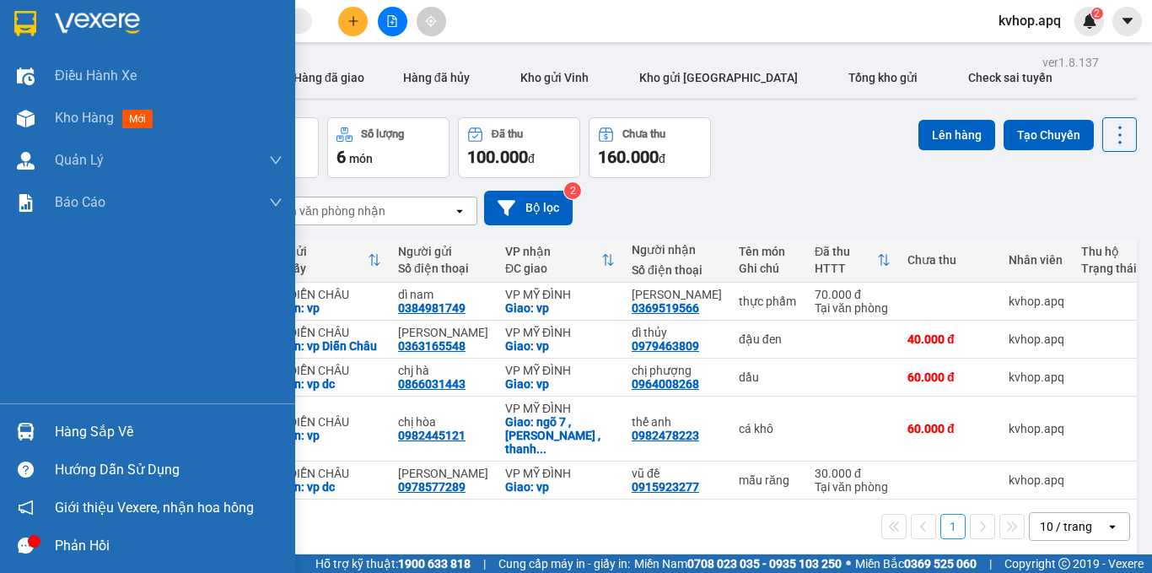
drag, startPoint x: 66, startPoint y: 439, endPoint x: 94, endPoint y: 436, distance: 28.9
click at [67, 439] on div "Hàng sắp về" at bounding box center [169, 431] width 228 height 25
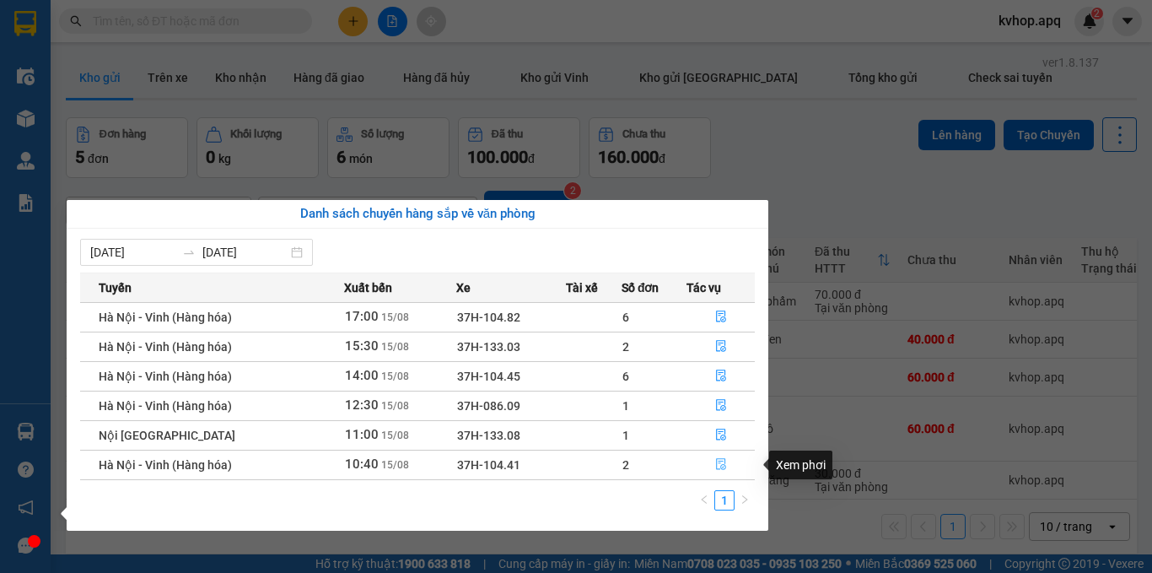
click at [721, 460] on icon "file-done" at bounding box center [721, 464] width 12 height 12
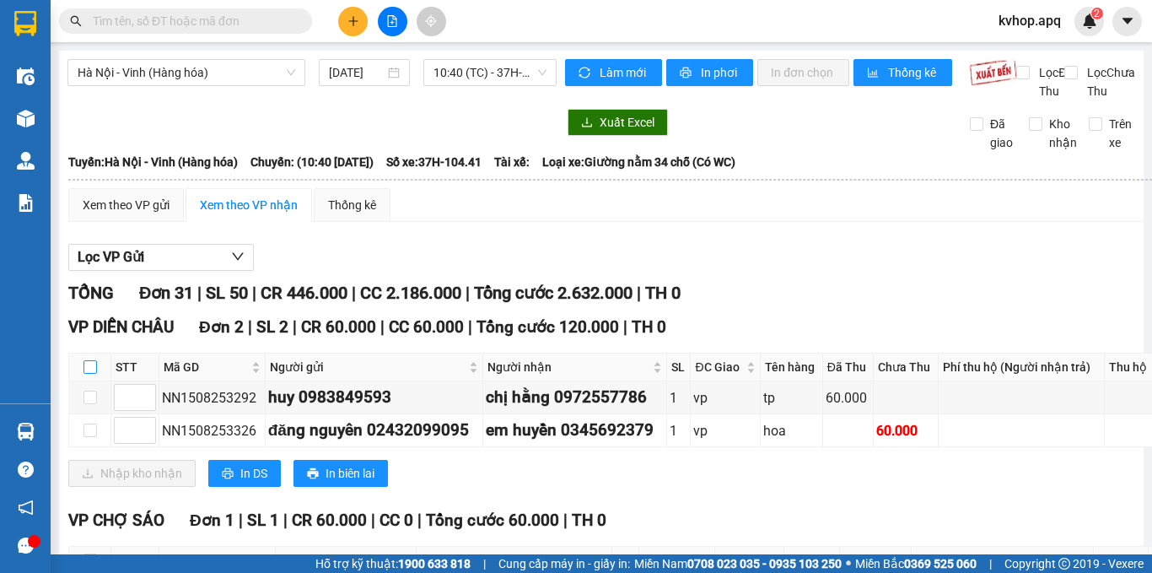
click at [93, 374] on input "checkbox" at bounding box center [90, 366] width 13 height 13
checkbox input "true"
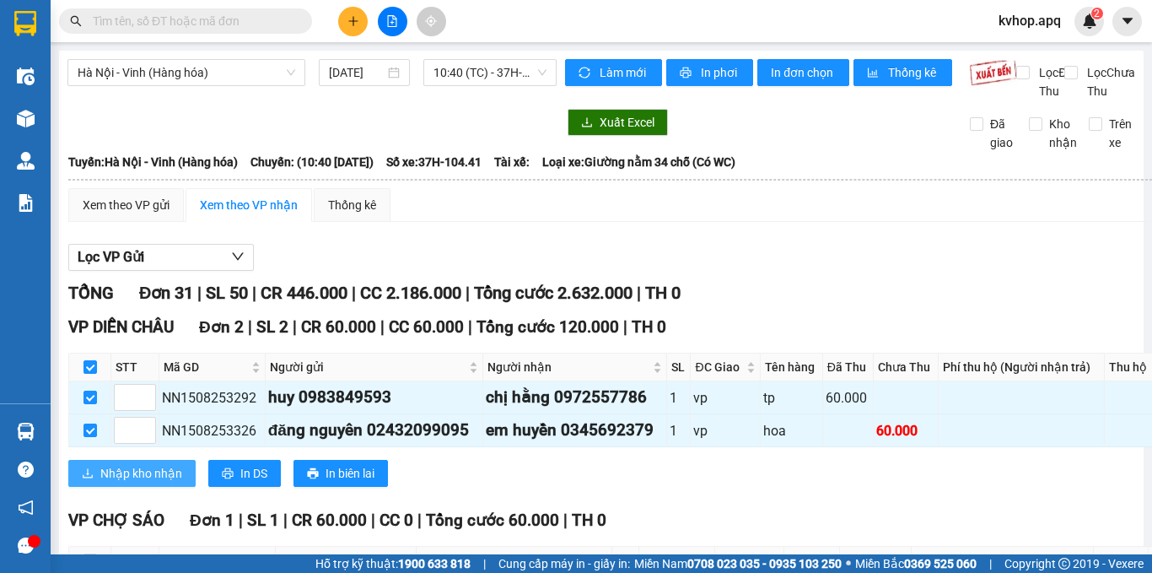
click at [111, 487] on button "Nhập kho nhận" at bounding box center [131, 473] width 127 height 27
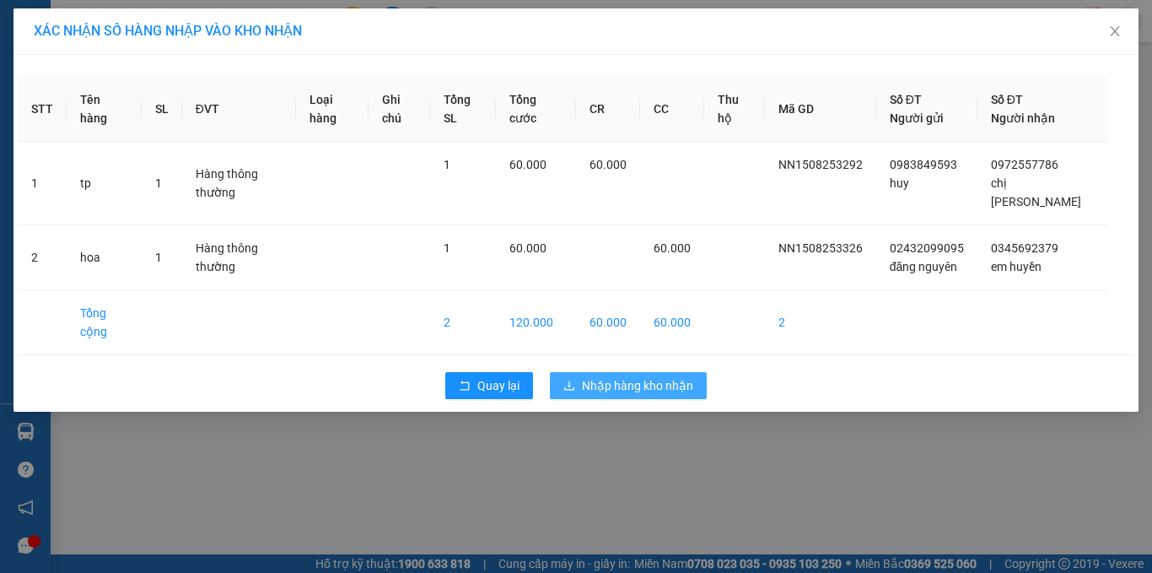
click at [644, 376] on span "Nhập hàng kho nhận" at bounding box center [637, 385] width 111 height 19
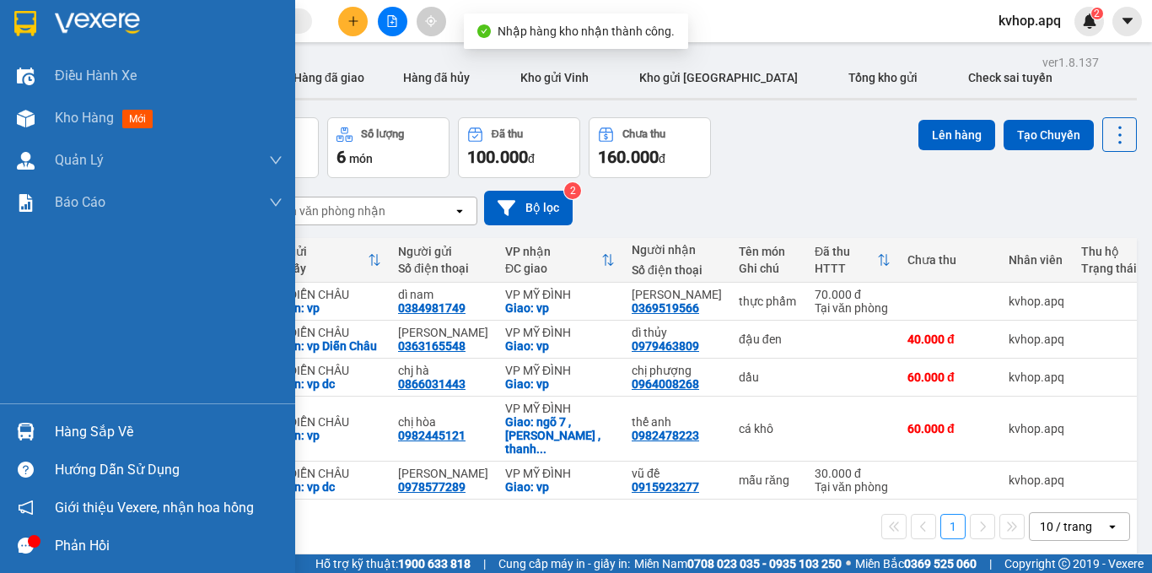
click at [75, 434] on div "Hàng sắp về" at bounding box center [169, 431] width 228 height 25
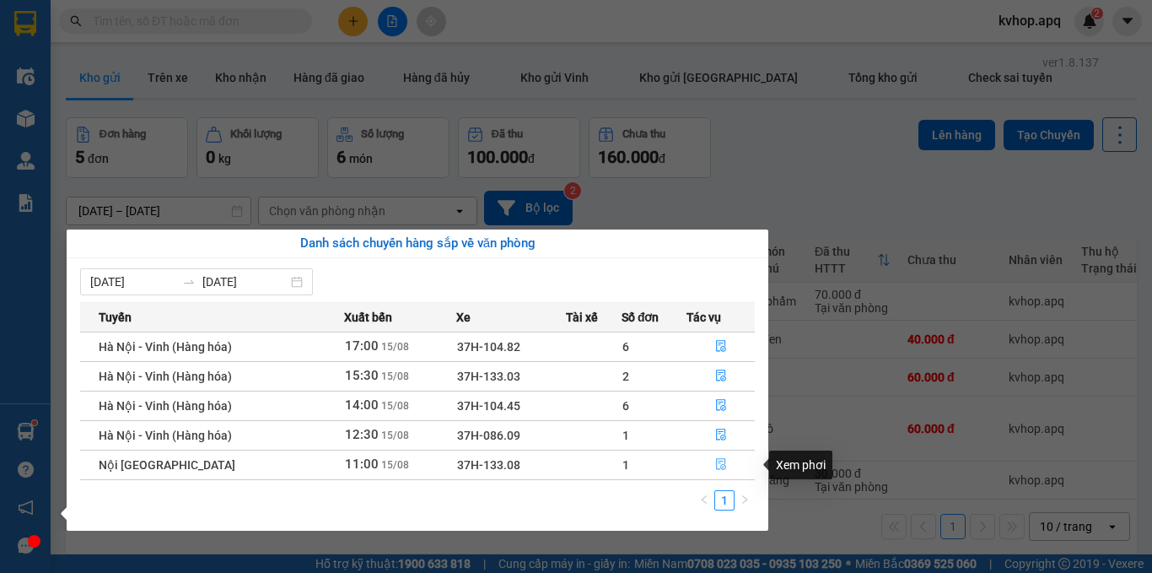
click at [720, 461] on icon "file-done" at bounding box center [721, 465] width 10 height 12
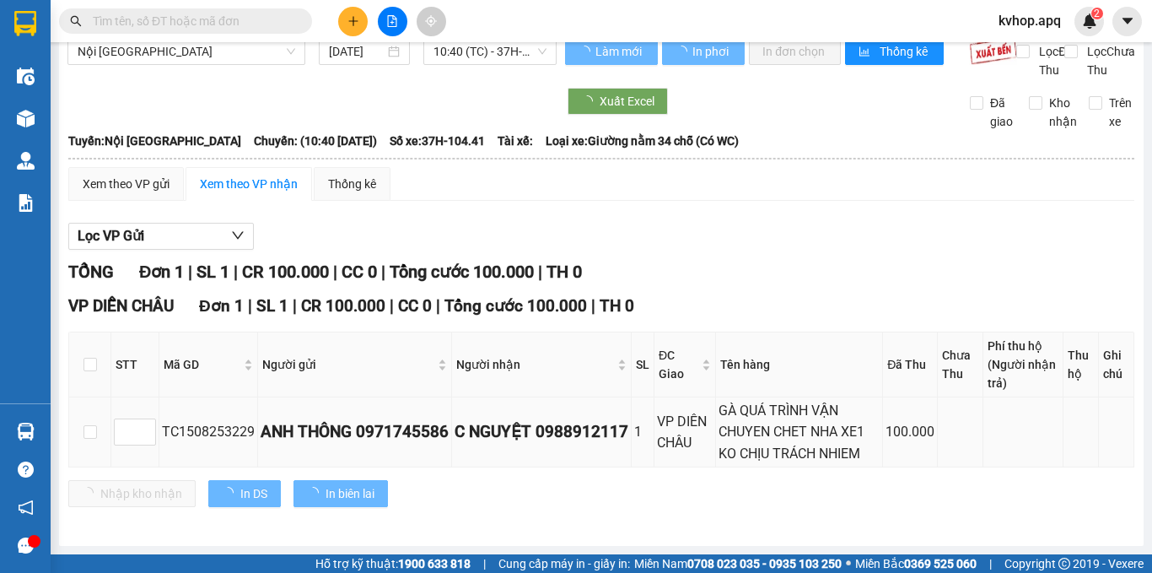
scroll to position [40, 0]
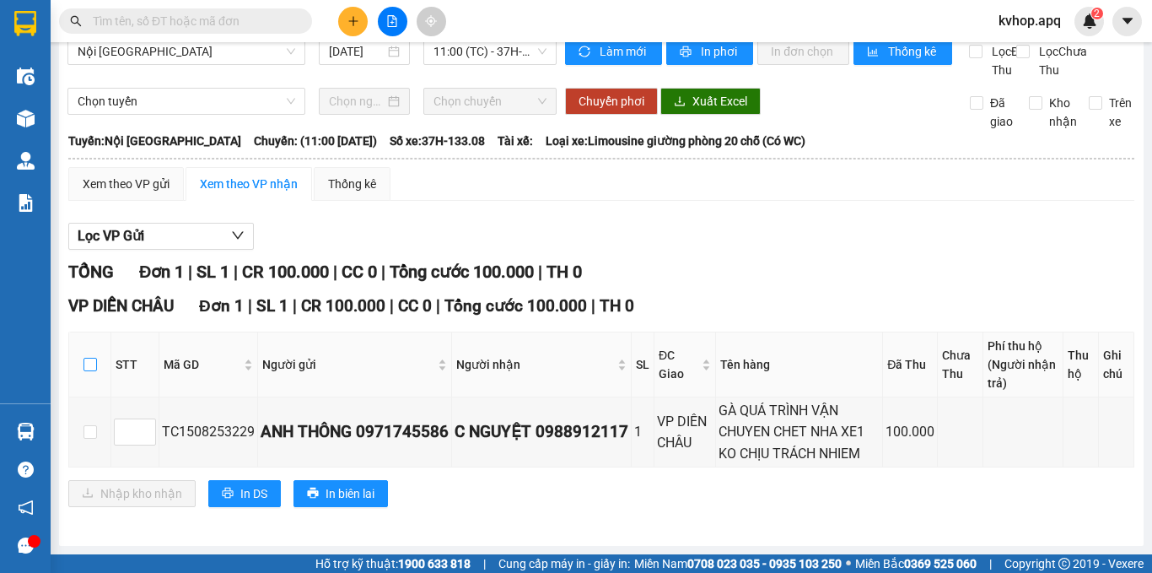
drag, startPoint x: 85, startPoint y: 363, endPoint x: 105, endPoint y: 396, distance: 38.6
click at [86, 363] on input "checkbox" at bounding box center [90, 364] width 13 height 13
checkbox input "true"
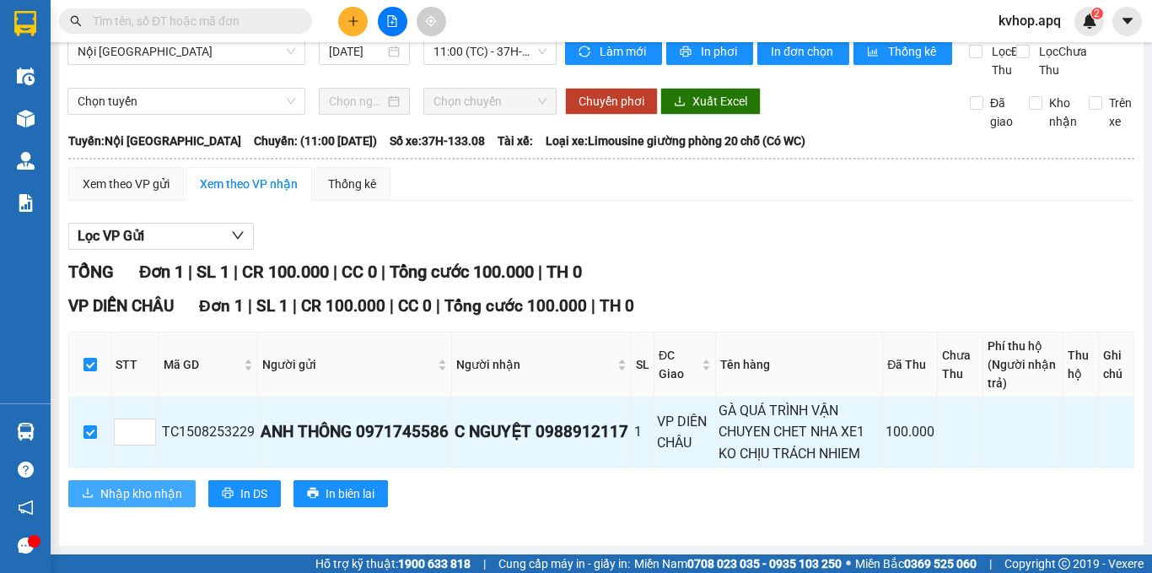
click at [144, 487] on span "Nhập kho nhận" at bounding box center [141, 493] width 82 height 19
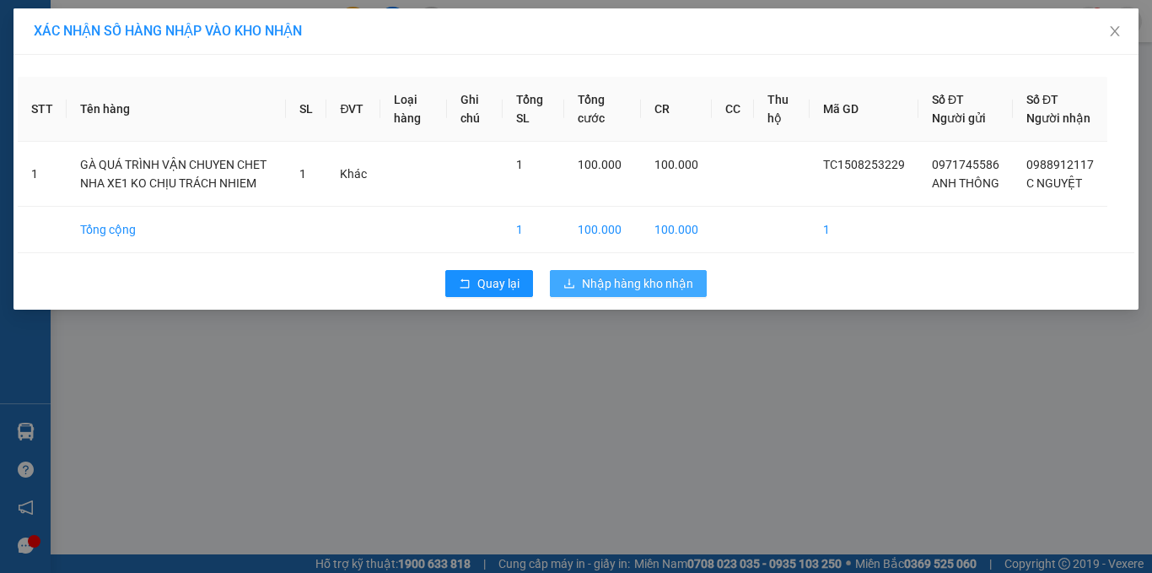
click at [644, 293] on span "Nhập hàng kho nhận" at bounding box center [637, 283] width 111 height 19
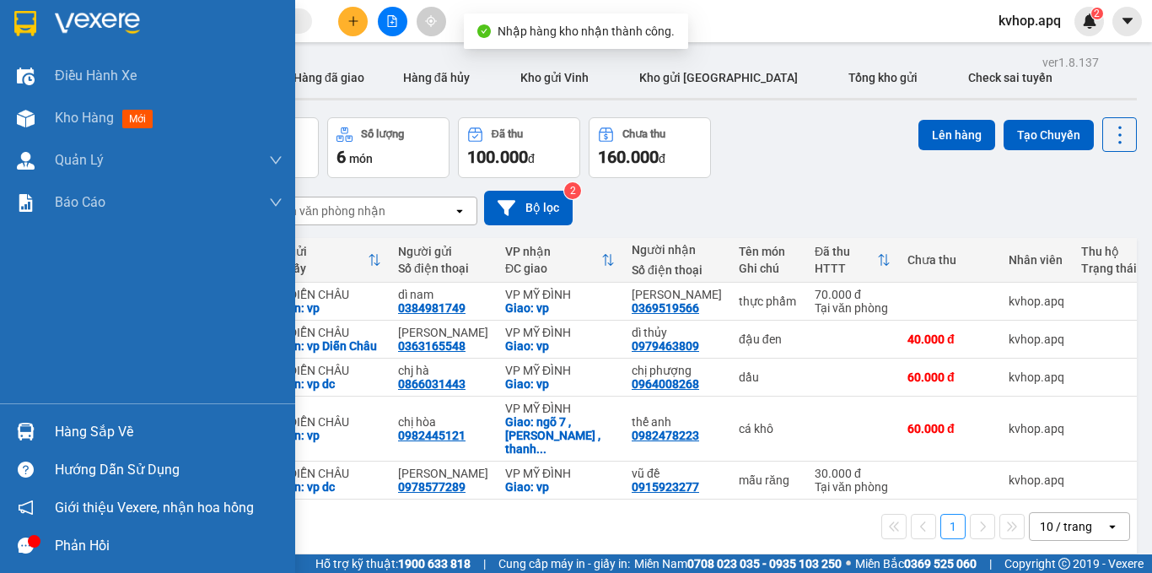
click at [78, 437] on div "Hàng sắp về" at bounding box center [169, 431] width 228 height 25
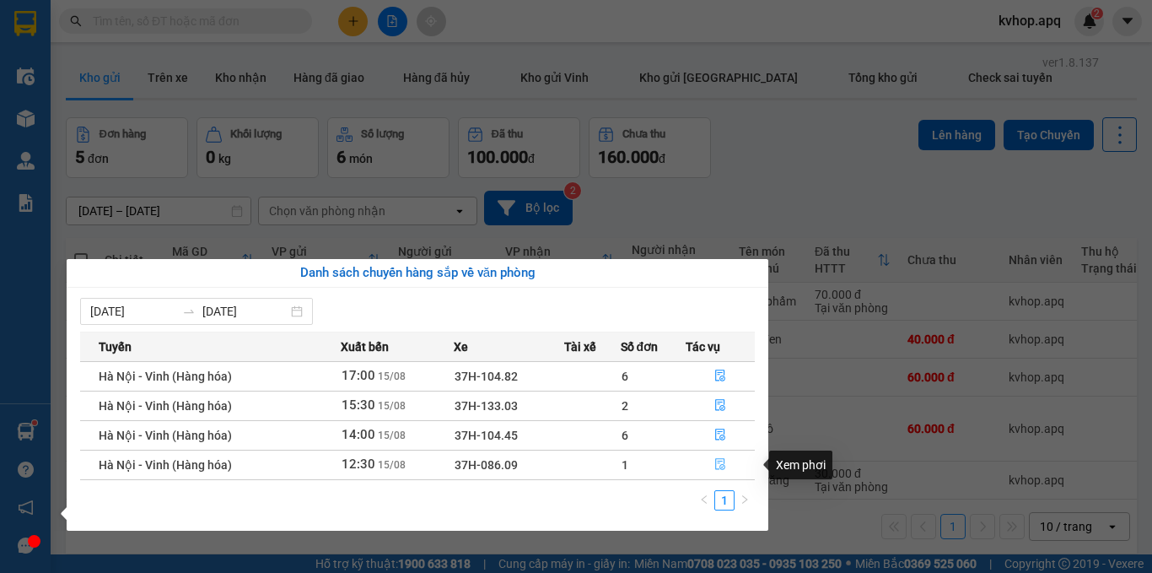
click at [718, 460] on icon "file-done" at bounding box center [720, 464] width 12 height 12
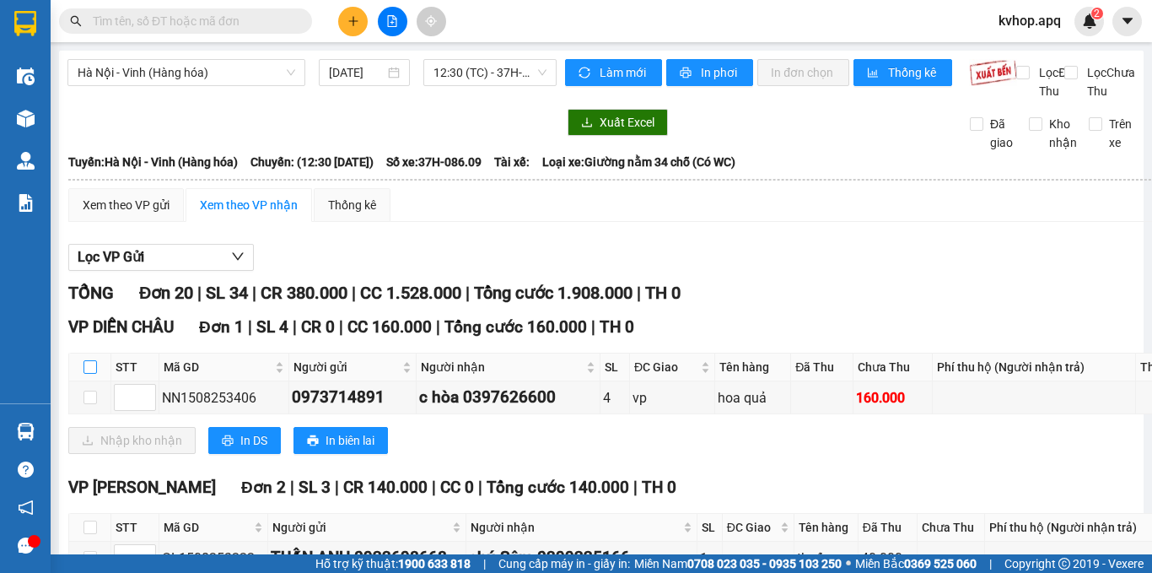
click at [89, 374] on input "checkbox" at bounding box center [90, 366] width 13 height 13
checkbox input "true"
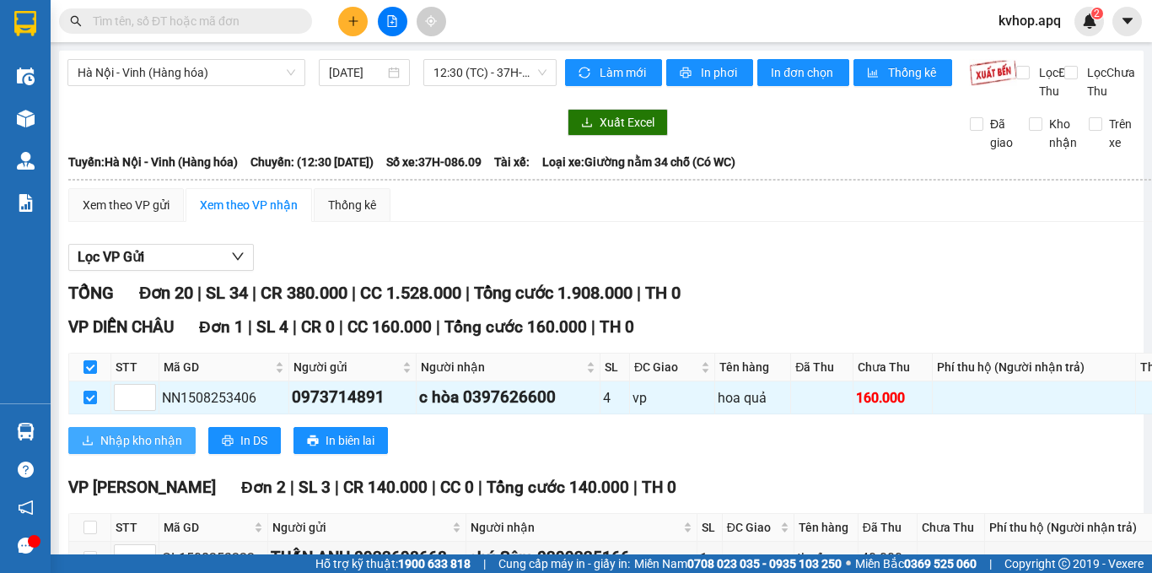
click at [153, 450] on span "Nhập kho nhận" at bounding box center [141, 440] width 82 height 19
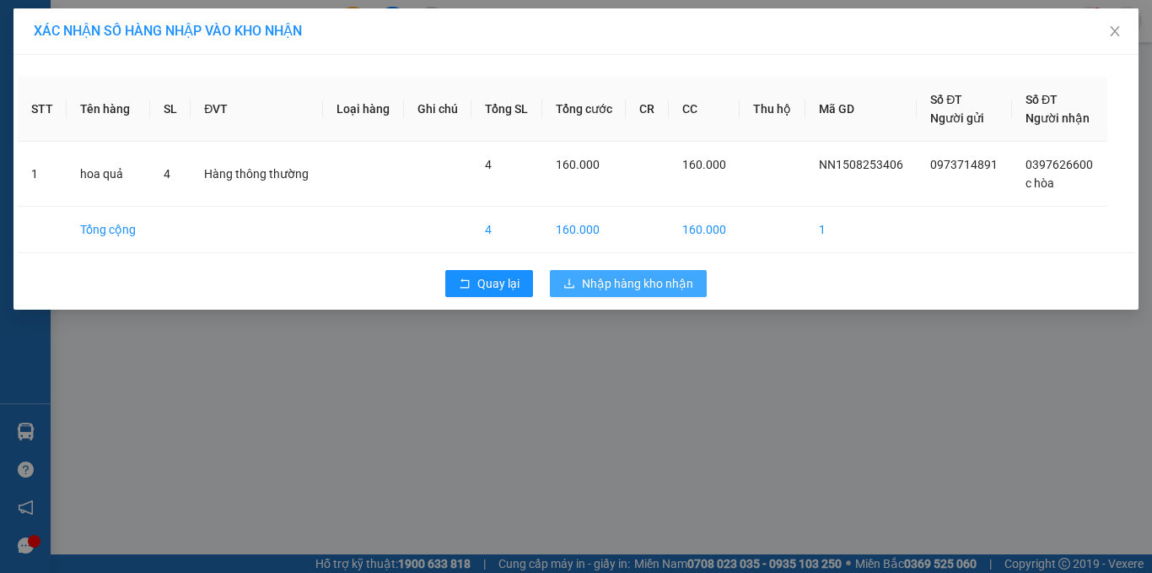
click at [677, 288] on span "Nhập hàng kho nhận" at bounding box center [637, 283] width 111 height 19
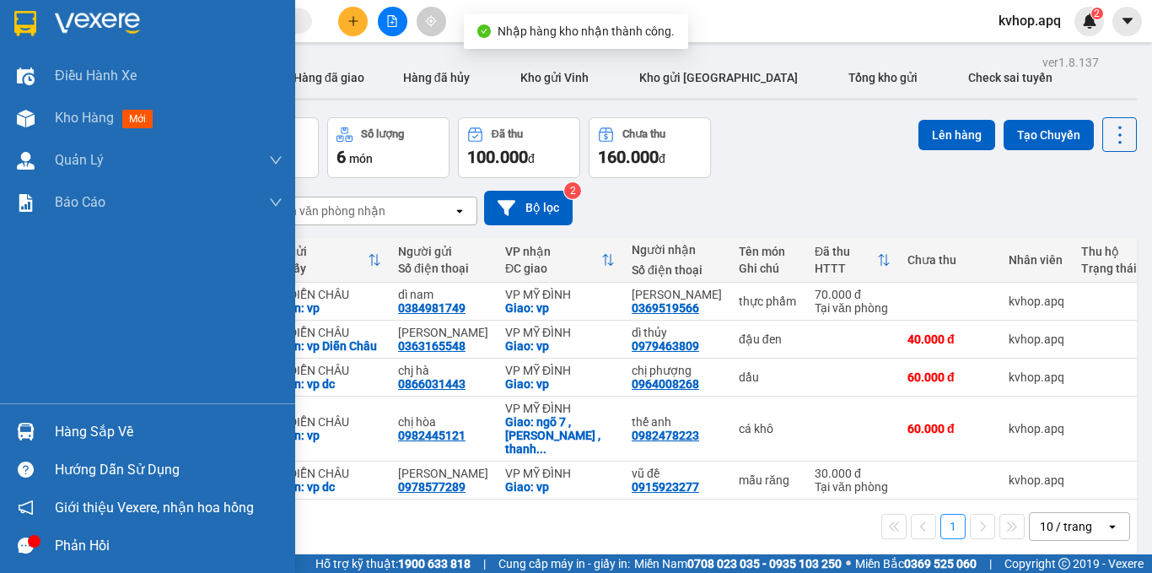
click at [78, 431] on div "Hàng sắp về" at bounding box center [169, 431] width 228 height 25
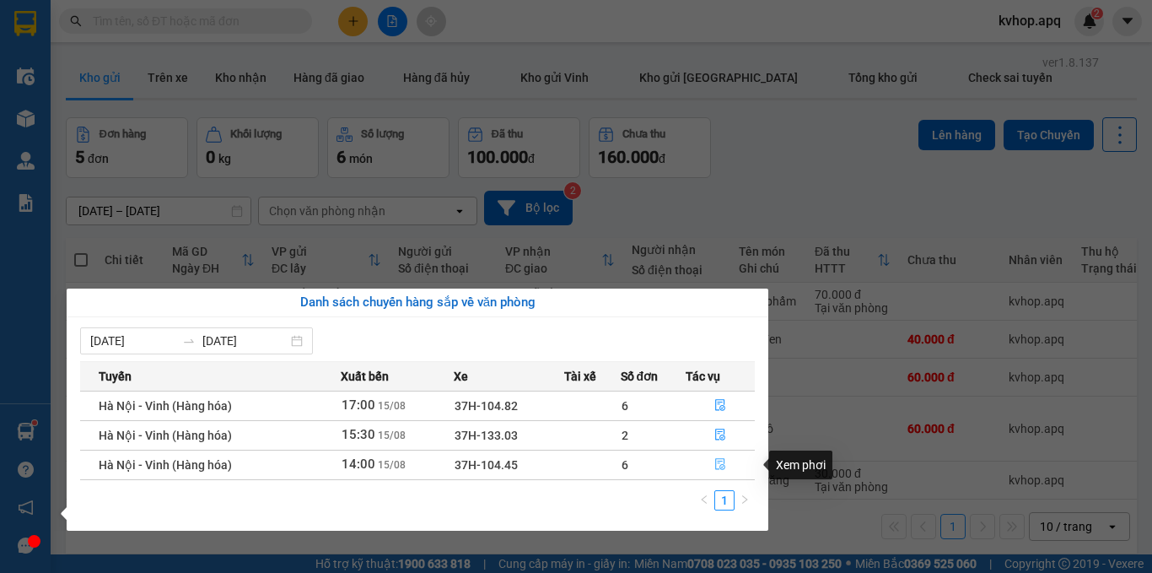
click at [720, 458] on icon "file-done" at bounding box center [720, 464] width 12 height 12
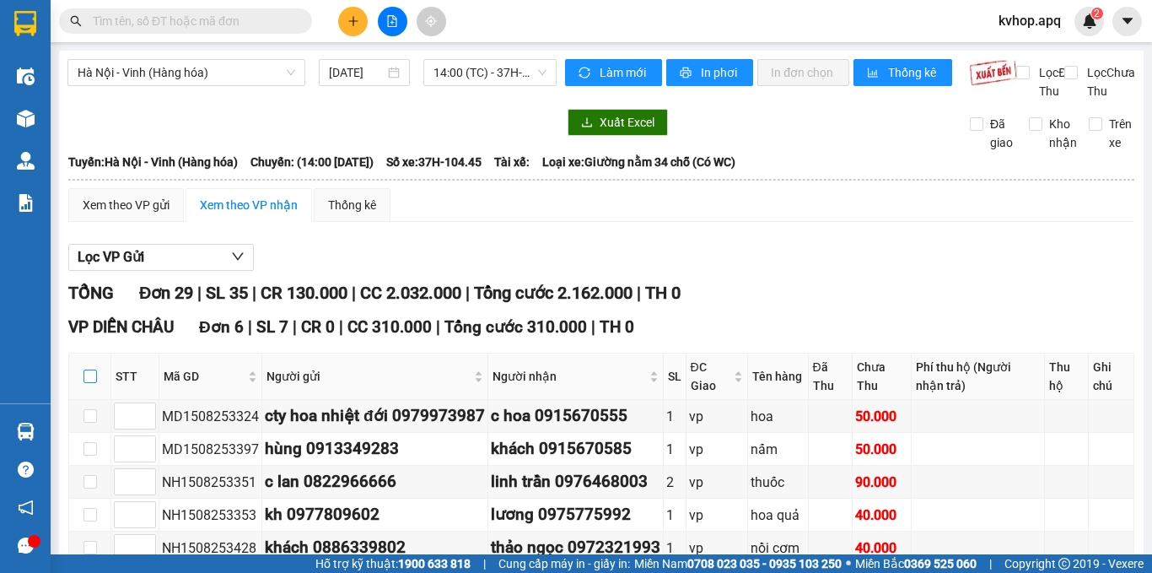
click at [93, 383] on input "checkbox" at bounding box center [90, 375] width 13 height 13
checkbox input "true"
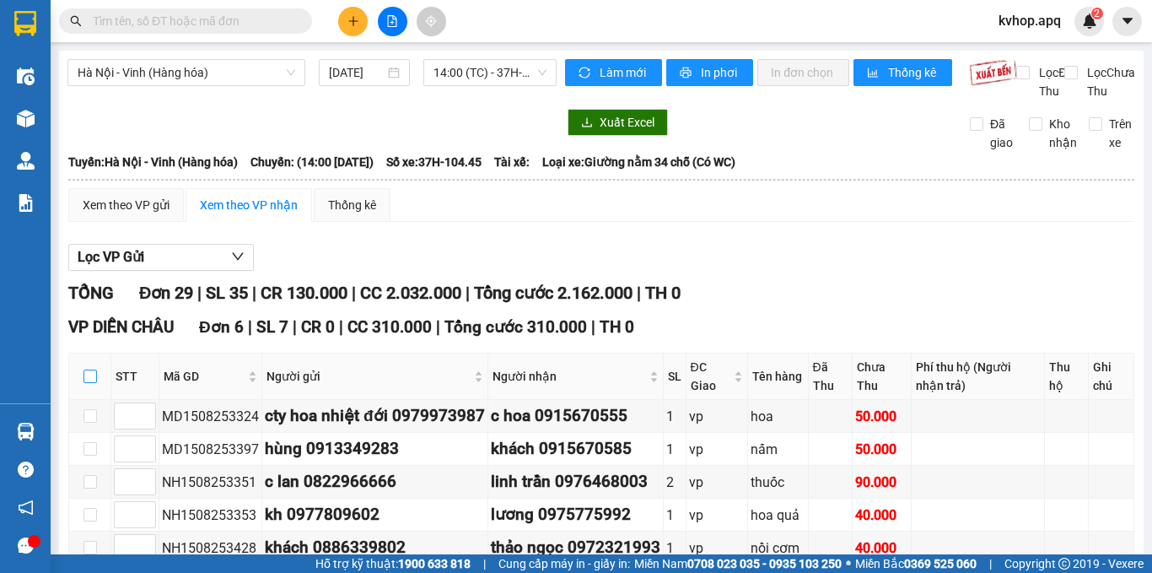
checkbox input "true"
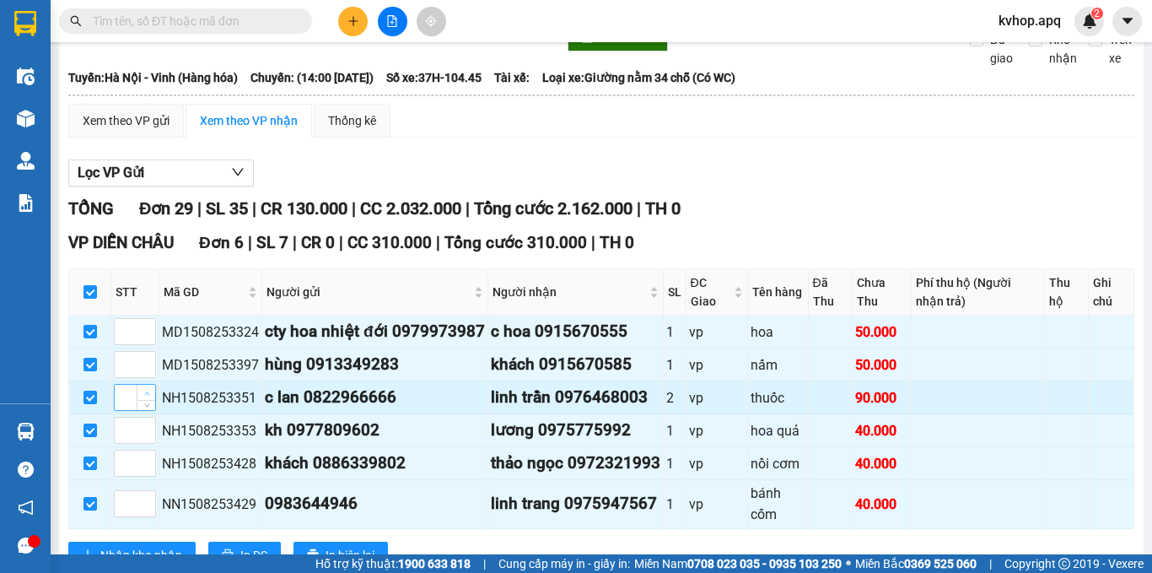
scroll to position [169, 0]
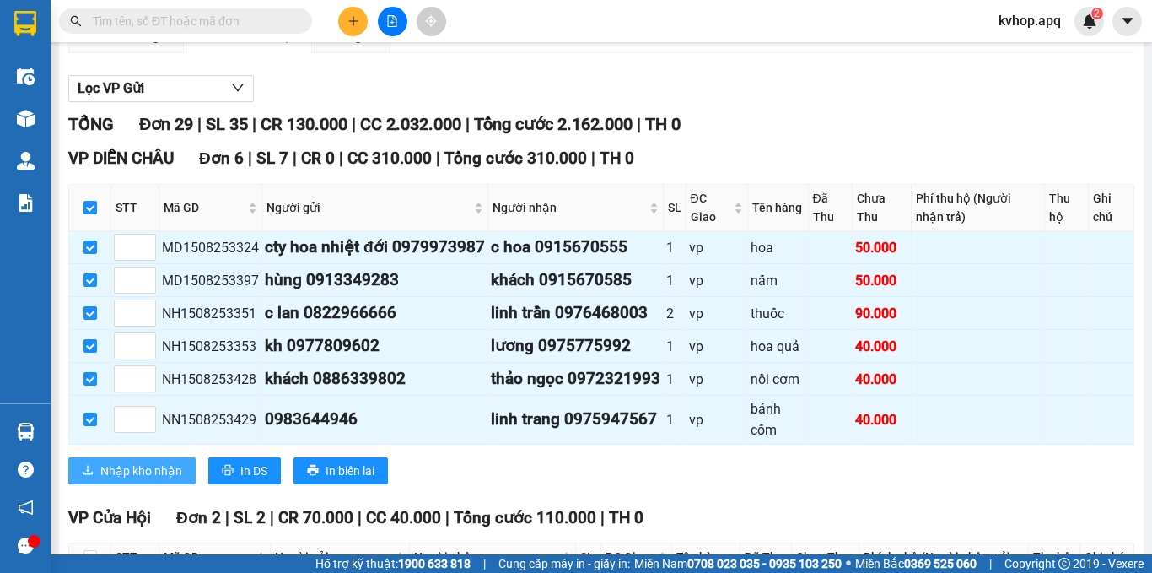
click at [133, 480] on span "Nhập kho nhận" at bounding box center [141, 470] width 82 height 19
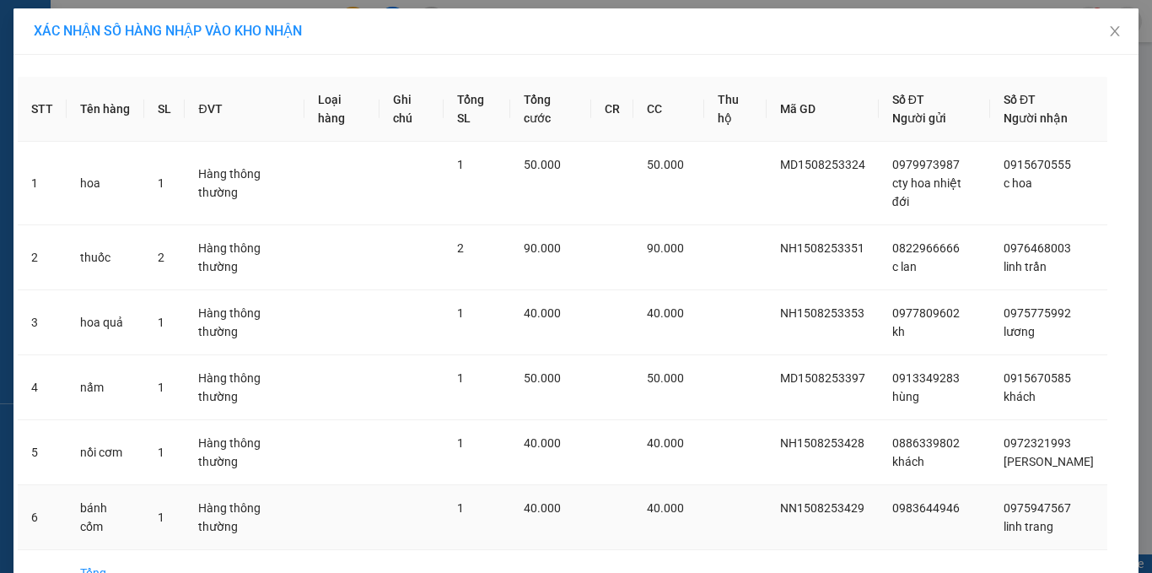
scroll to position [82, 0]
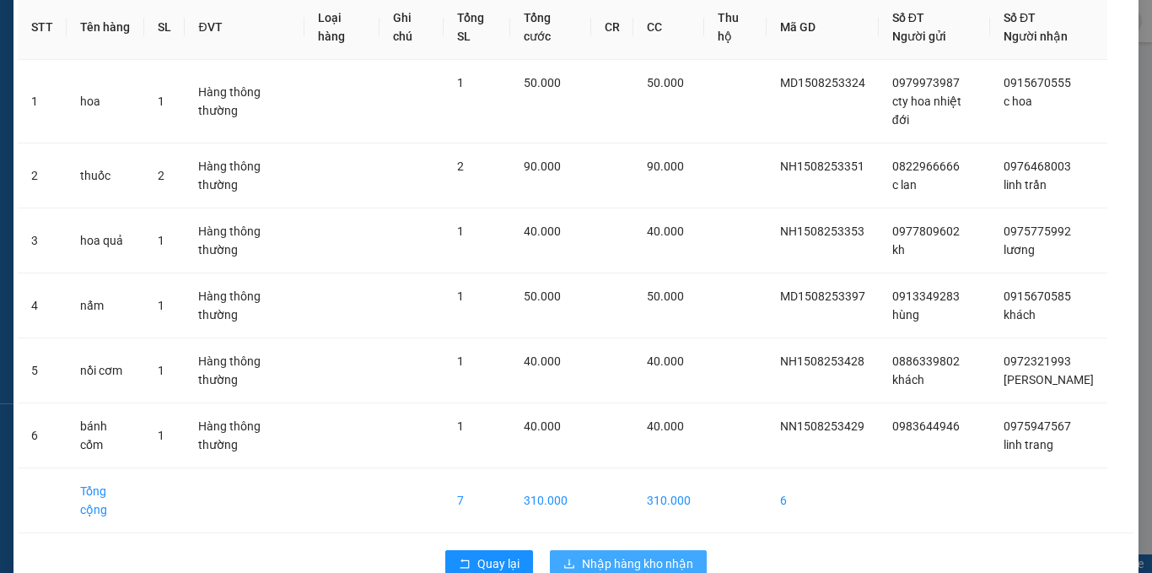
click at [645, 554] on span "Nhập hàng kho nhận" at bounding box center [637, 563] width 111 height 19
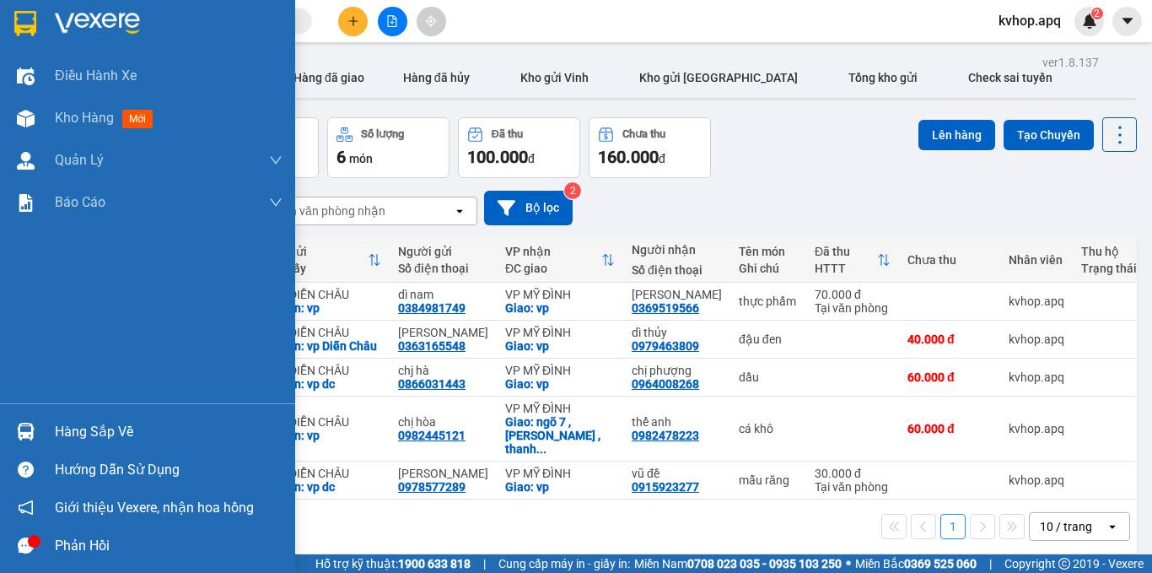
click at [82, 439] on div "Hàng sắp về" at bounding box center [169, 431] width 228 height 25
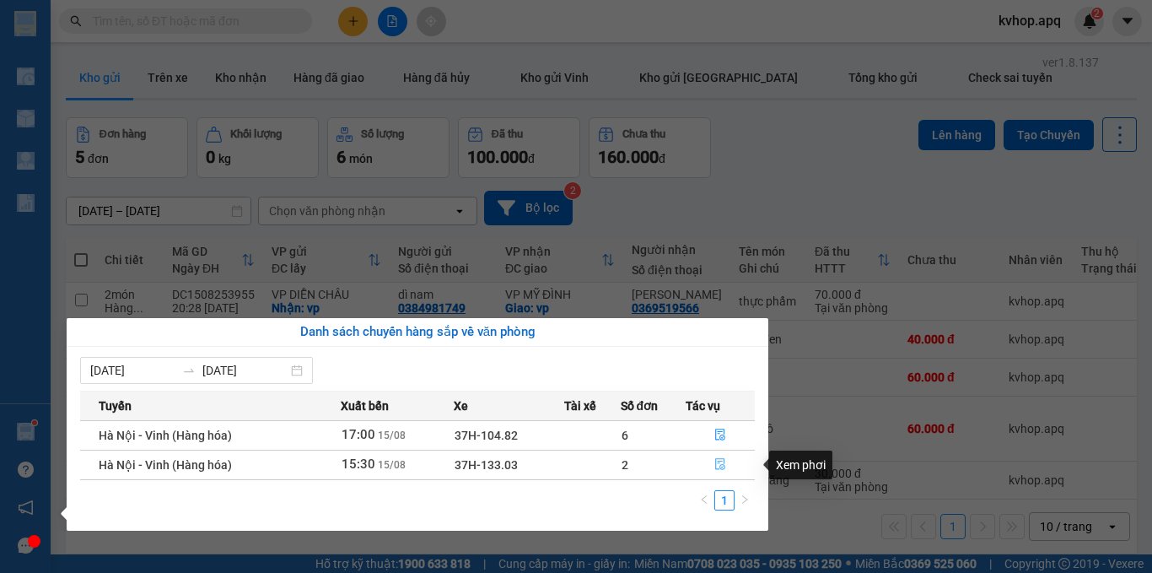
click at [722, 461] on icon "file-done" at bounding box center [720, 464] width 12 height 12
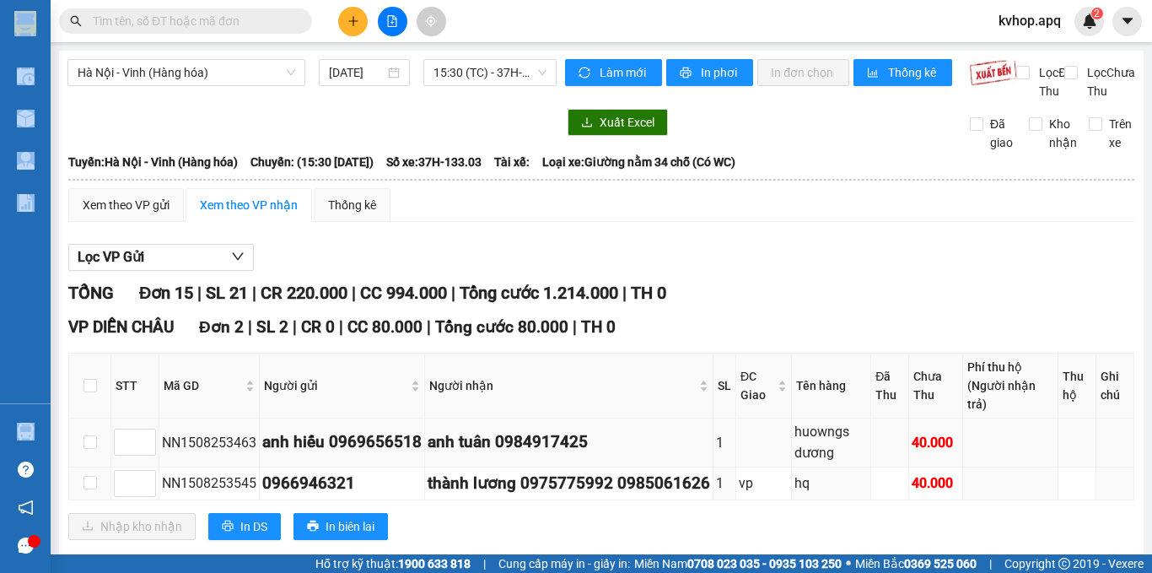
scroll to position [84, 0]
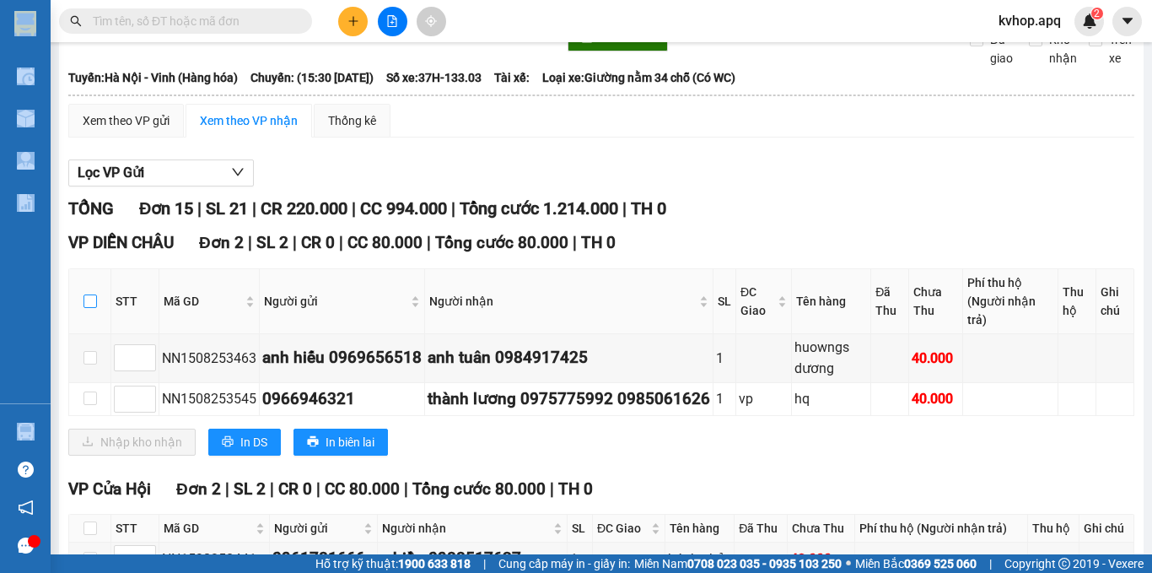
click at [84, 308] on input "checkbox" at bounding box center [90, 300] width 13 height 13
checkbox input "true"
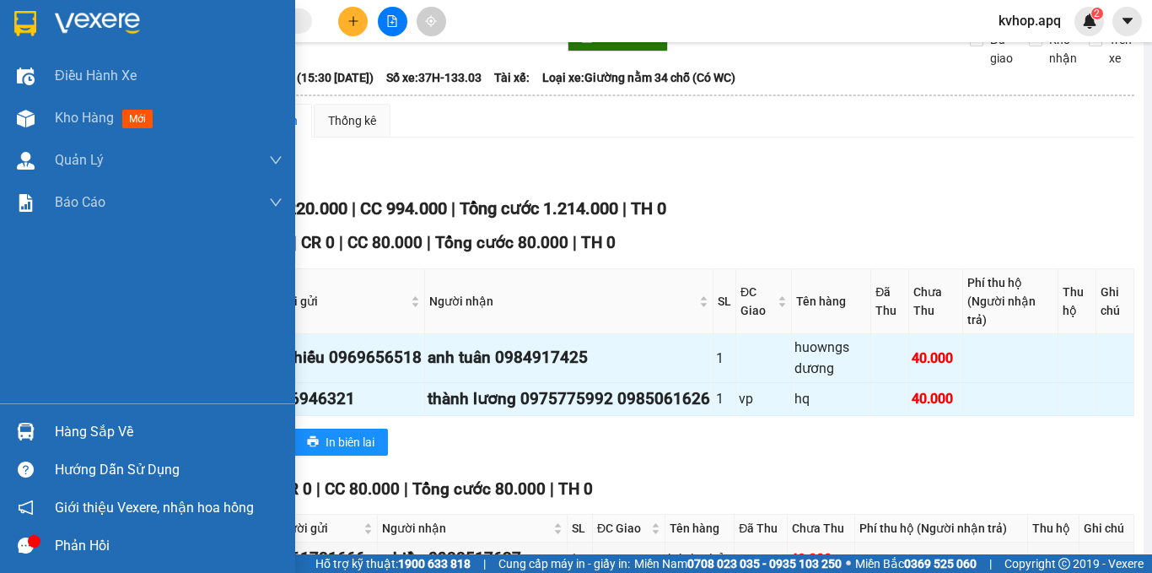
click at [83, 434] on div "Hàng sắp về" at bounding box center [169, 431] width 228 height 25
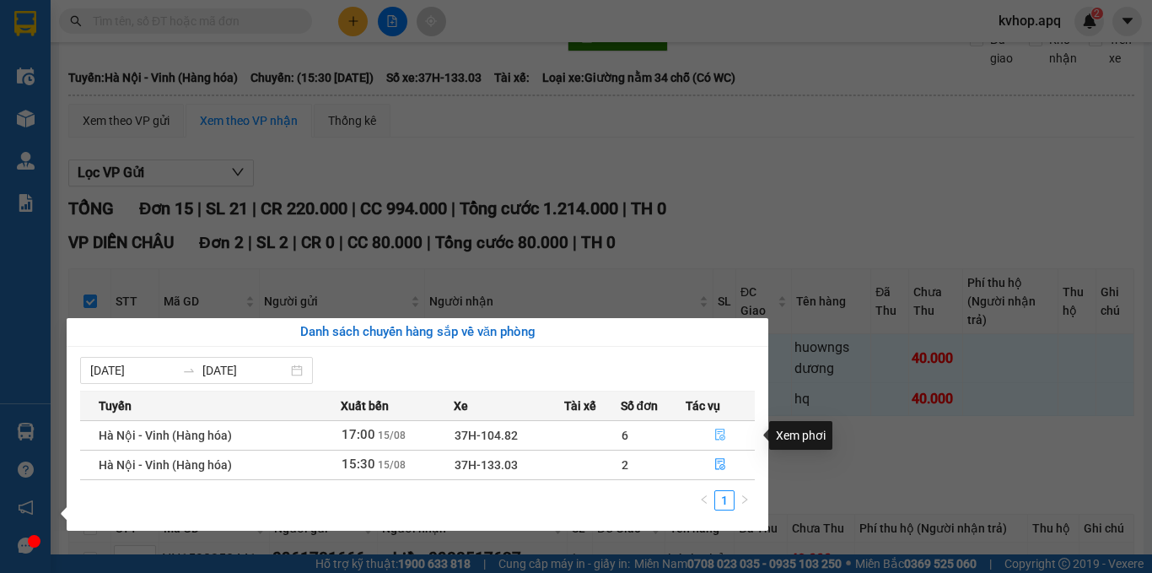
click at [715, 428] on button "button" at bounding box center [720, 435] width 67 height 27
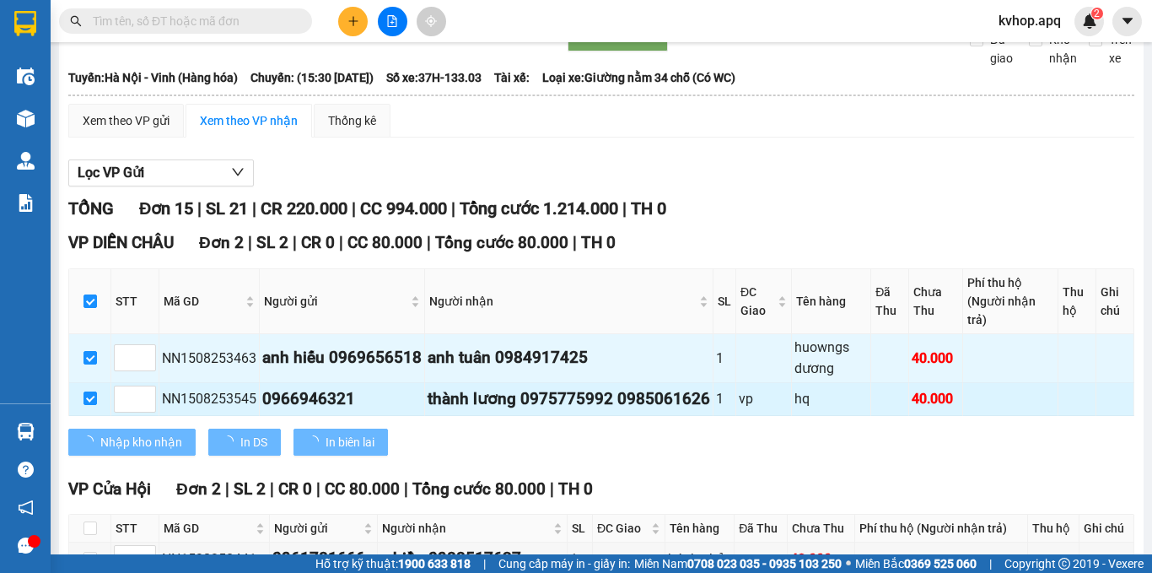
checkbox input "false"
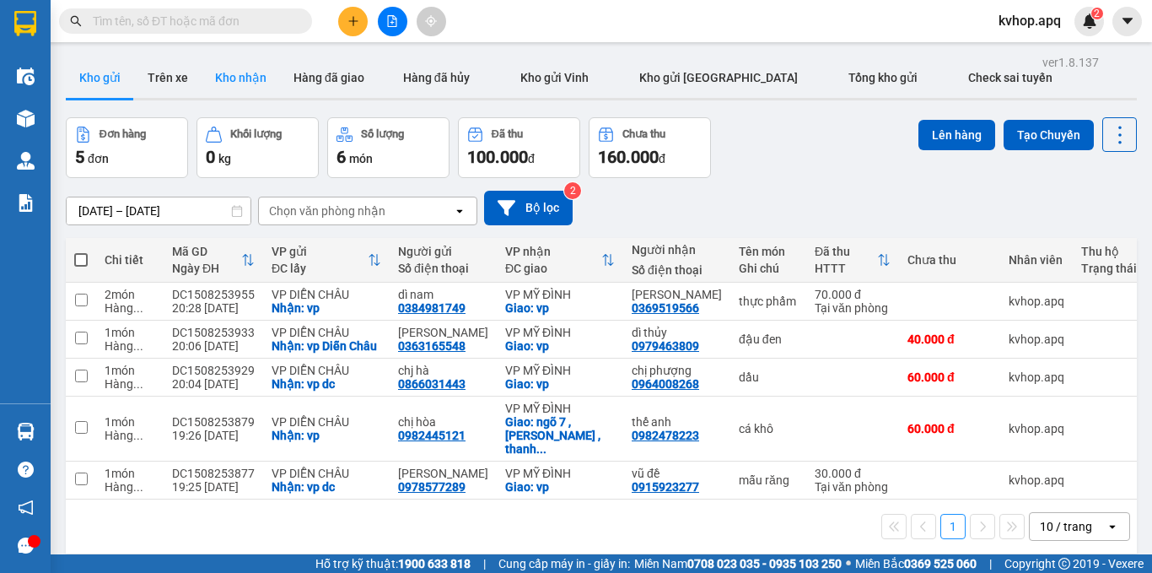
click at [248, 81] on button "Kho nhận" at bounding box center [241, 77] width 78 height 40
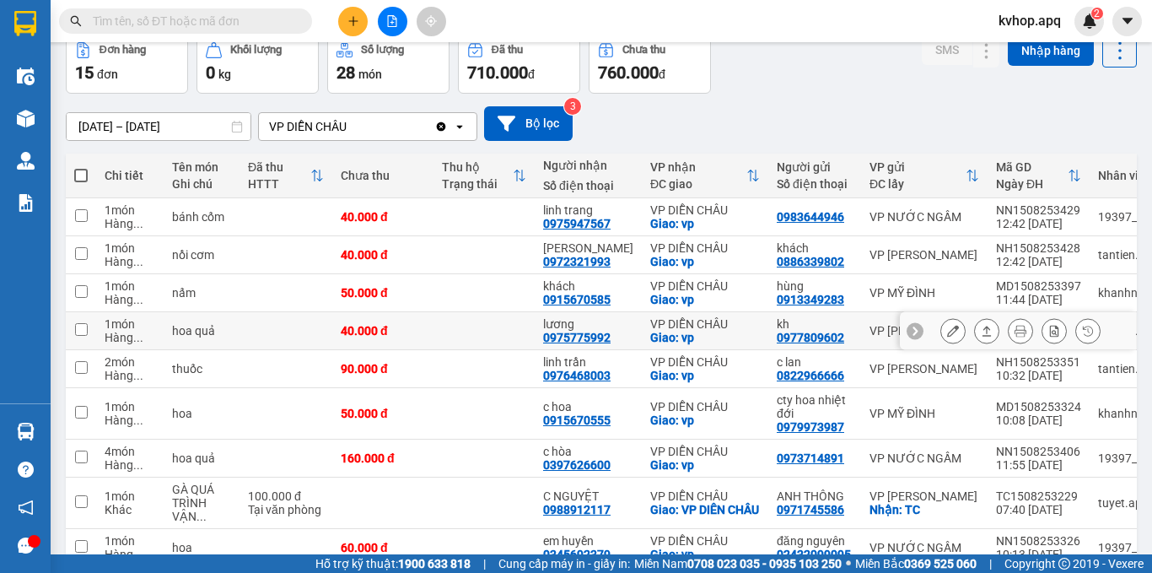
scroll to position [169, 0]
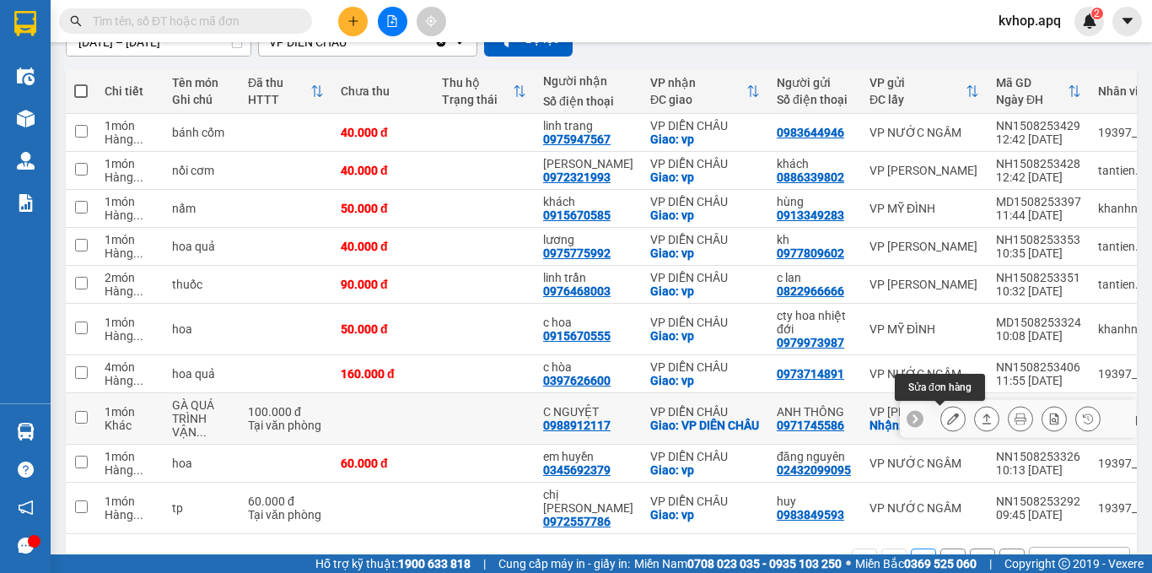
click at [947, 420] on icon at bounding box center [953, 418] width 12 height 12
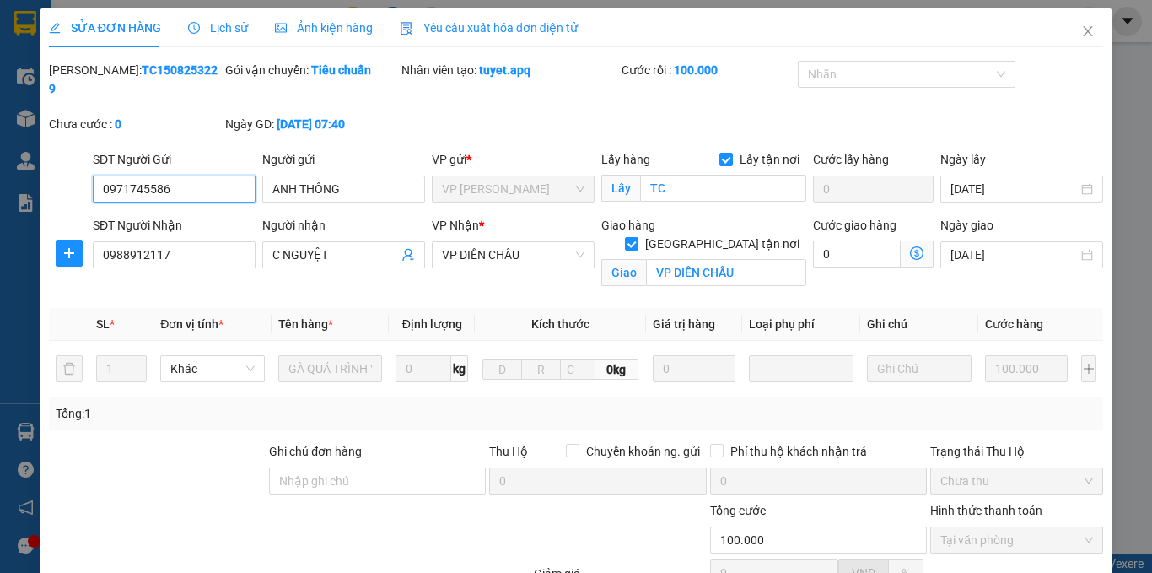
scroll to position [161, 0]
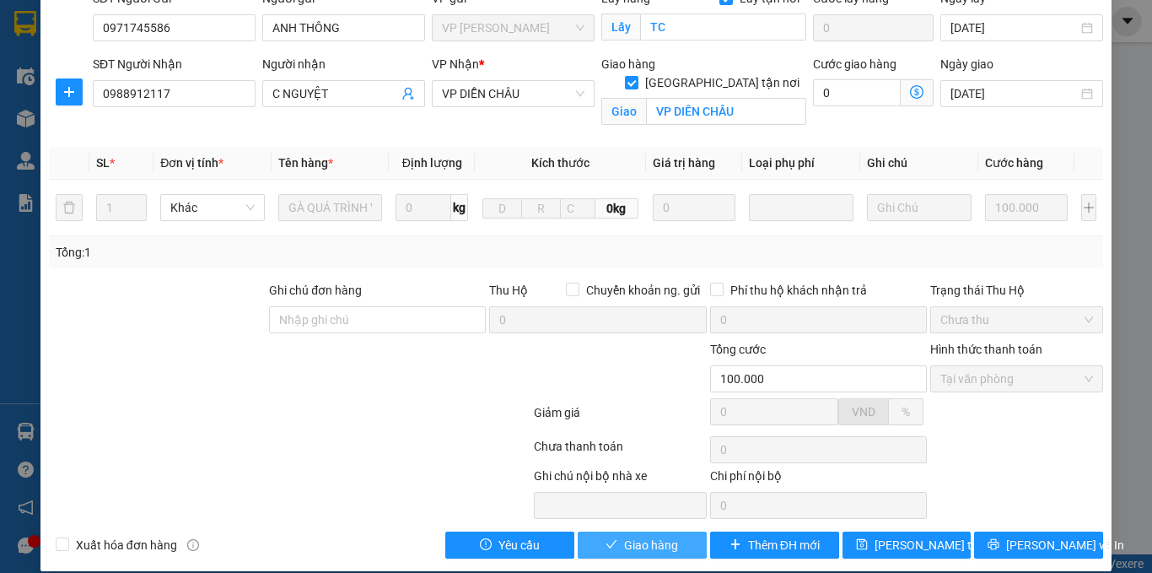
click at [659, 536] on span "Giao hàng" at bounding box center [651, 545] width 54 height 19
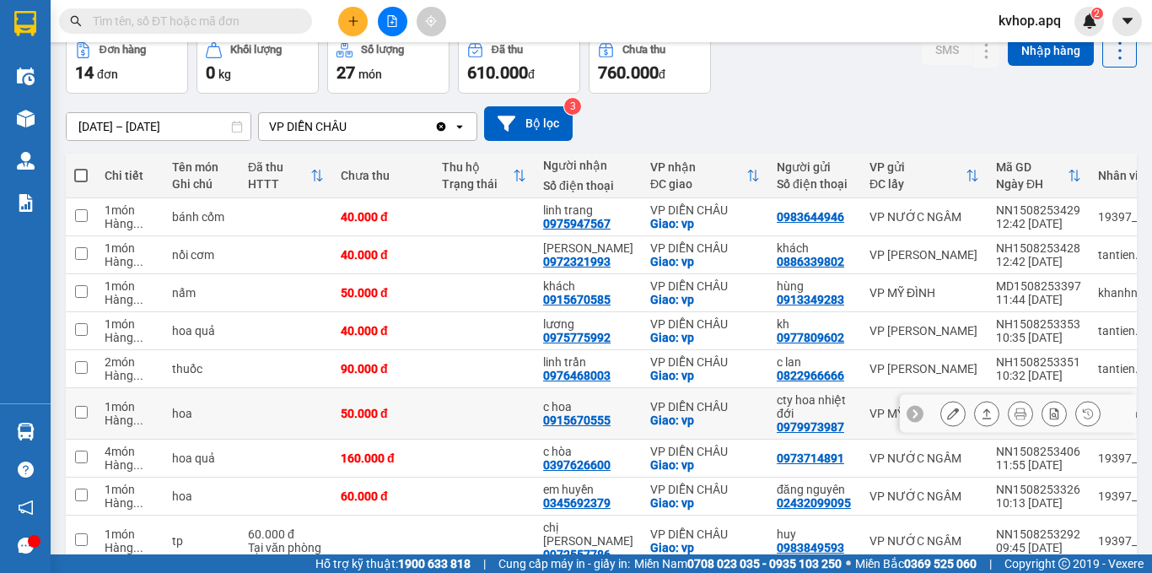
scroll to position [197, 0]
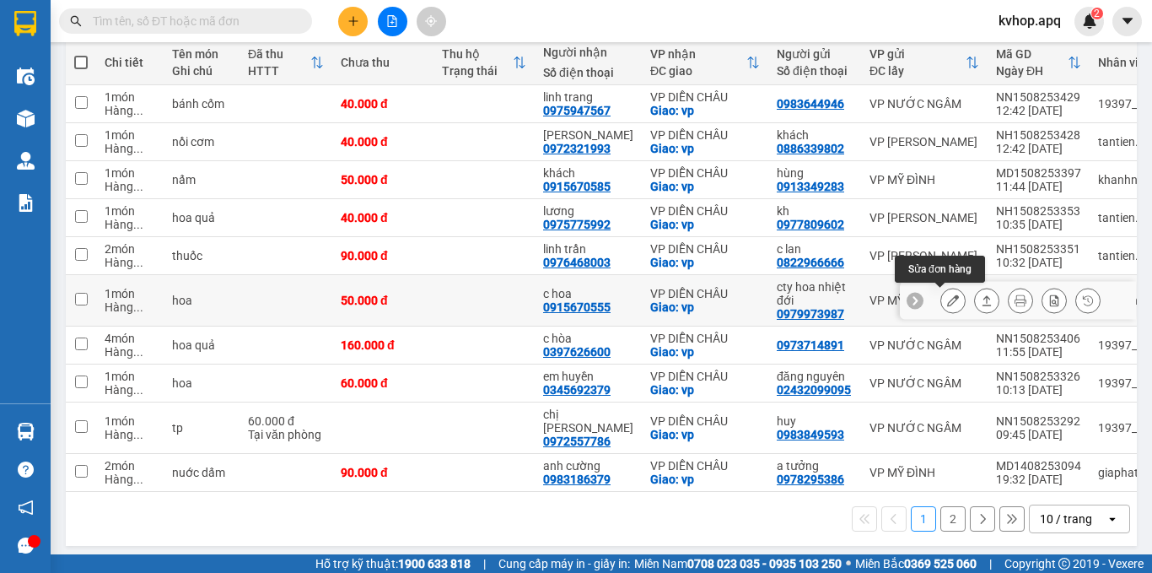
click at [944, 294] on button at bounding box center [953, 301] width 24 height 30
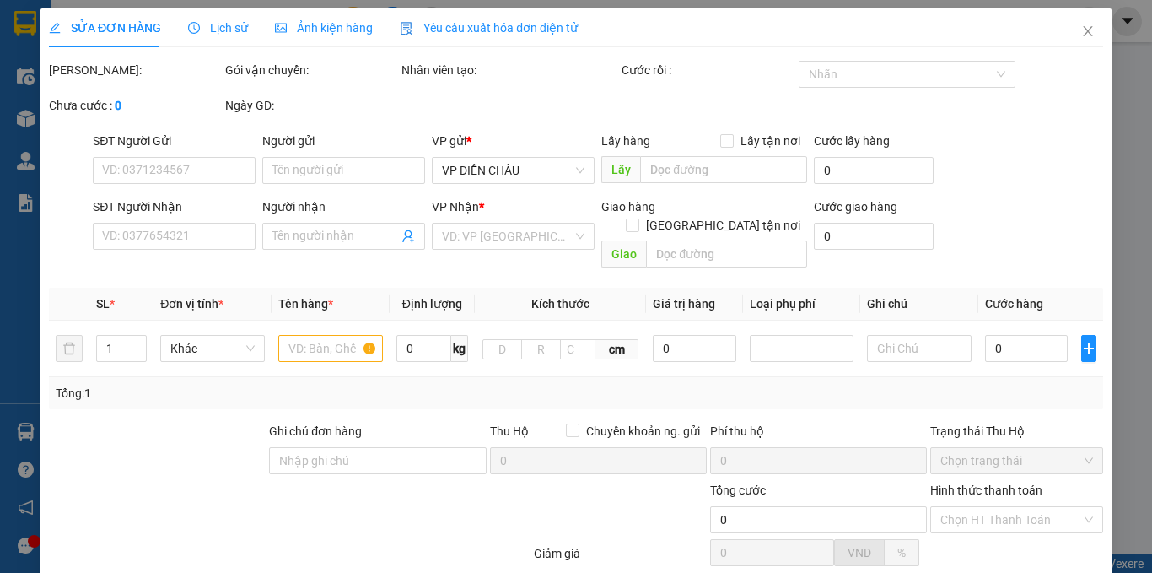
type input "0979973987"
type input "cty hoa nhiệt đới"
type input "0915670555"
type input "c hoa"
checkbox input "true"
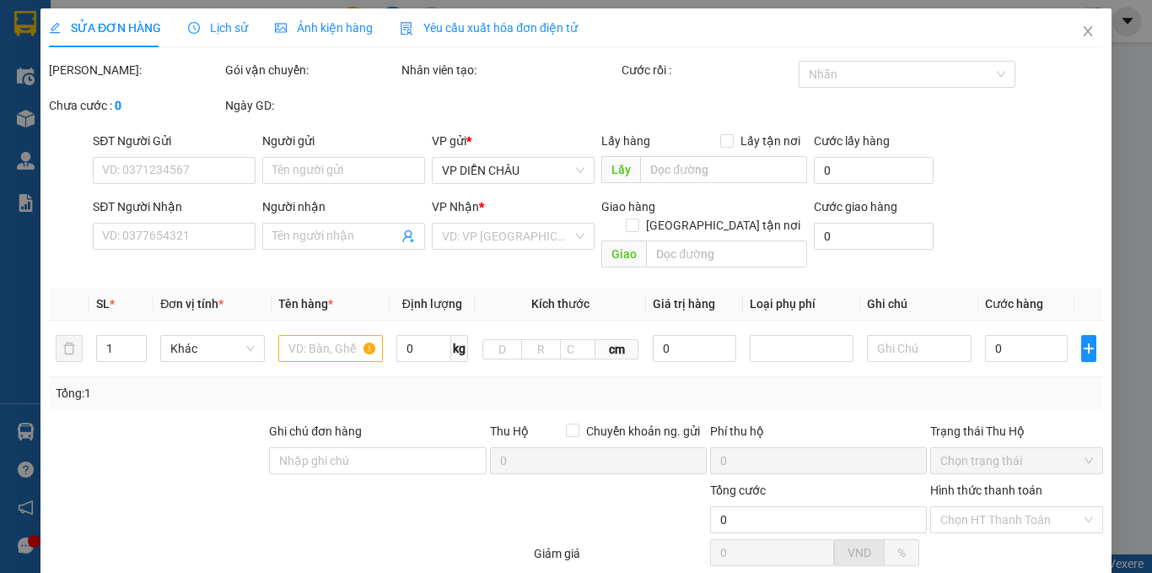
type input "vp"
type input "50.000"
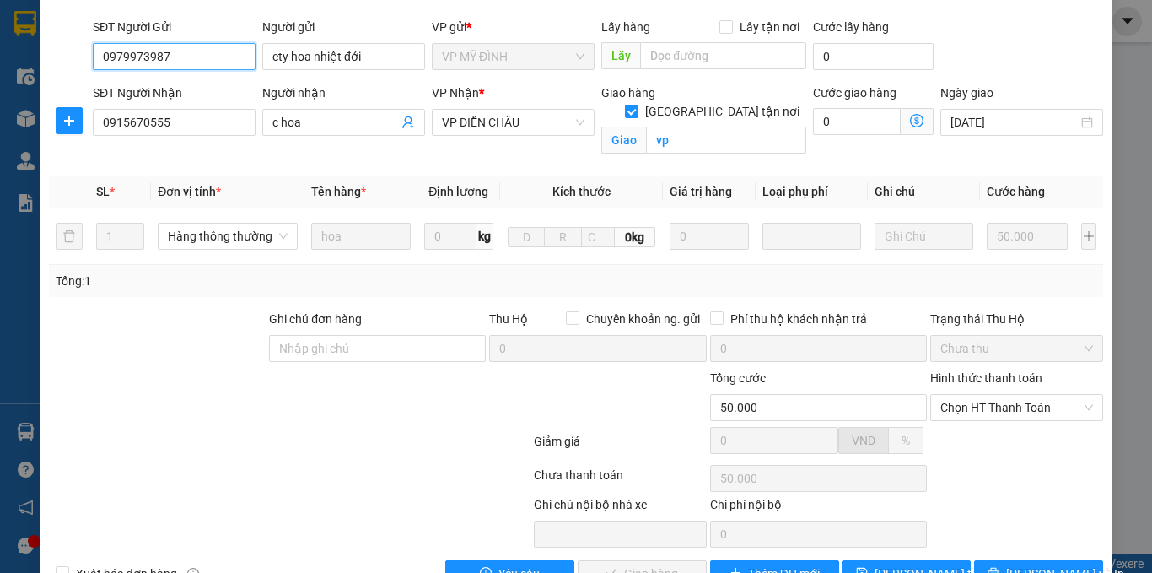
scroll to position [161, 0]
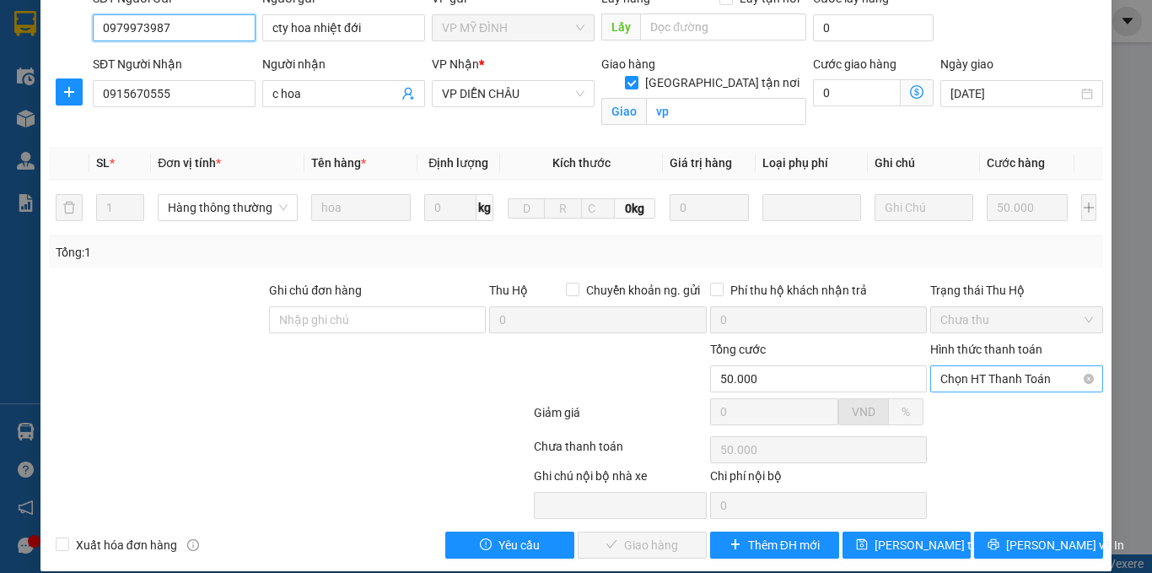
click at [983, 366] on span "Chọn HT Thanh Toán" at bounding box center [1017, 378] width 153 height 25
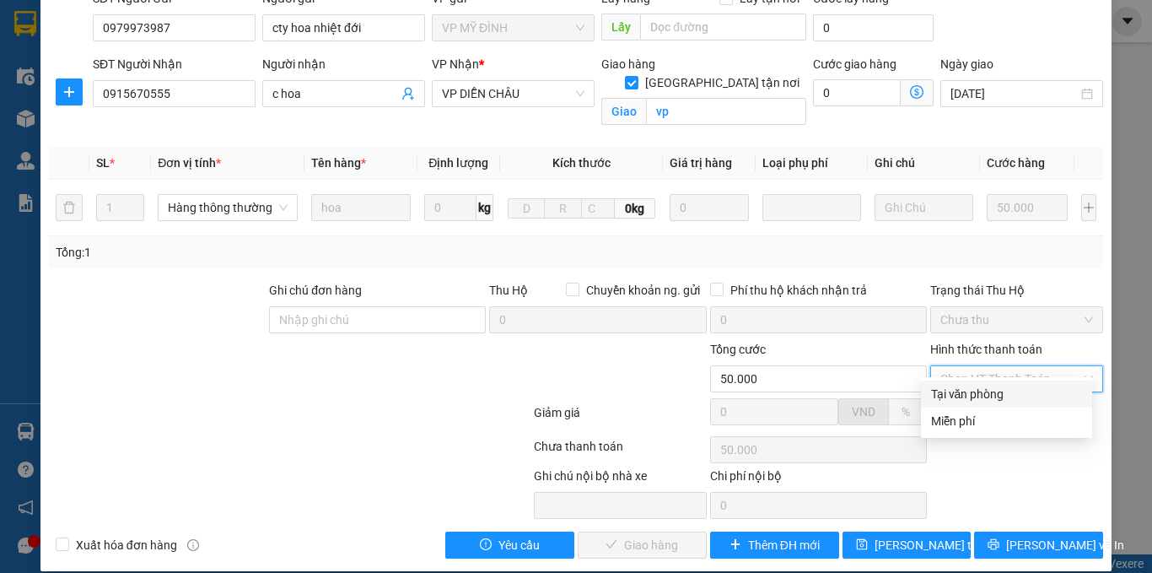
click at [960, 393] on div "Tại văn phòng" at bounding box center [1006, 394] width 151 height 19
type input "0"
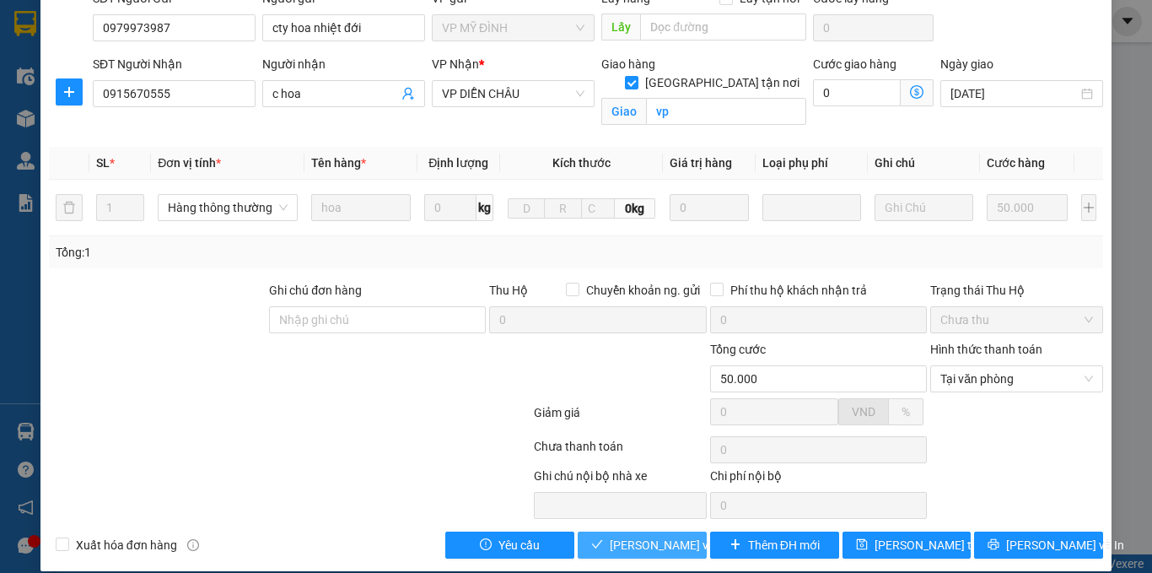
click at [678, 536] on span "[PERSON_NAME] và Giao hàng" at bounding box center [691, 545] width 162 height 19
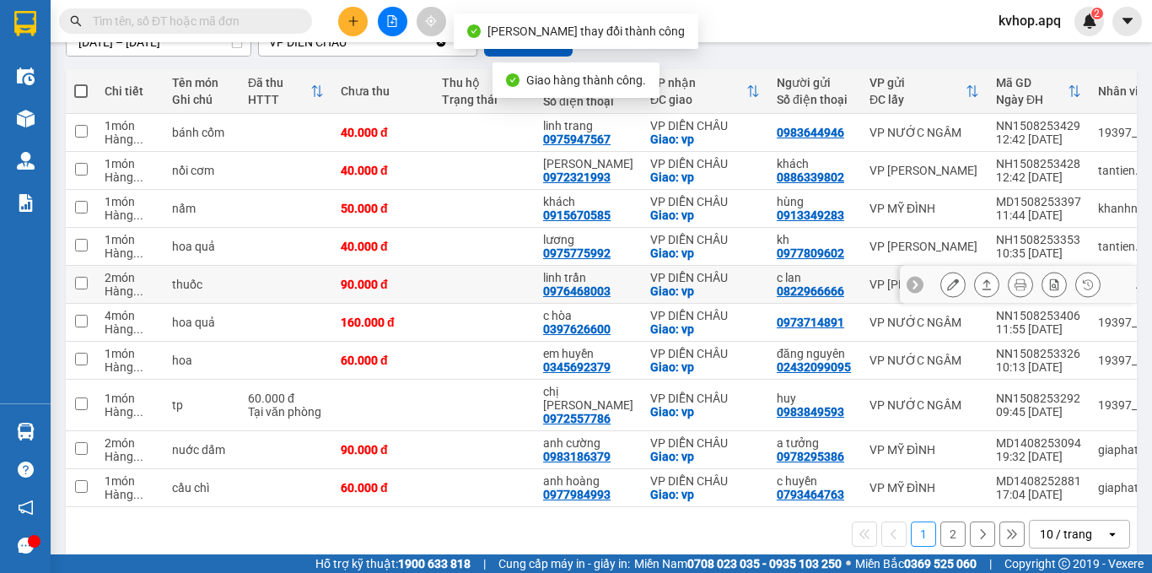
scroll to position [184, 0]
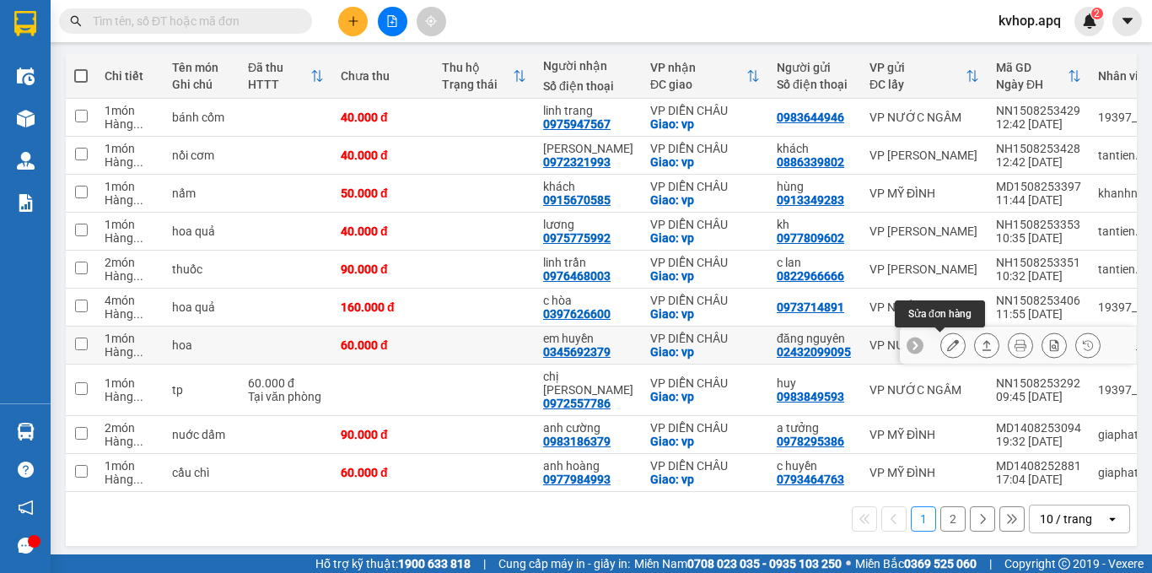
click at [941, 342] on div at bounding box center [953, 344] width 25 height 25
click at [947, 348] on icon at bounding box center [953, 345] width 12 height 12
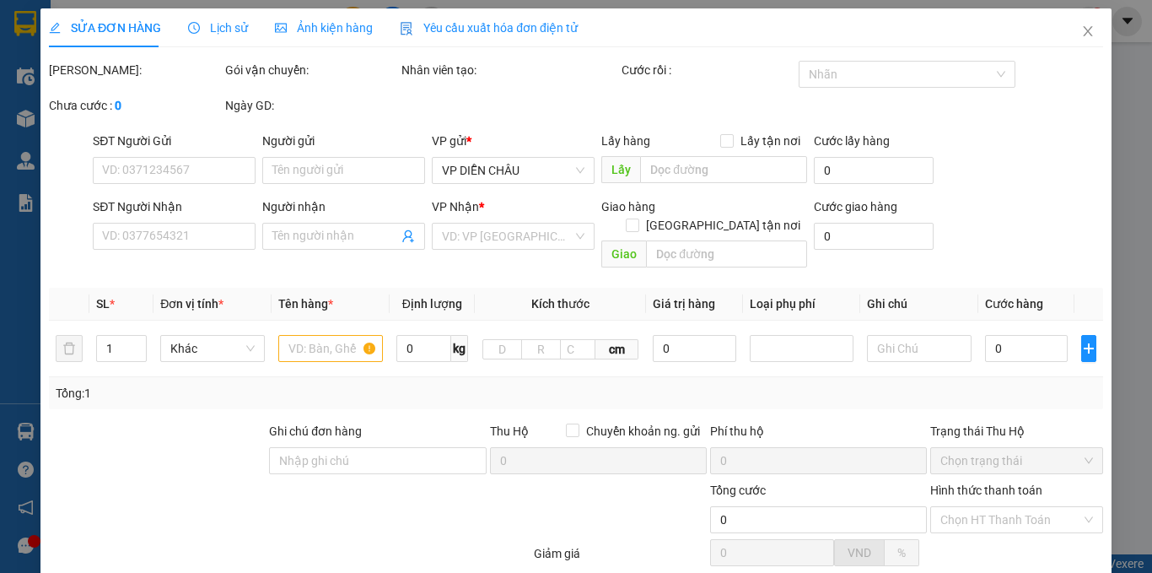
type input "02432099095"
type input "đăng nguyên"
type input "0345692379"
type input "em huyền"
checkbox input "true"
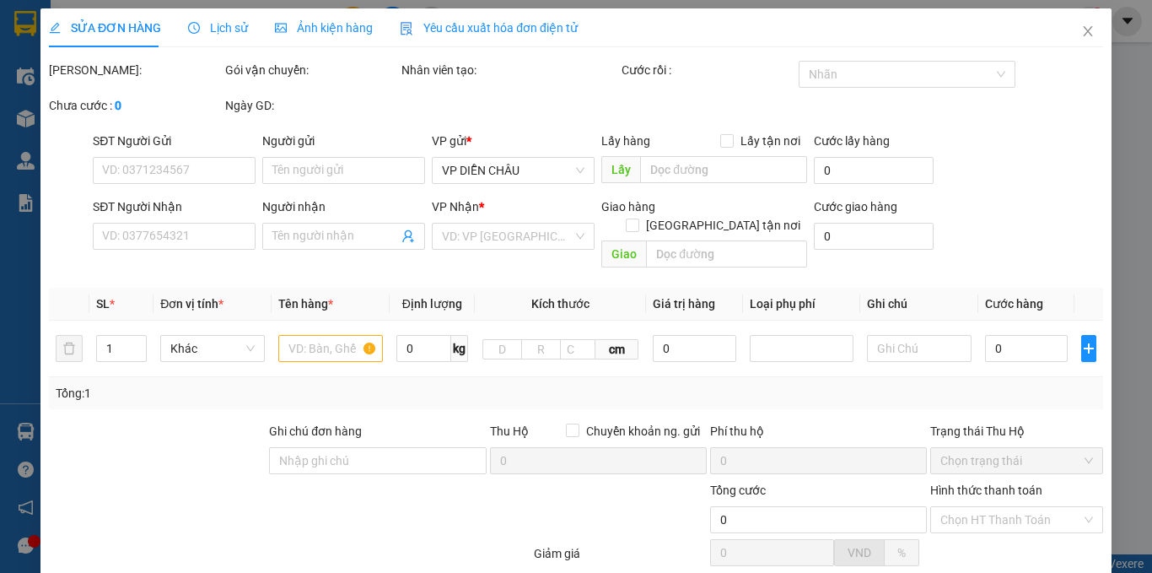
type input "vp"
type input "60.000"
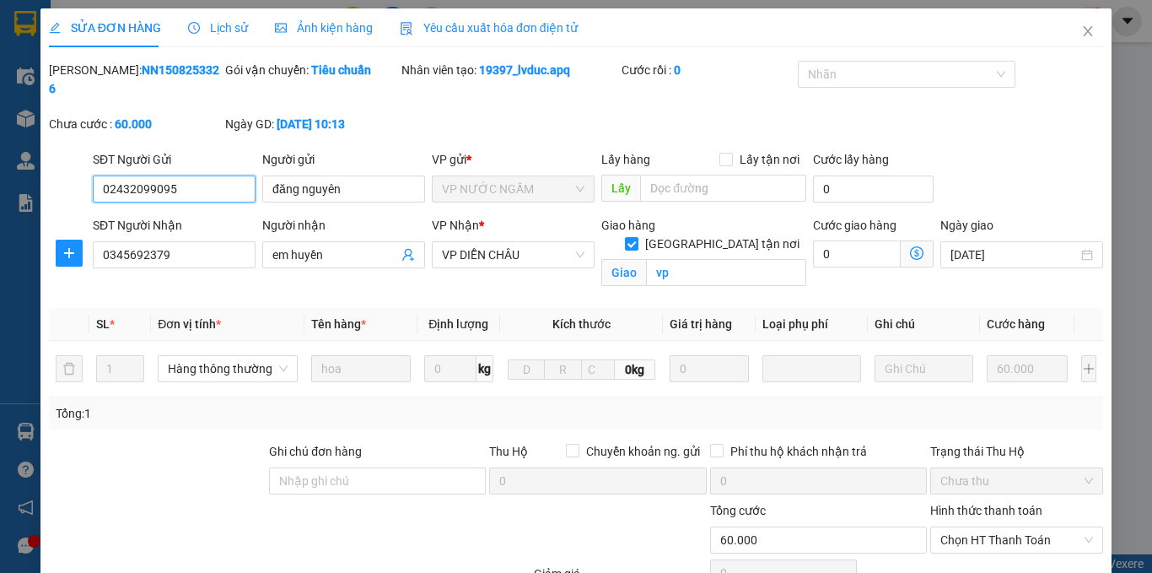
scroll to position [161, 0]
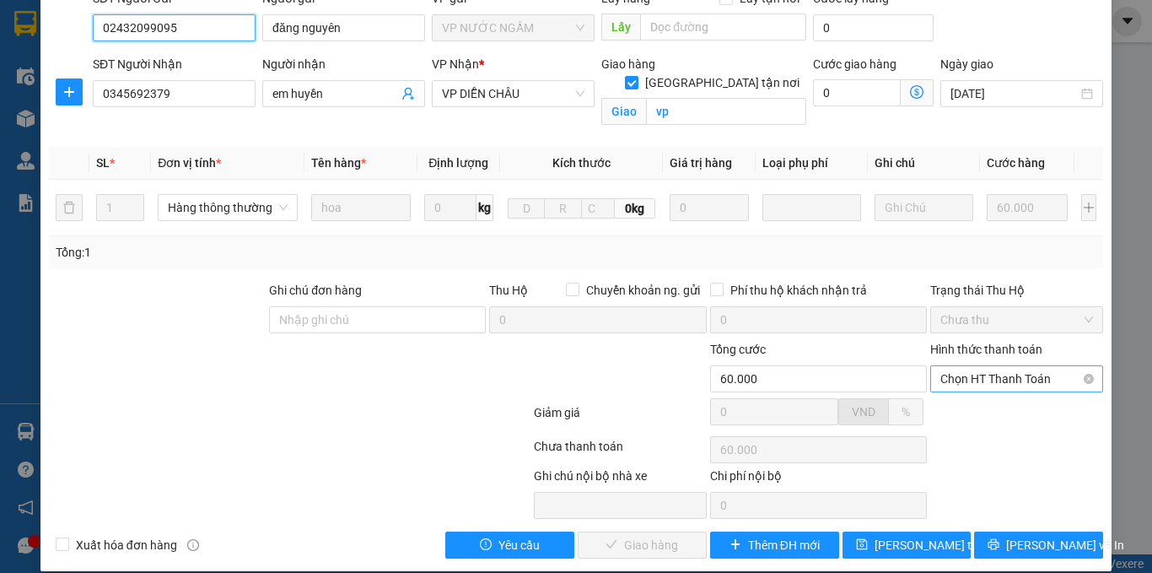
click at [1010, 368] on span "Chọn HT Thanh Toán" at bounding box center [1017, 378] width 153 height 25
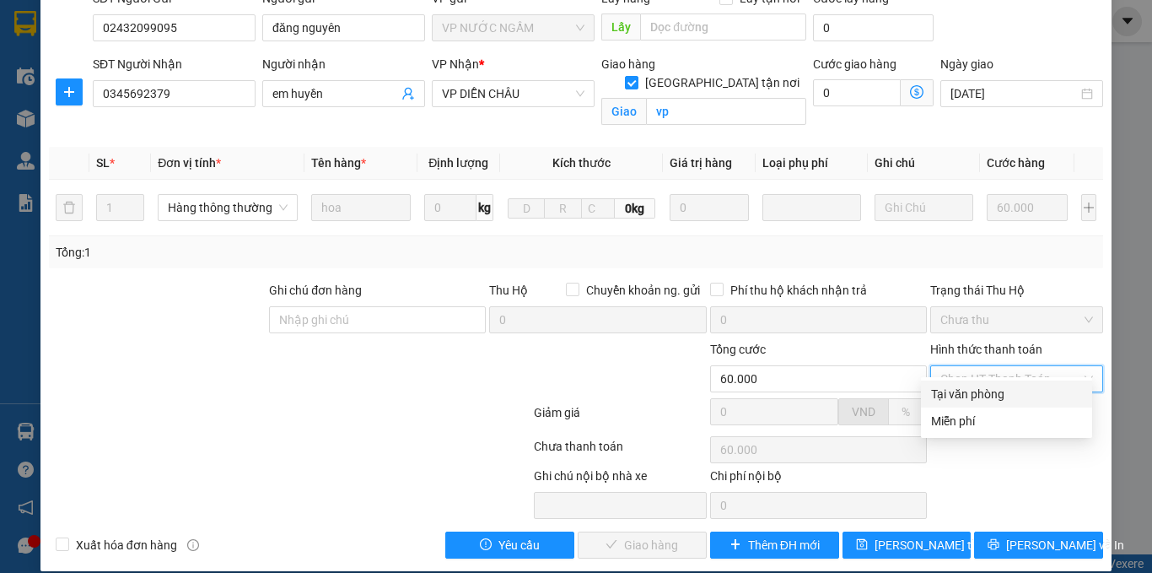
click at [984, 385] on div "Tại văn phòng" at bounding box center [1006, 394] width 151 height 19
type input "0"
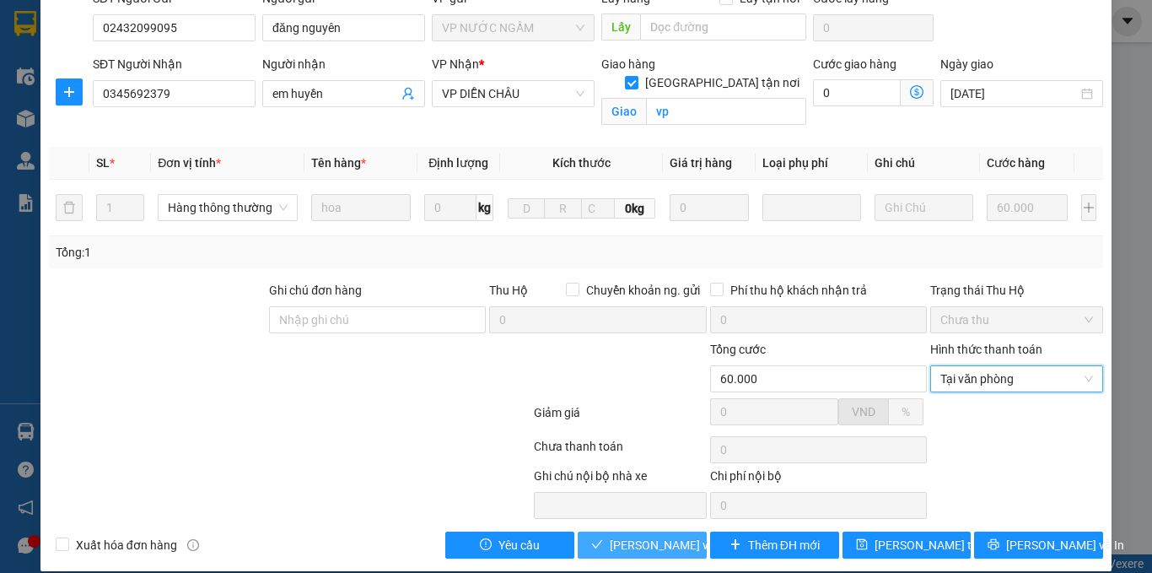
click at [635, 536] on span "[PERSON_NAME] và Giao hàng" at bounding box center [691, 545] width 162 height 19
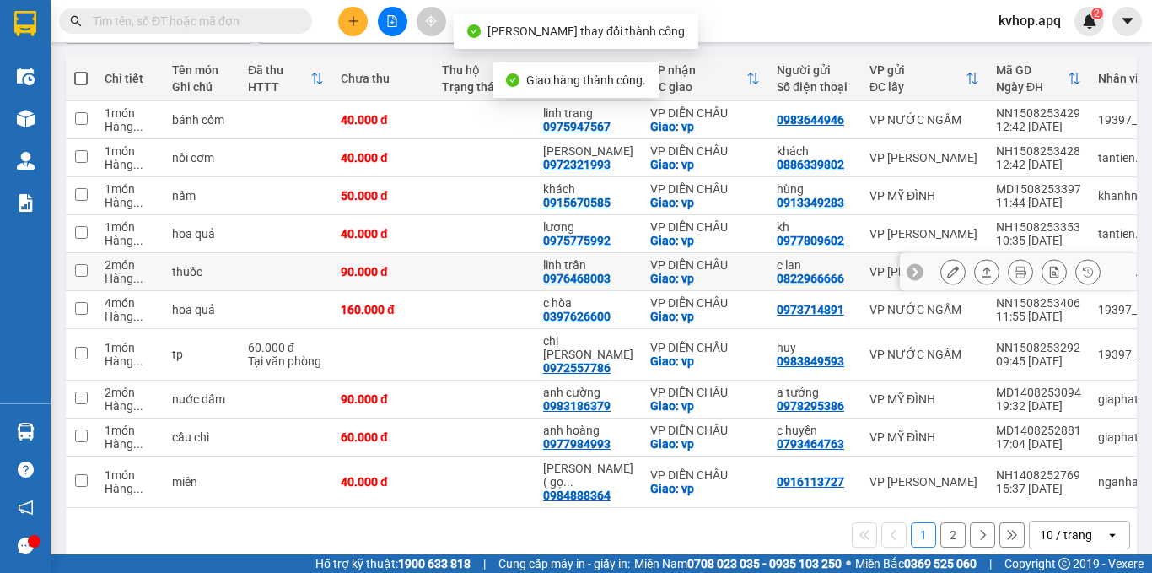
scroll to position [184, 0]
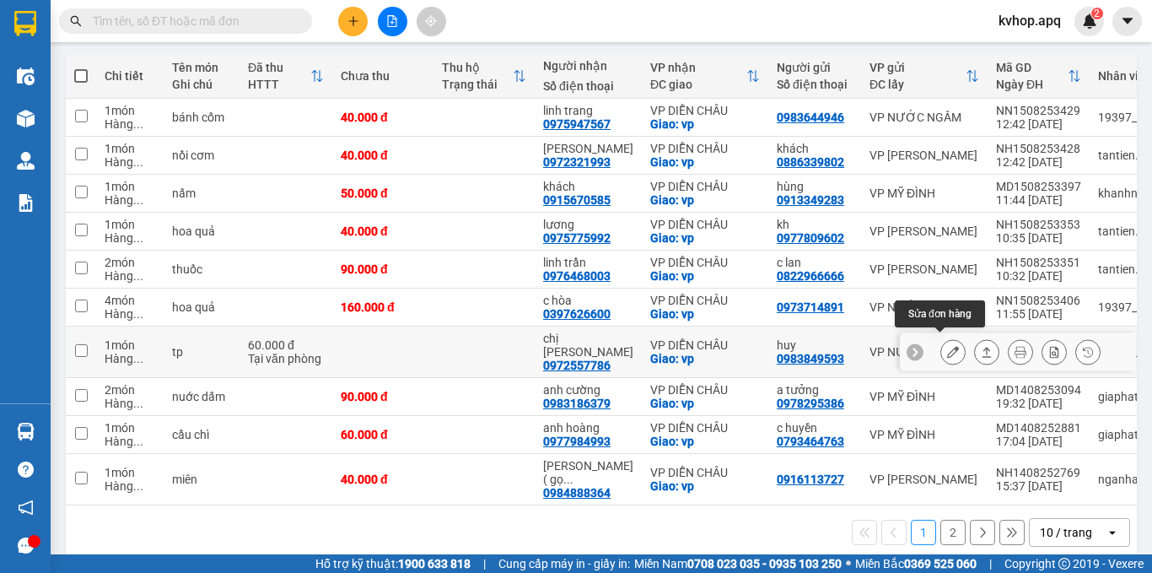
click at [941, 345] on div at bounding box center [953, 351] width 25 height 25
click at [947, 348] on icon at bounding box center [953, 352] width 12 height 12
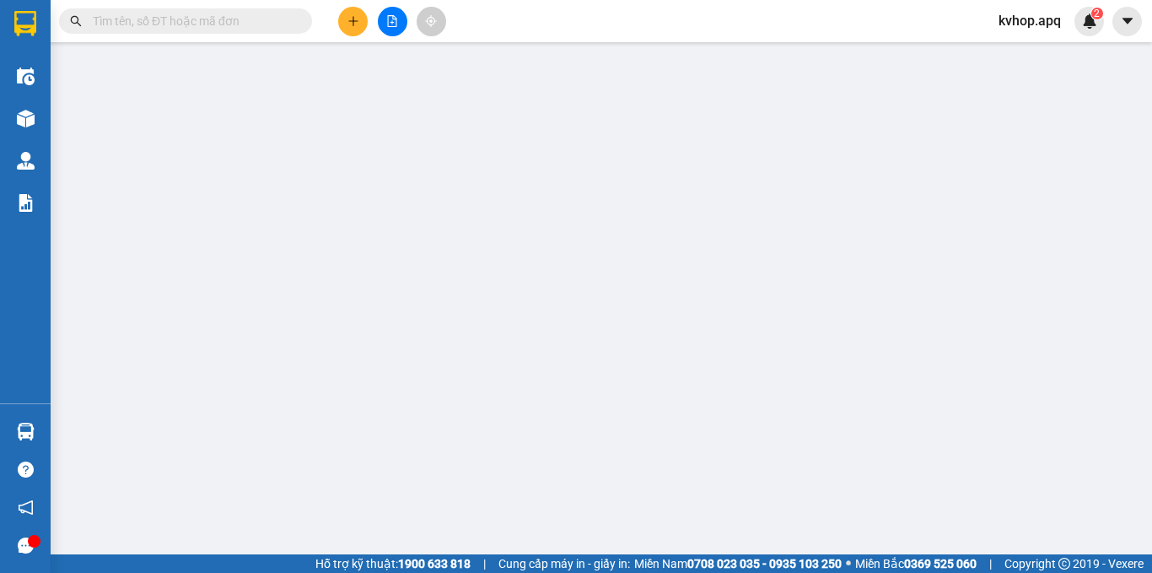
type input "0983849593"
type input "huy"
type input "0972557786"
type input "chị [PERSON_NAME]"
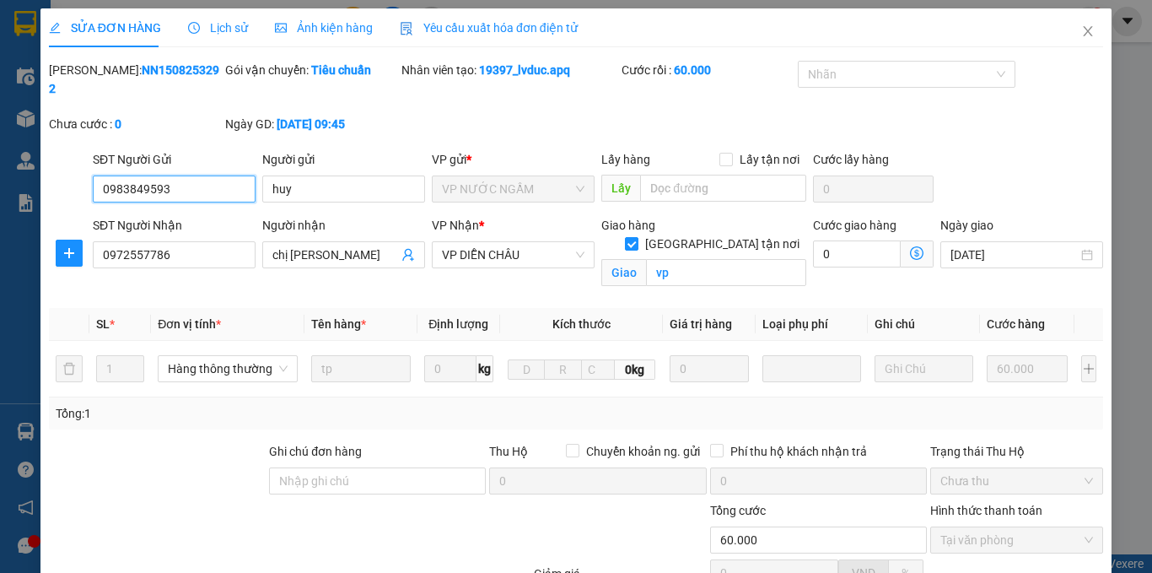
scroll to position [161, 0]
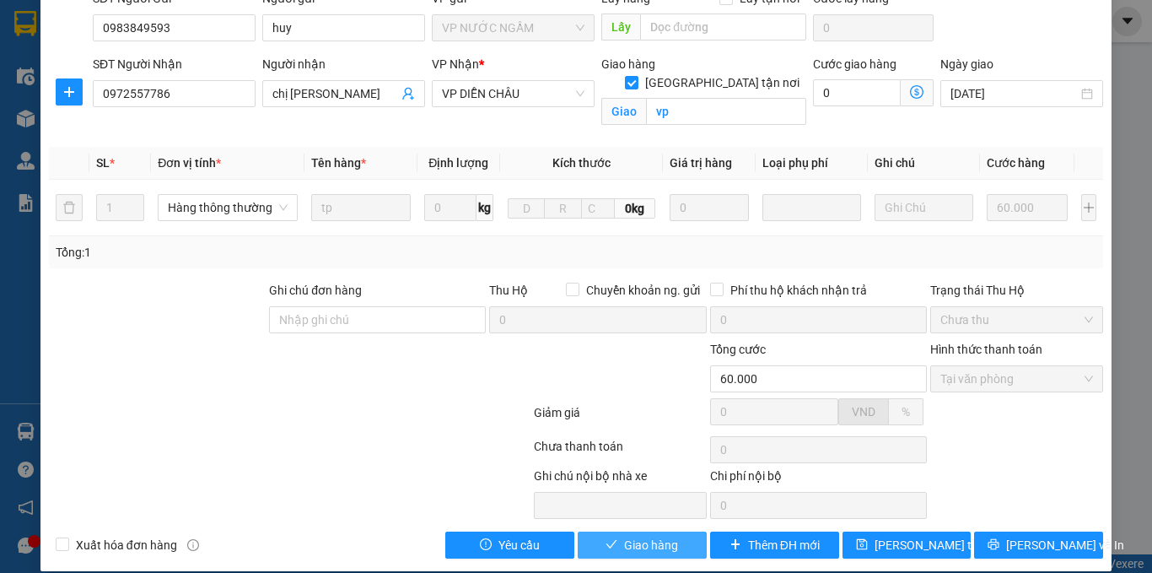
click at [609, 538] on icon "check" at bounding box center [612, 544] width 12 height 12
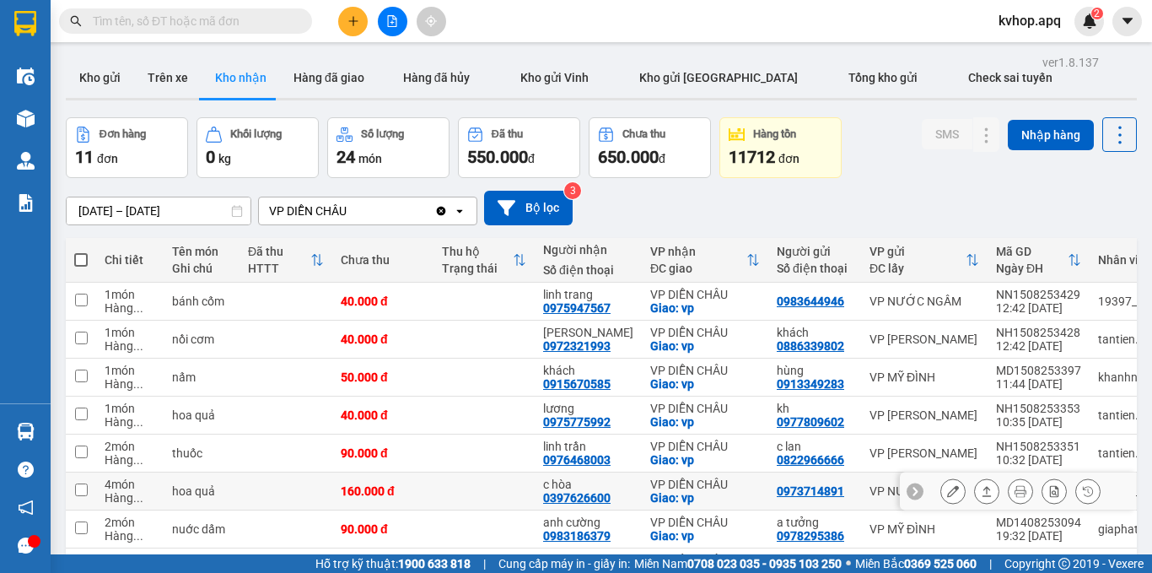
scroll to position [197, 0]
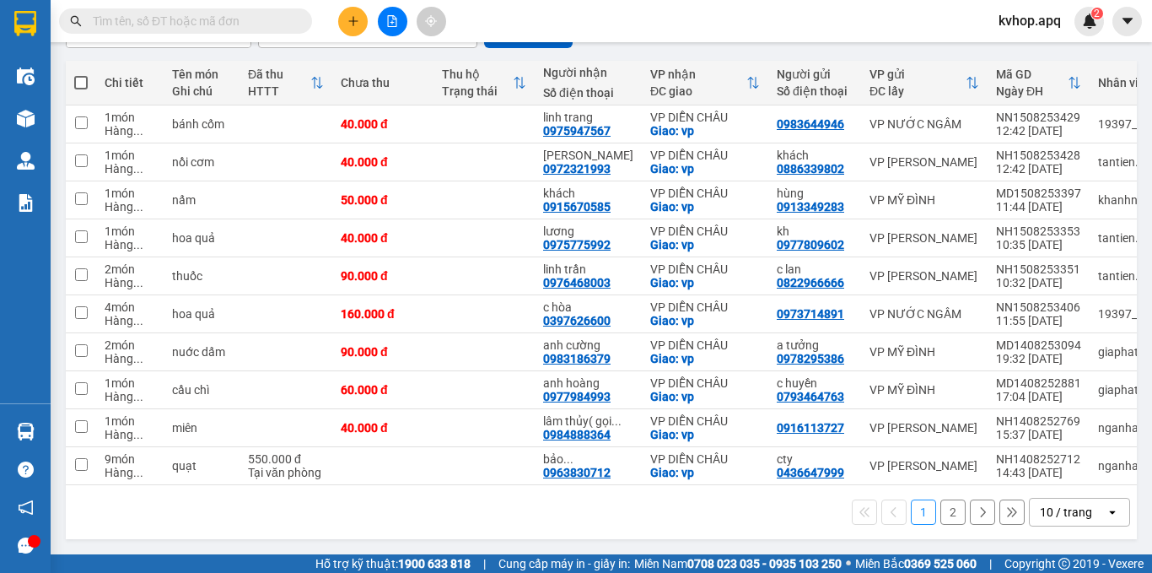
click at [941, 509] on button "2" at bounding box center [953, 511] width 25 height 25
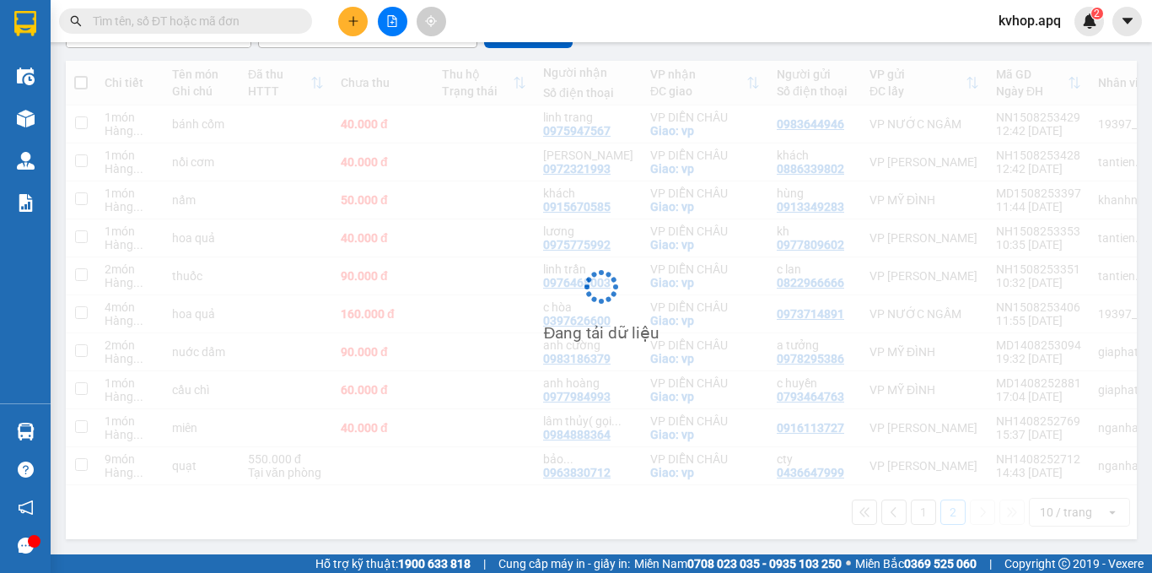
scroll to position [78, 0]
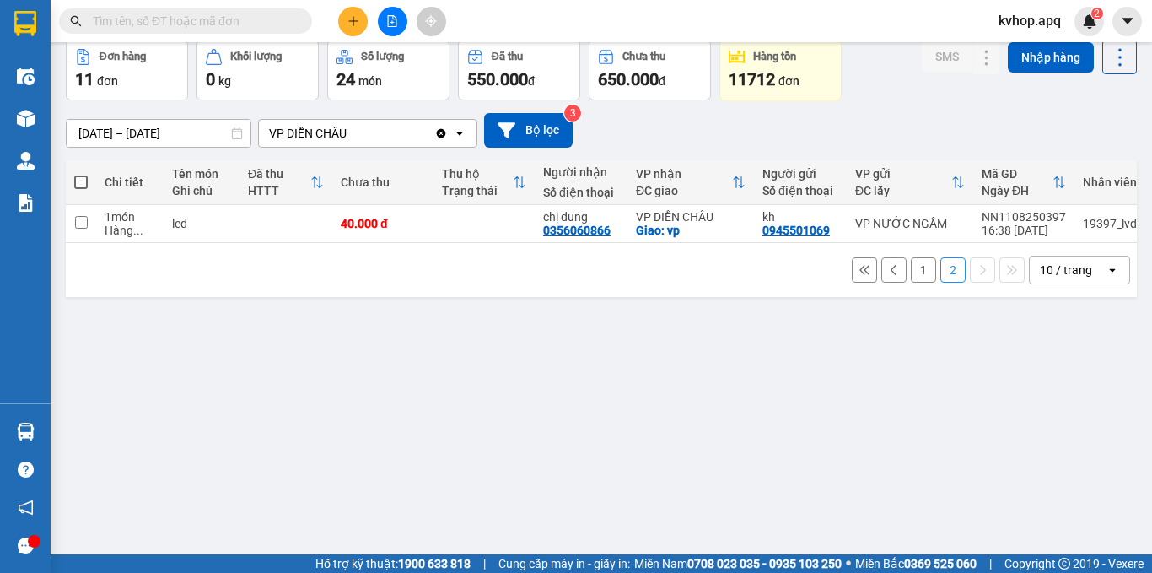
click at [915, 273] on button "1" at bounding box center [923, 269] width 25 height 25
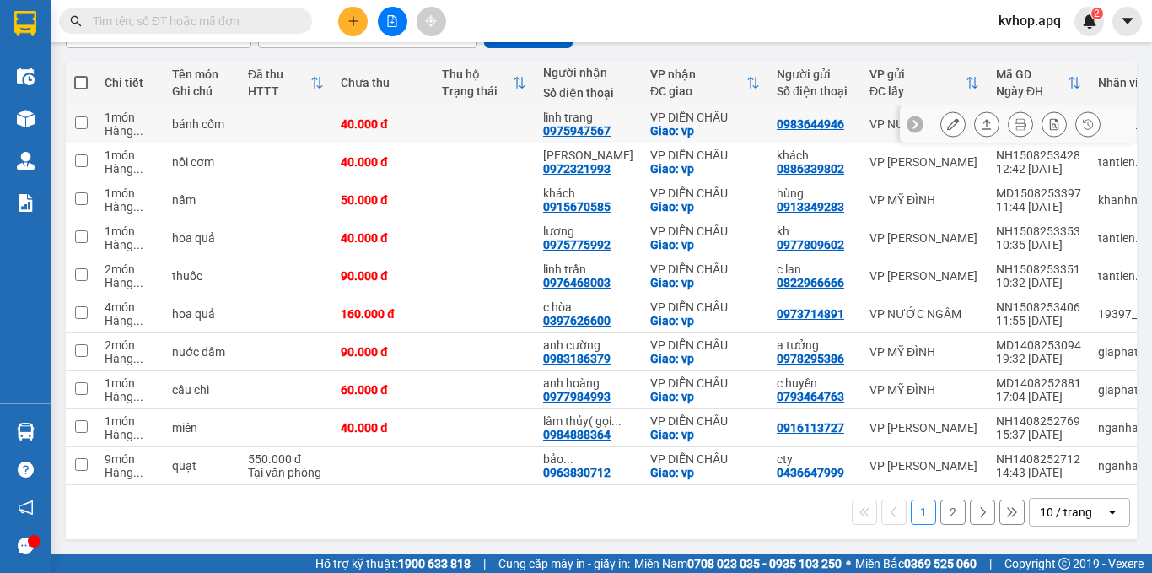
scroll to position [0, 0]
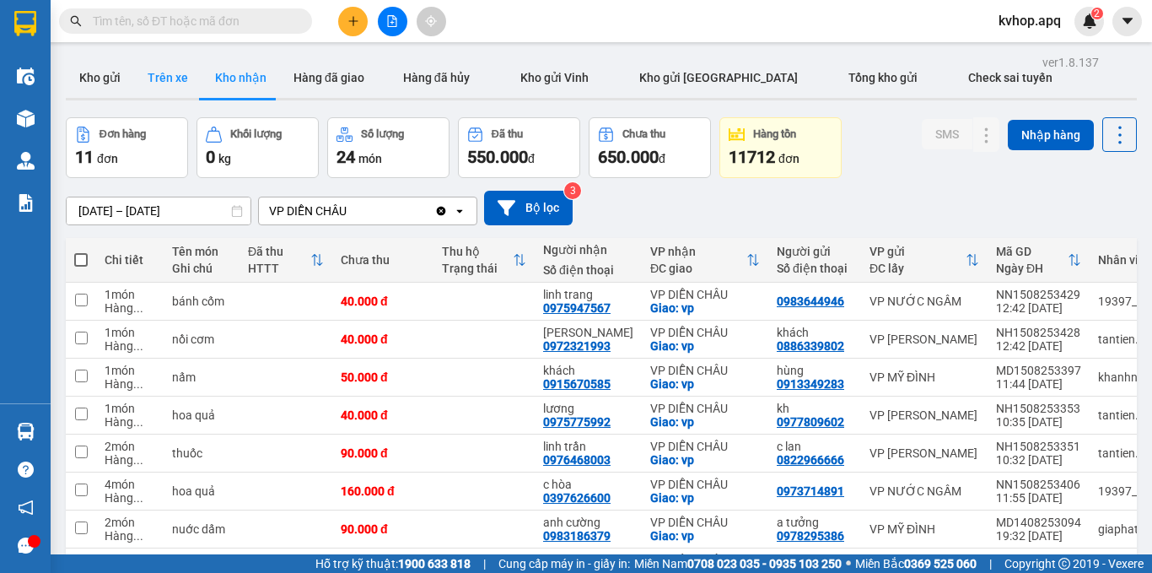
click at [175, 72] on button "Trên xe" at bounding box center [167, 77] width 67 height 40
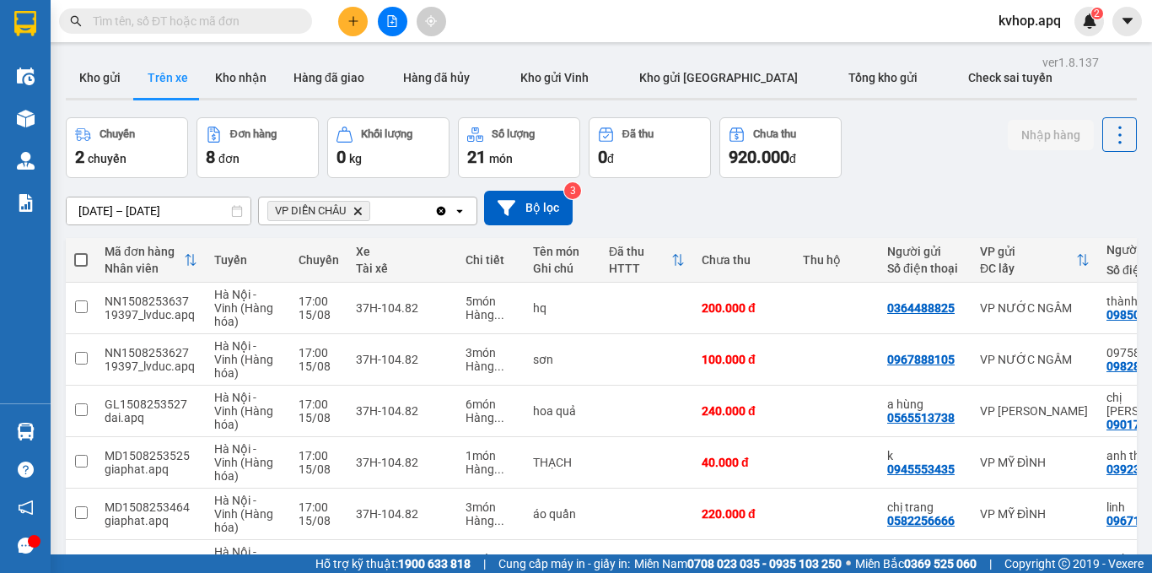
click at [134, 57] on button "Trên xe" at bounding box center [167, 77] width 67 height 40
click at [115, 76] on button "Kho gửi" at bounding box center [100, 77] width 68 height 40
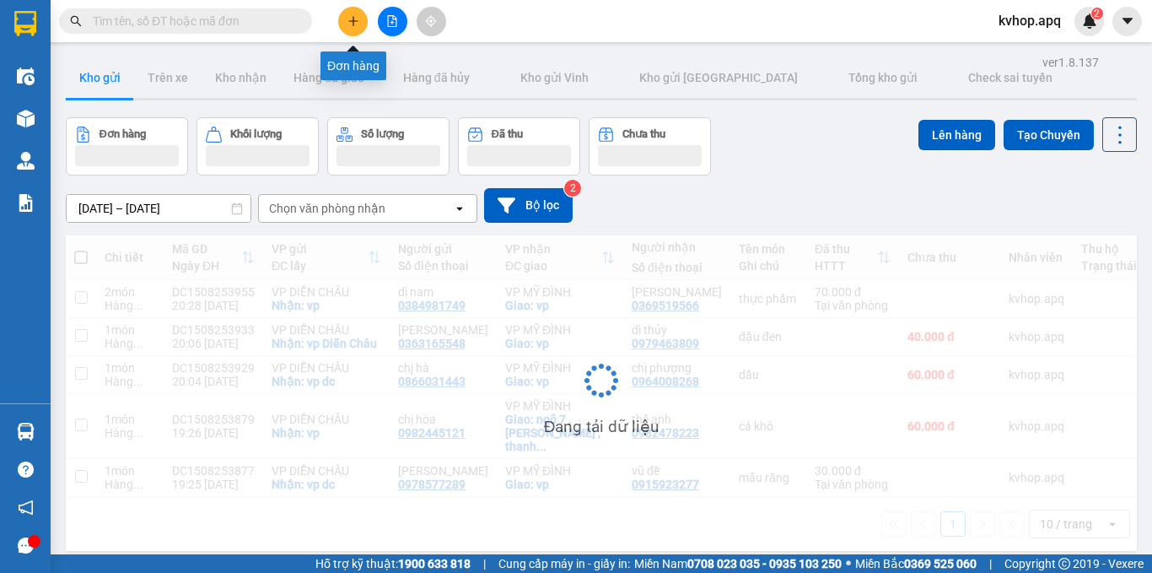
click at [353, 30] on button at bounding box center [353, 22] width 30 height 30
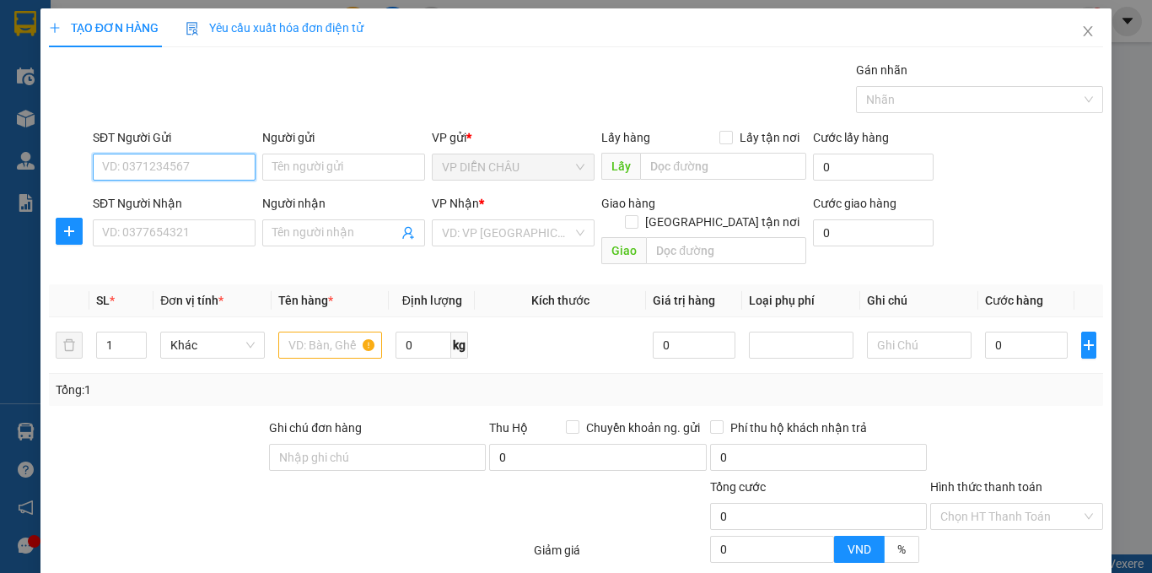
click at [144, 161] on input "SĐT Người Gửi" at bounding box center [174, 167] width 163 height 27
click at [141, 197] on div "0339271179 - mẹ sáu" at bounding box center [172, 200] width 141 height 19
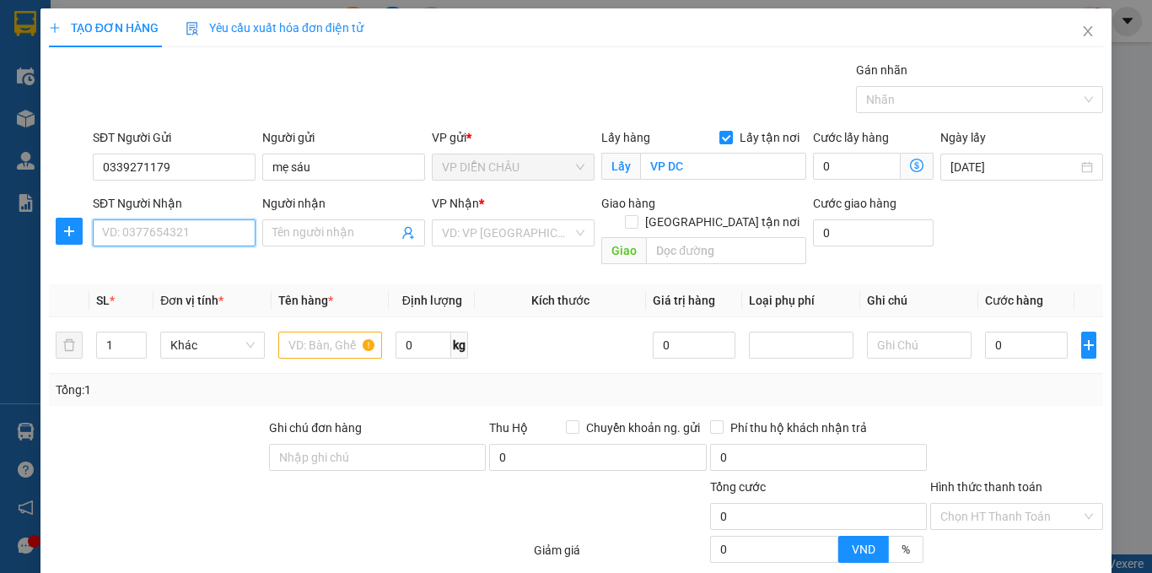
click at [141, 245] on input "SĐT Người Nhận" at bounding box center [174, 232] width 163 height 27
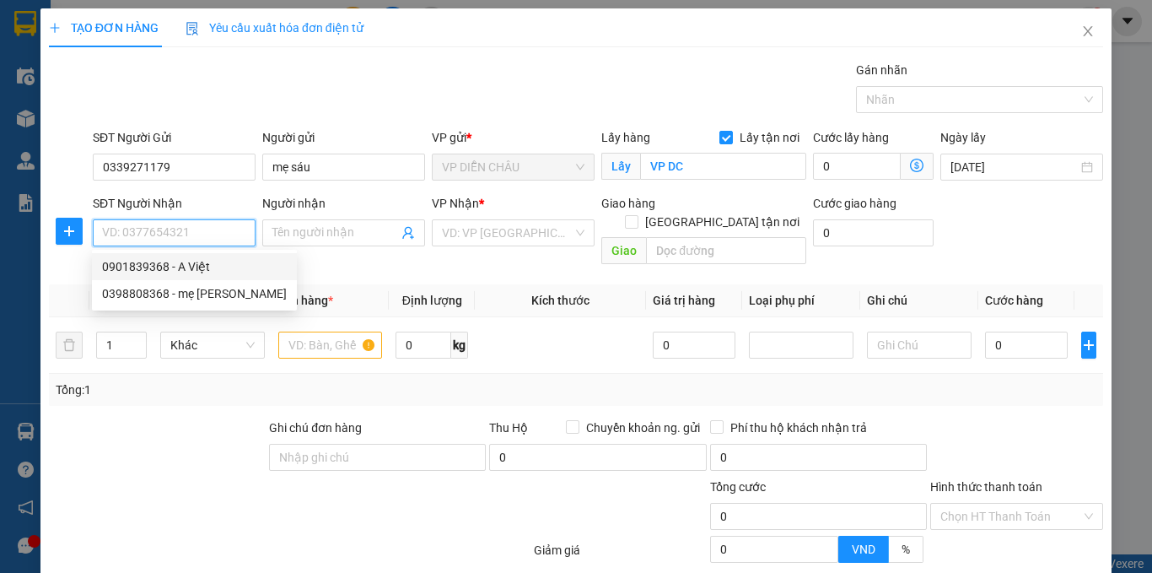
click at [182, 262] on div "0901839368 - A Việt" at bounding box center [194, 266] width 185 height 19
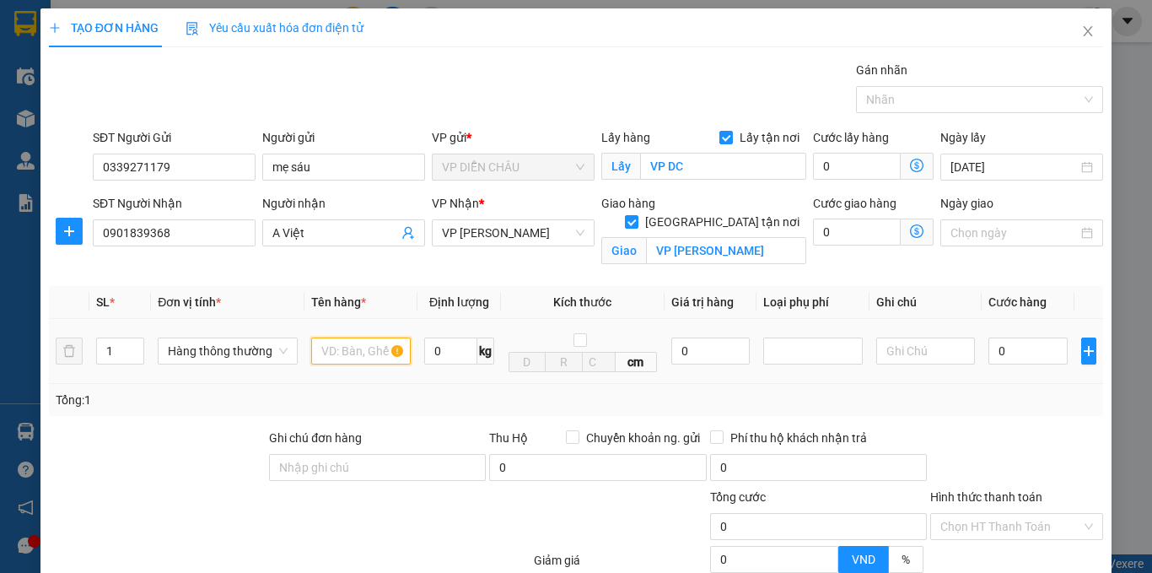
click at [354, 358] on input "text" at bounding box center [361, 350] width 100 height 27
click at [989, 353] on input "0" at bounding box center [1028, 350] width 79 height 27
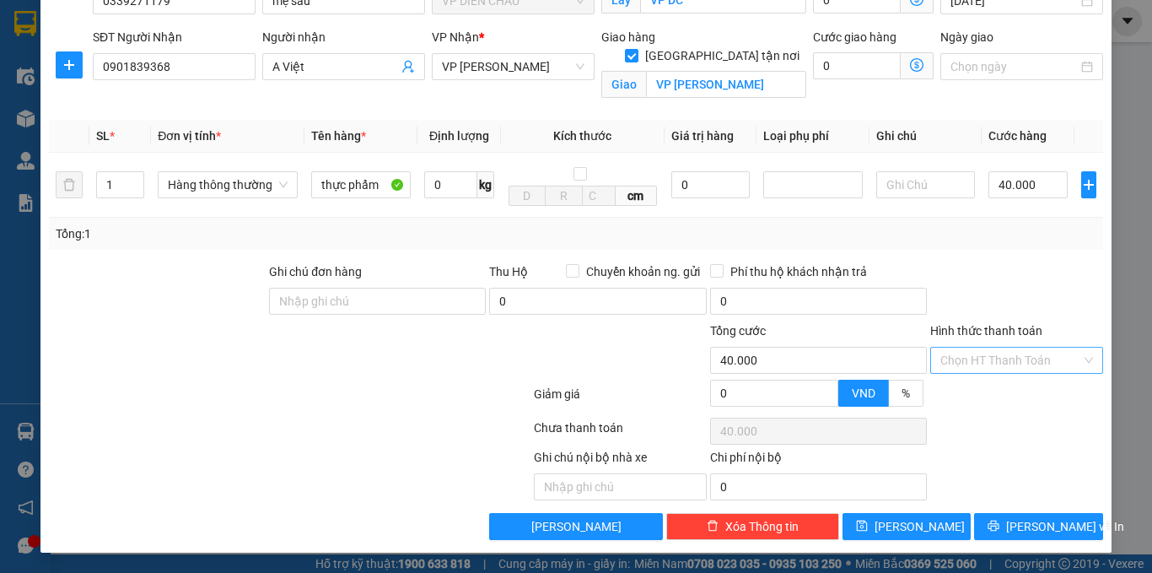
click at [969, 356] on input "Hình thức thanh toán" at bounding box center [1011, 360] width 141 height 25
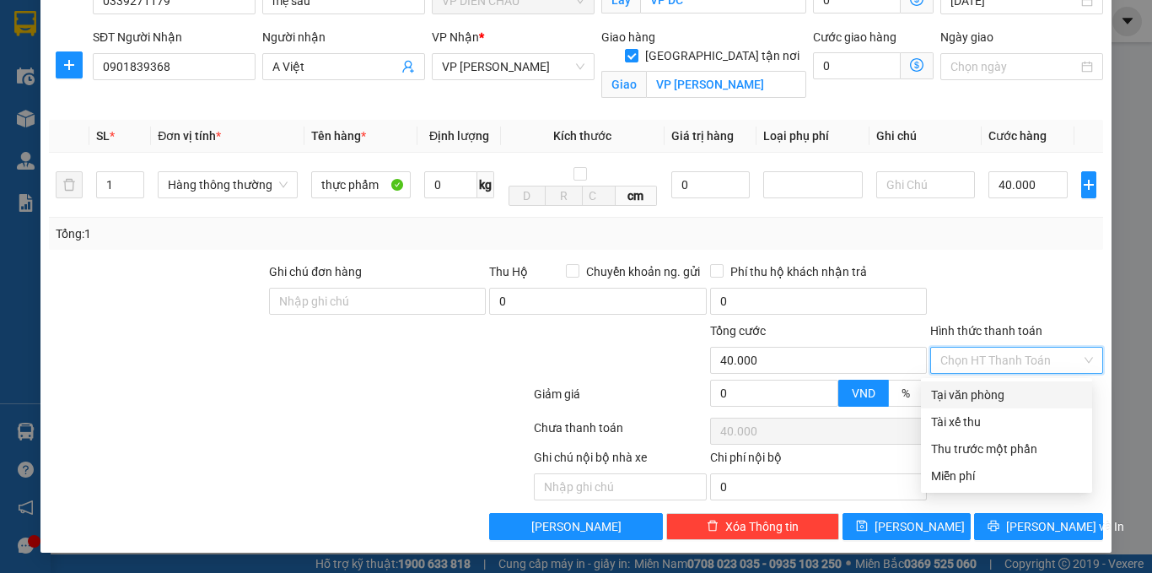
click at [973, 393] on div "Tại văn phòng" at bounding box center [1006, 394] width 151 height 19
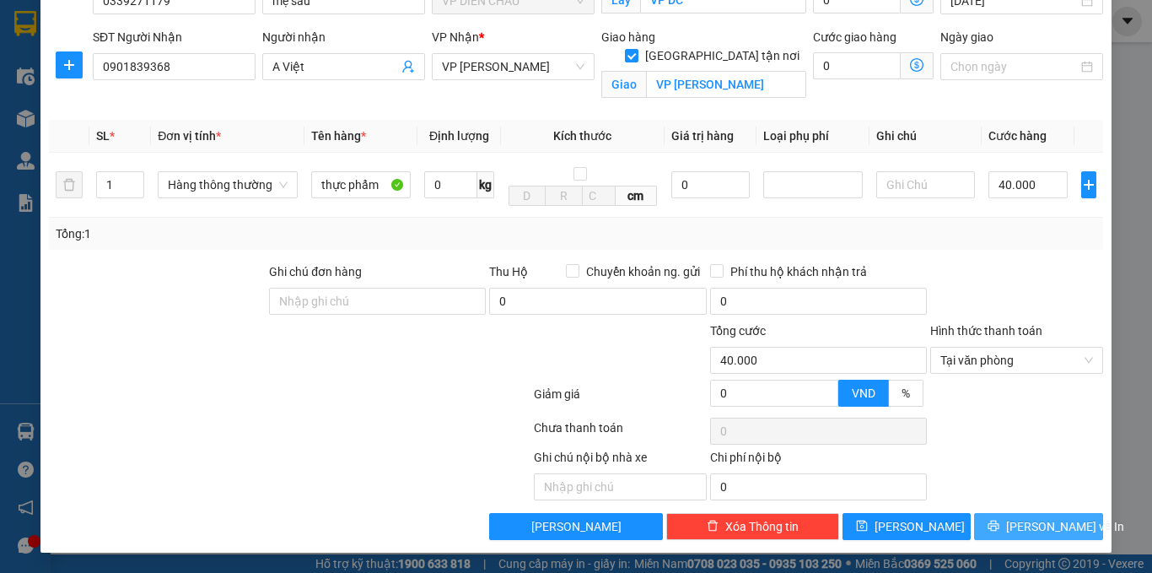
click at [984, 536] on button "[PERSON_NAME] và In" at bounding box center [1038, 526] width 129 height 27
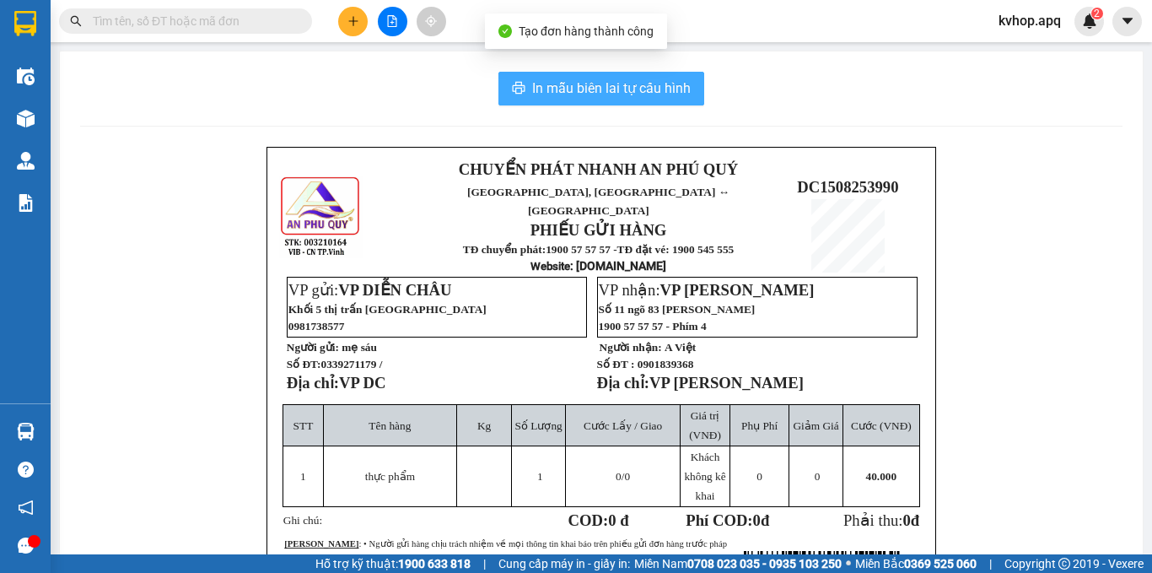
click at [653, 87] on span "In mẫu biên lai tự cấu hình" at bounding box center [611, 88] width 159 height 21
